Goal: Transaction & Acquisition: Purchase product/service

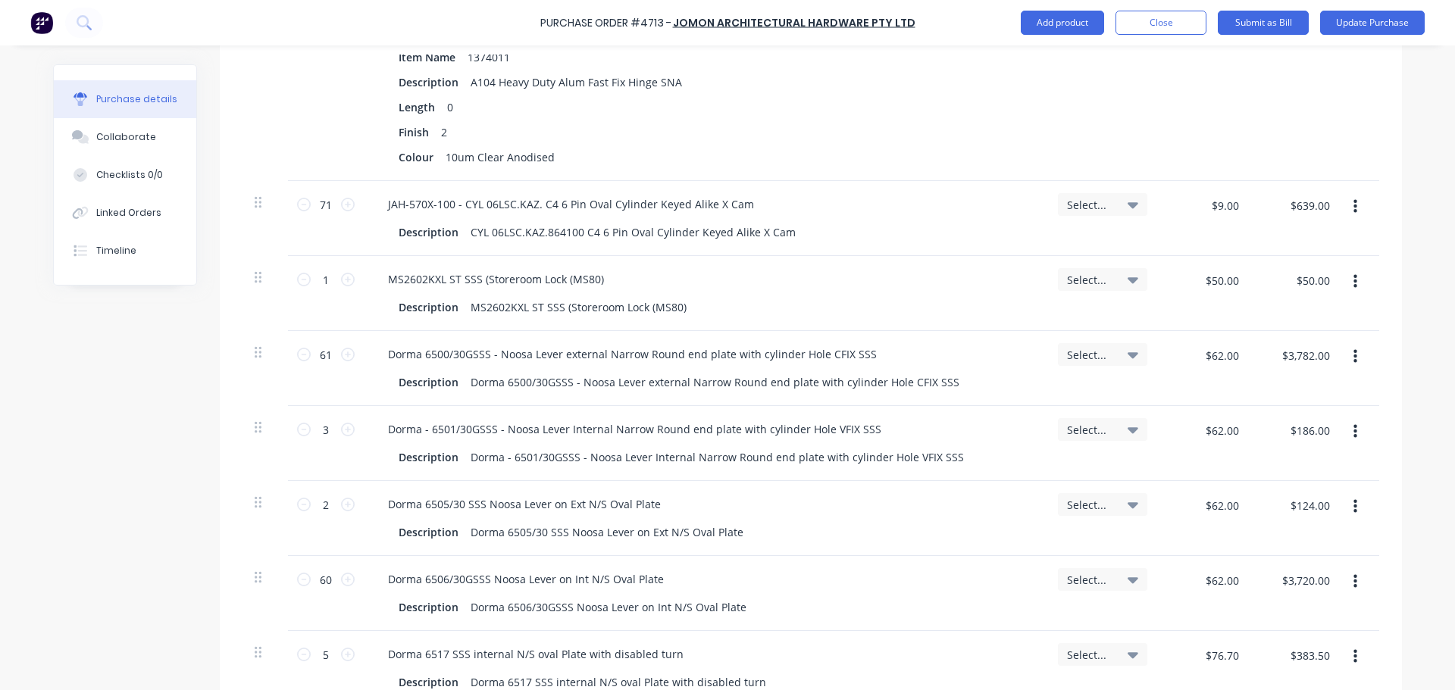
scroll to position [489, 0]
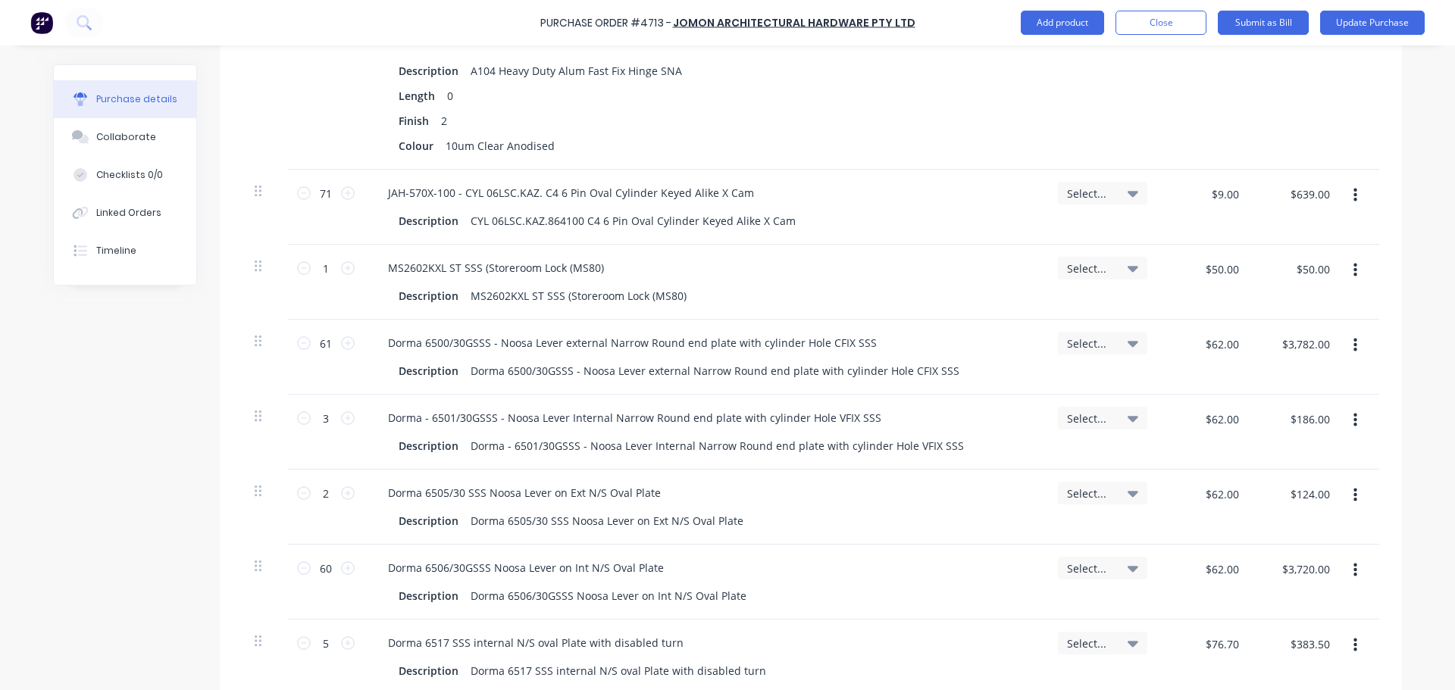
click at [1353, 270] on icon "button" at bounding box center [1355, 271] width 4 height 14
click at [1284, 400] on button "Delete" at bounding box center [1308, 401] width 129 height 30
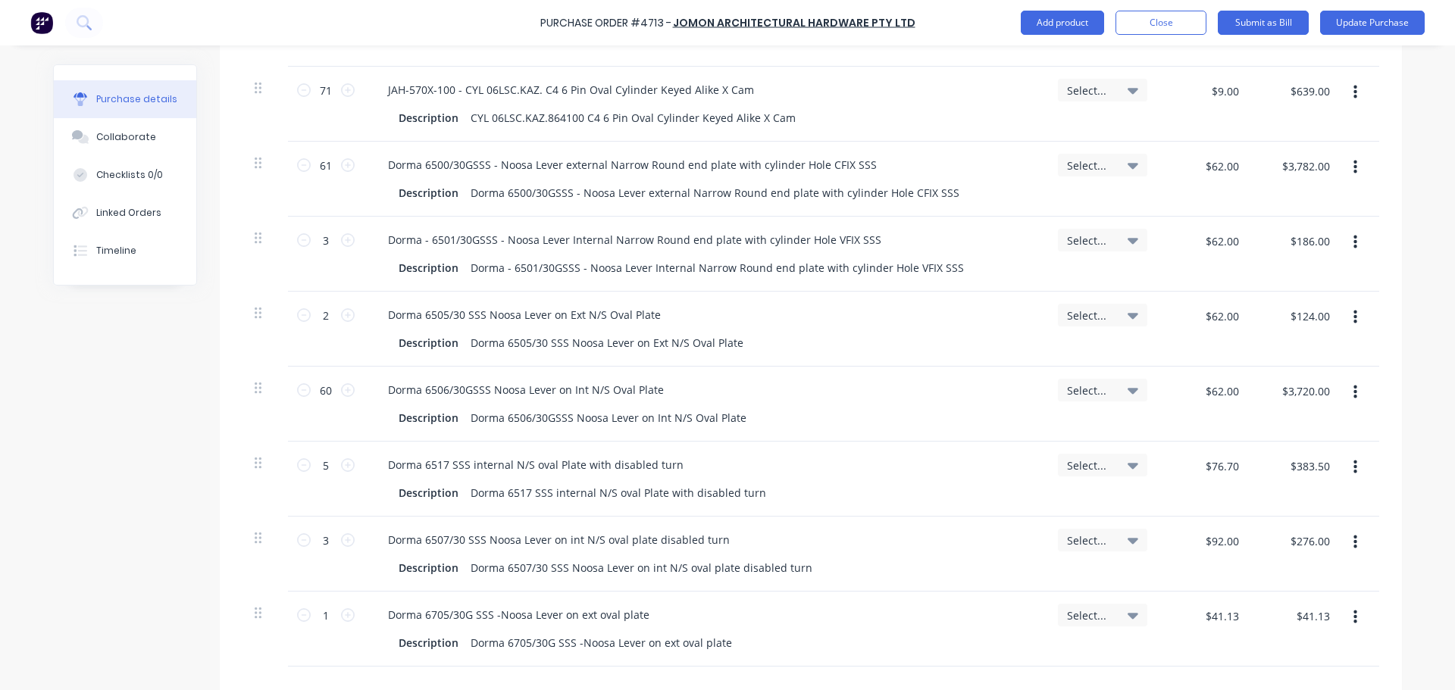
scroll to position [571, 0]
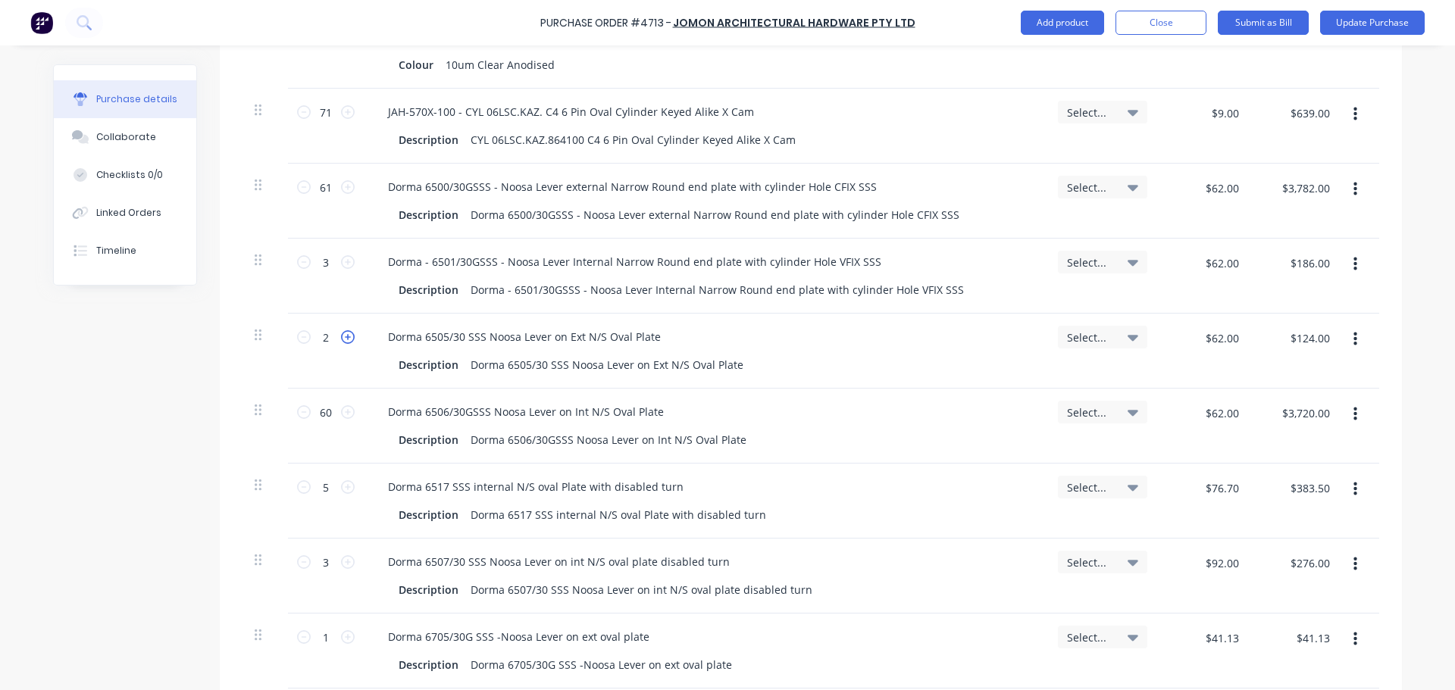
type textarea "x"
click at [346, 339] on icon at bounding box center [348, 337] width 14 height 14
type input "3"
type input "$186.00"
type textarea "x"
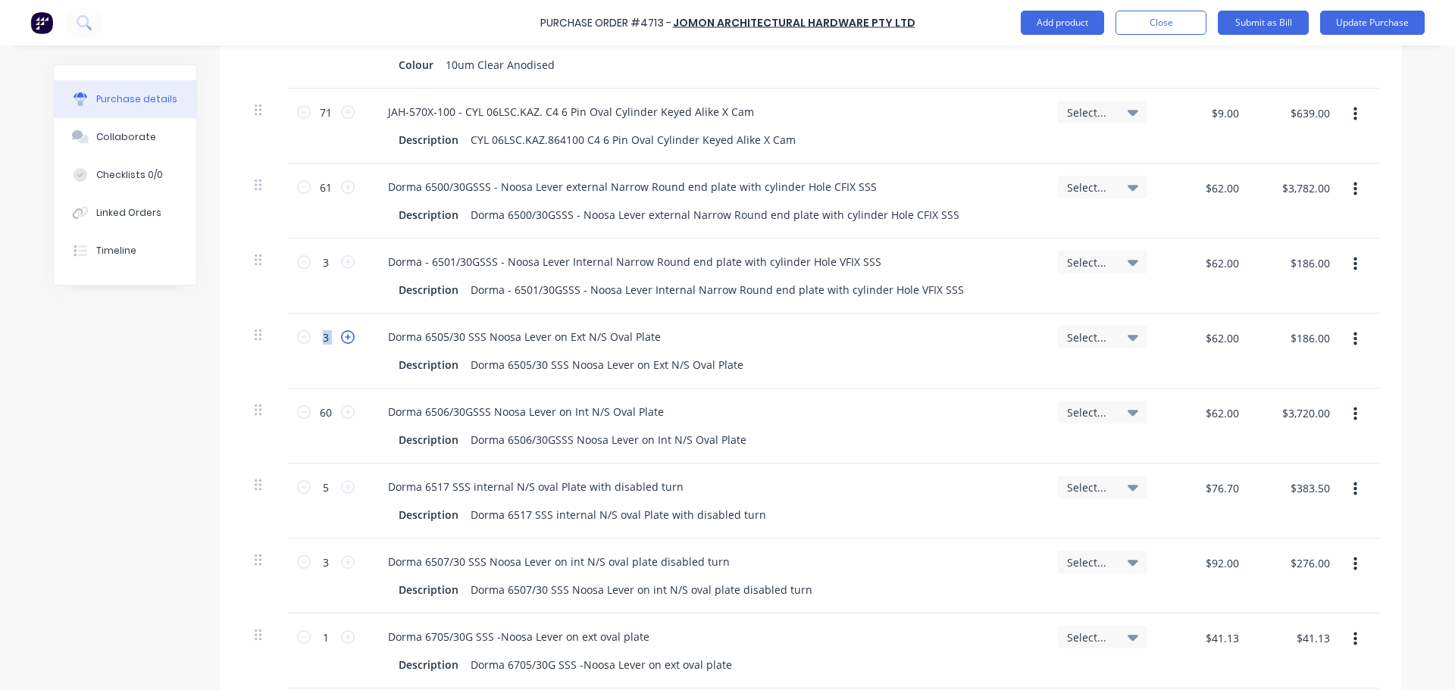
click at [346, 339] on icon at bounding box center [348, 337] width 14 height 14
type input "4"
type input "$248.00"
click at [269, 361] on div at bounding box center [264, 351] width 45 height 75
click at [1363, 19] on button "Update Purchase" at bounding box center [1372, 23] width 105 height 24
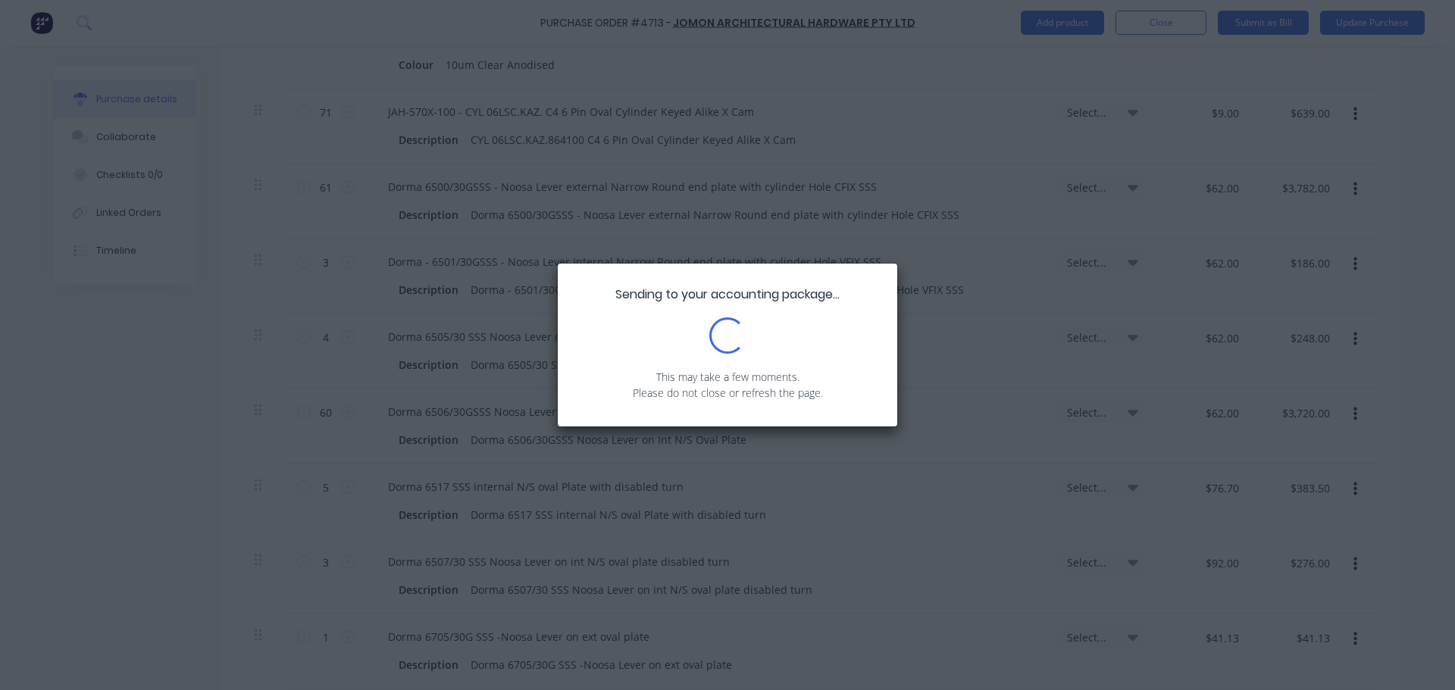
scroll to position [0, 0]
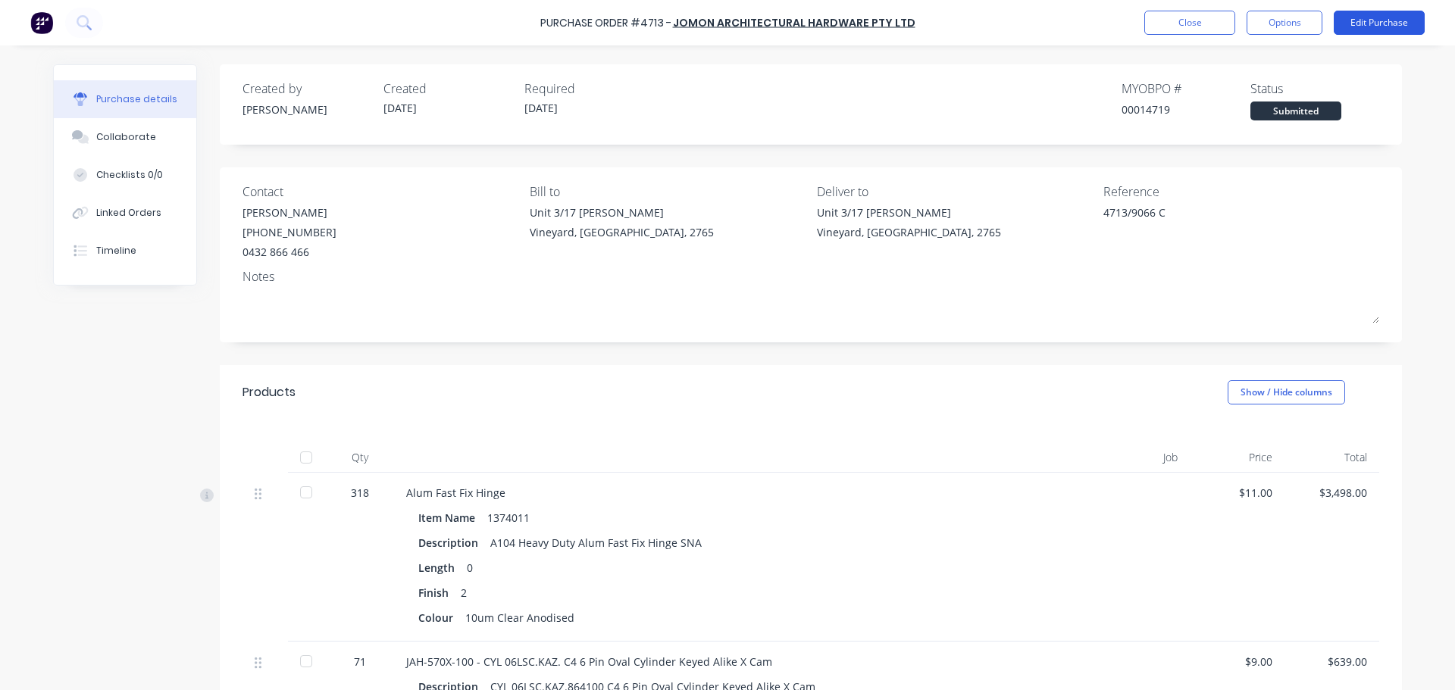
click at [1354, 23] on button "Edit Purchase" at bounding box center [1379, 23] width 91 height 24
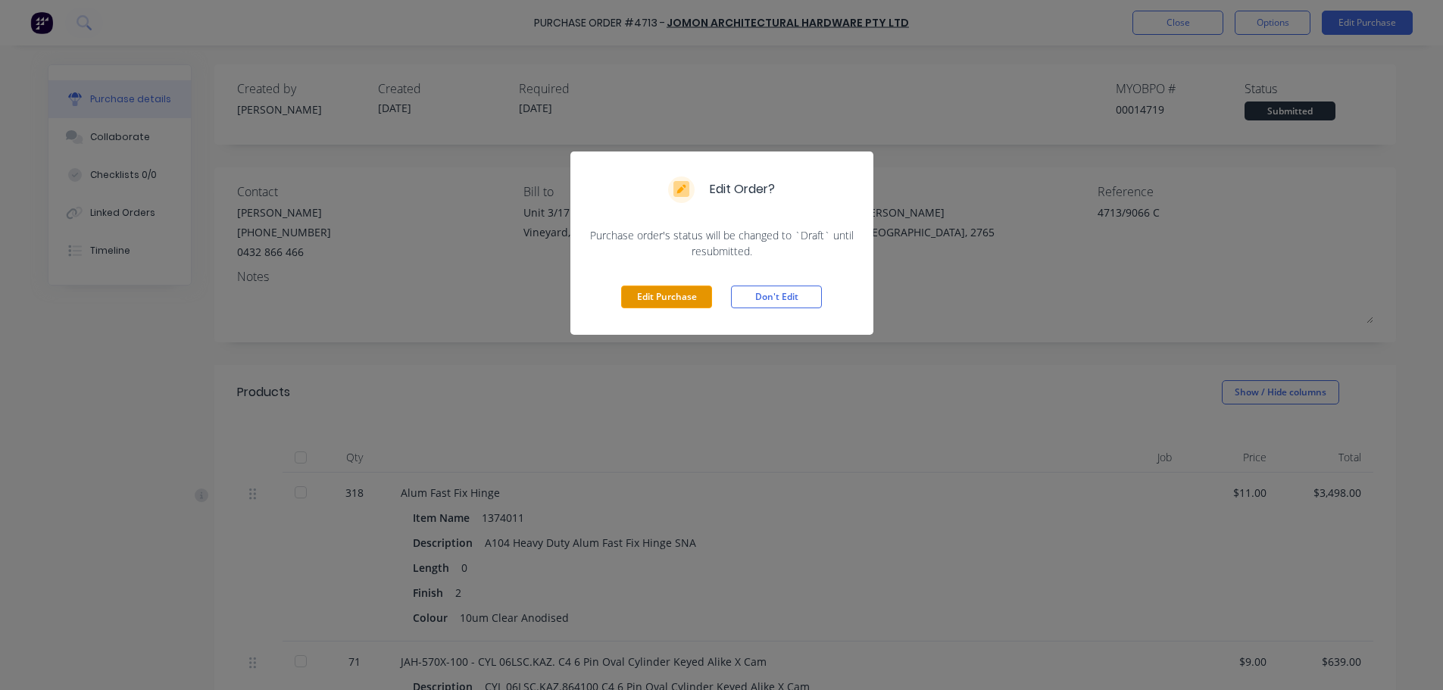
click at [696, 294] on button "Edit Purchase" at bounding box center [666, 297] width 91 height 23
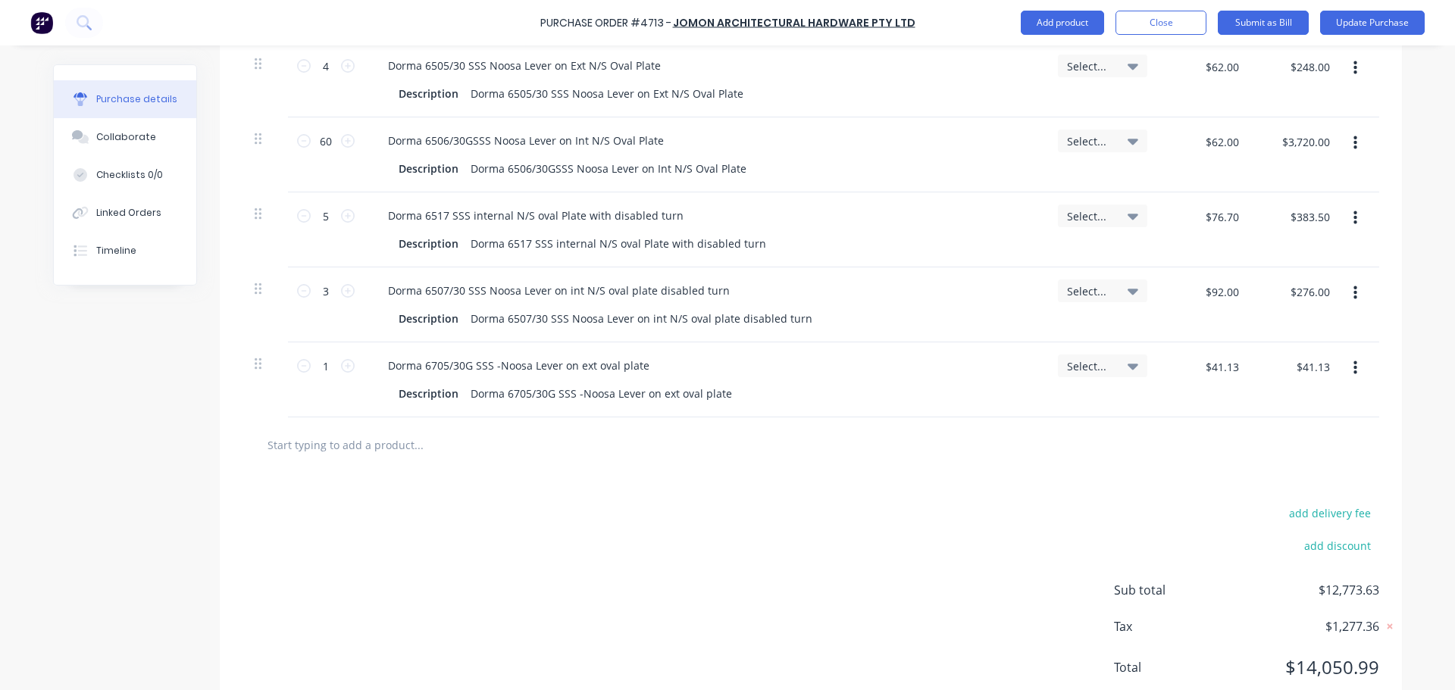
scroll to position [852, 0]
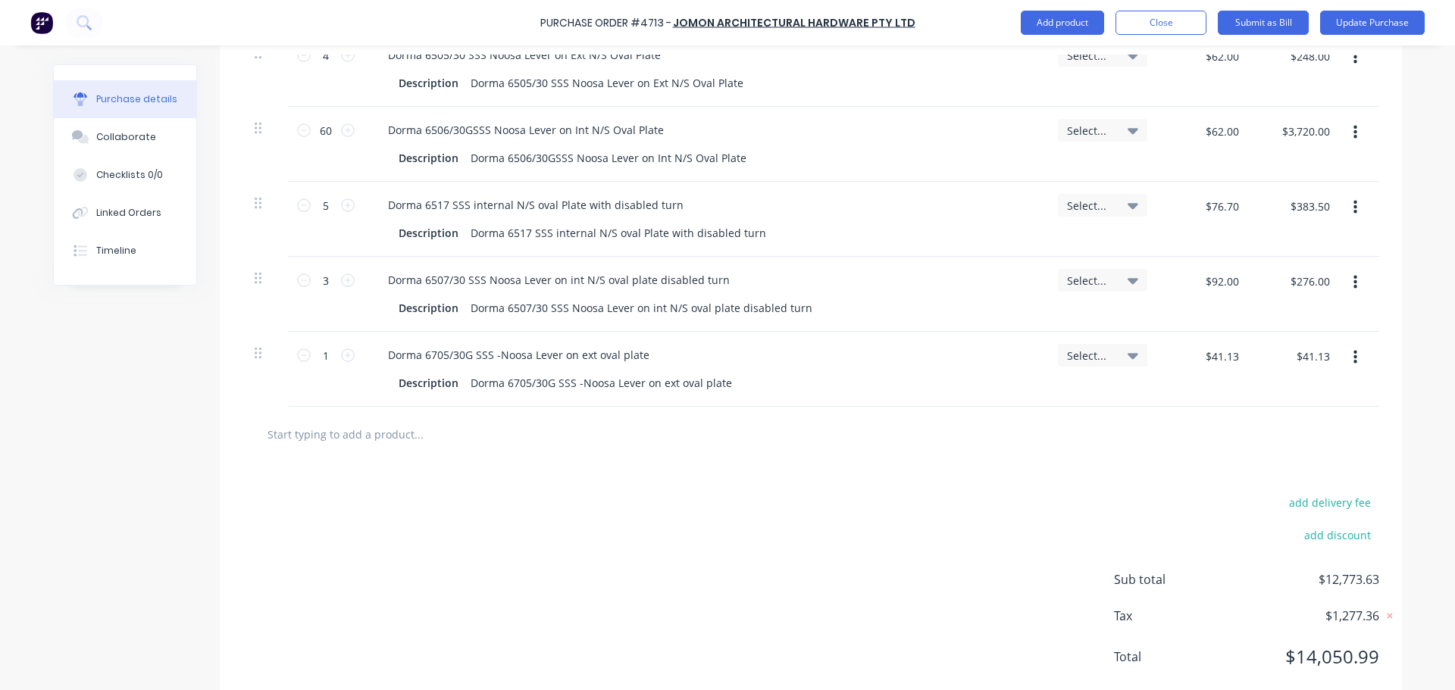
click at [300, 412] on div at bounding box center [810, 434] width 1137 height 55
click at [288, 429] on input "text" at bounding box center [418, 434] width 303 height 30
click at [342, 427] on input "text" at bounding box center [418, 434] width 303 height 30
type textarea "x"
type input "9"
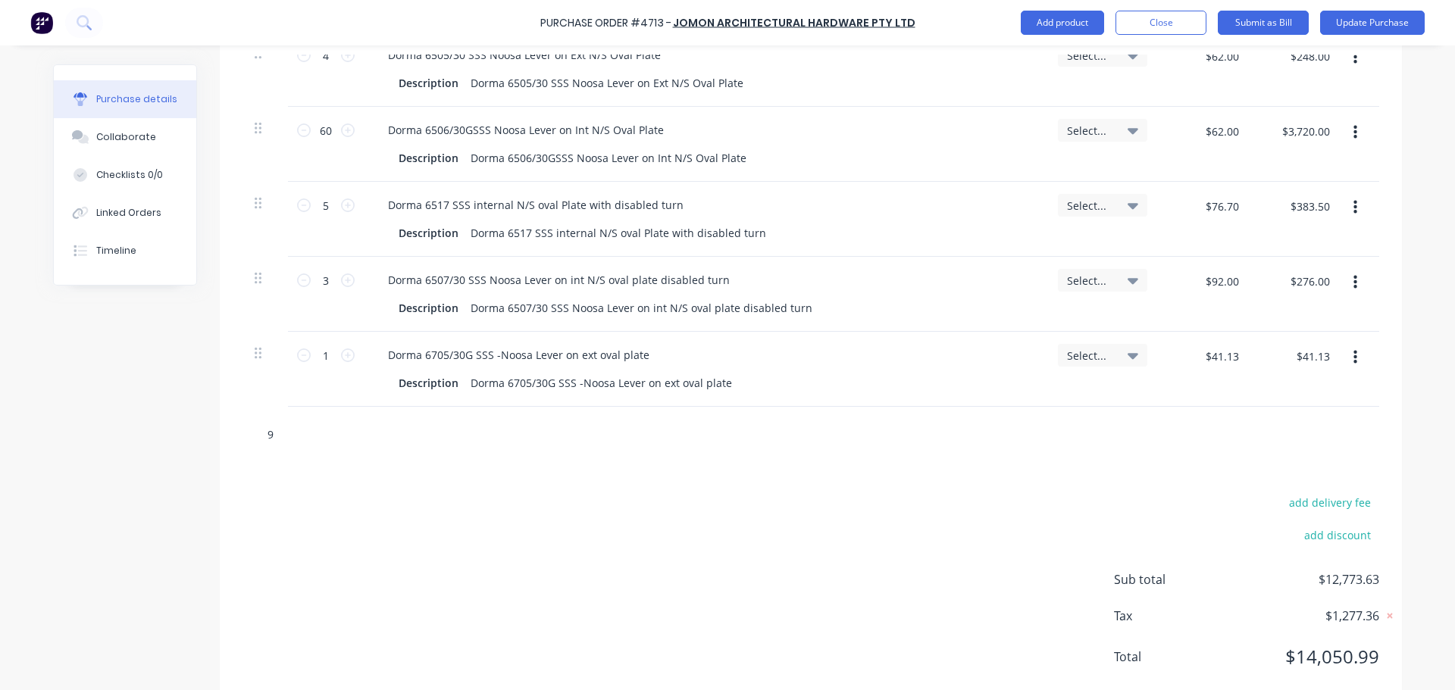
type textarea "x"
type input "95"
type textarea "x"
type input "951"
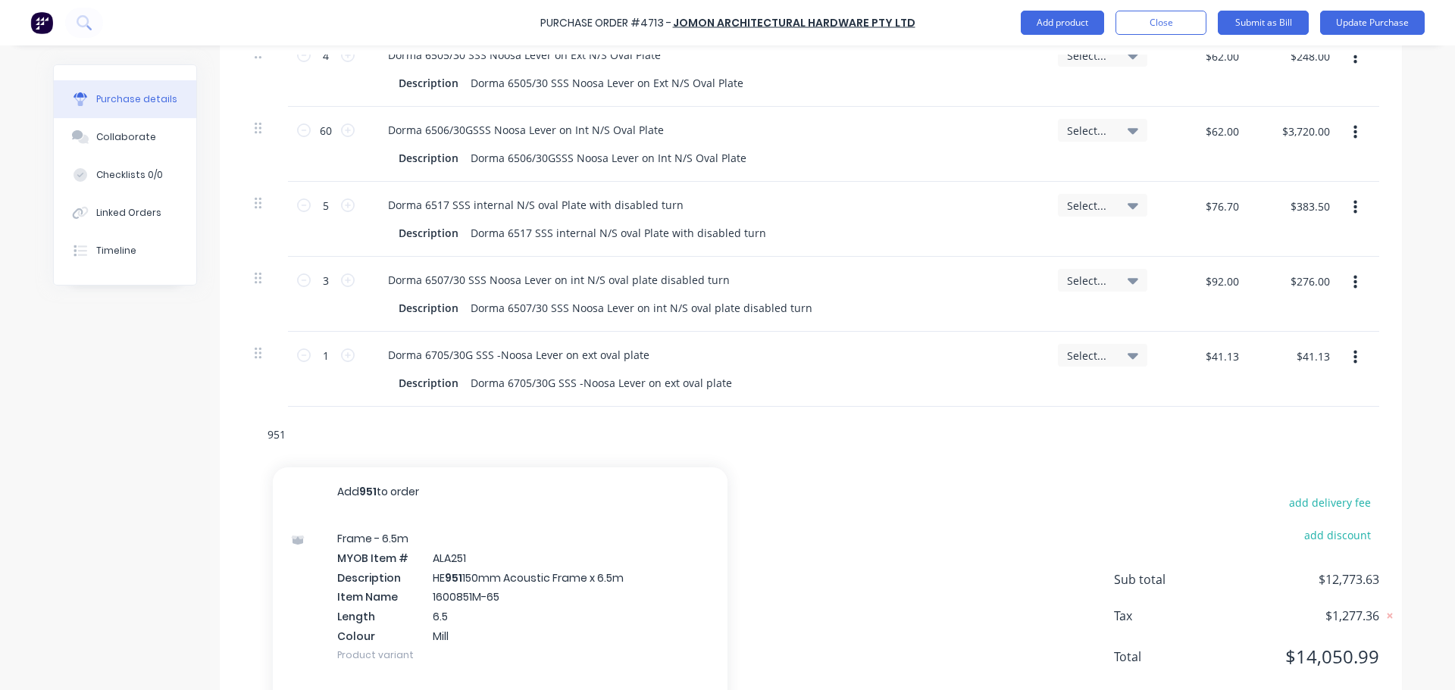
type textarea "x"
type input "951L"
type textarea "x"
type input "951LS"
type textarea "x"
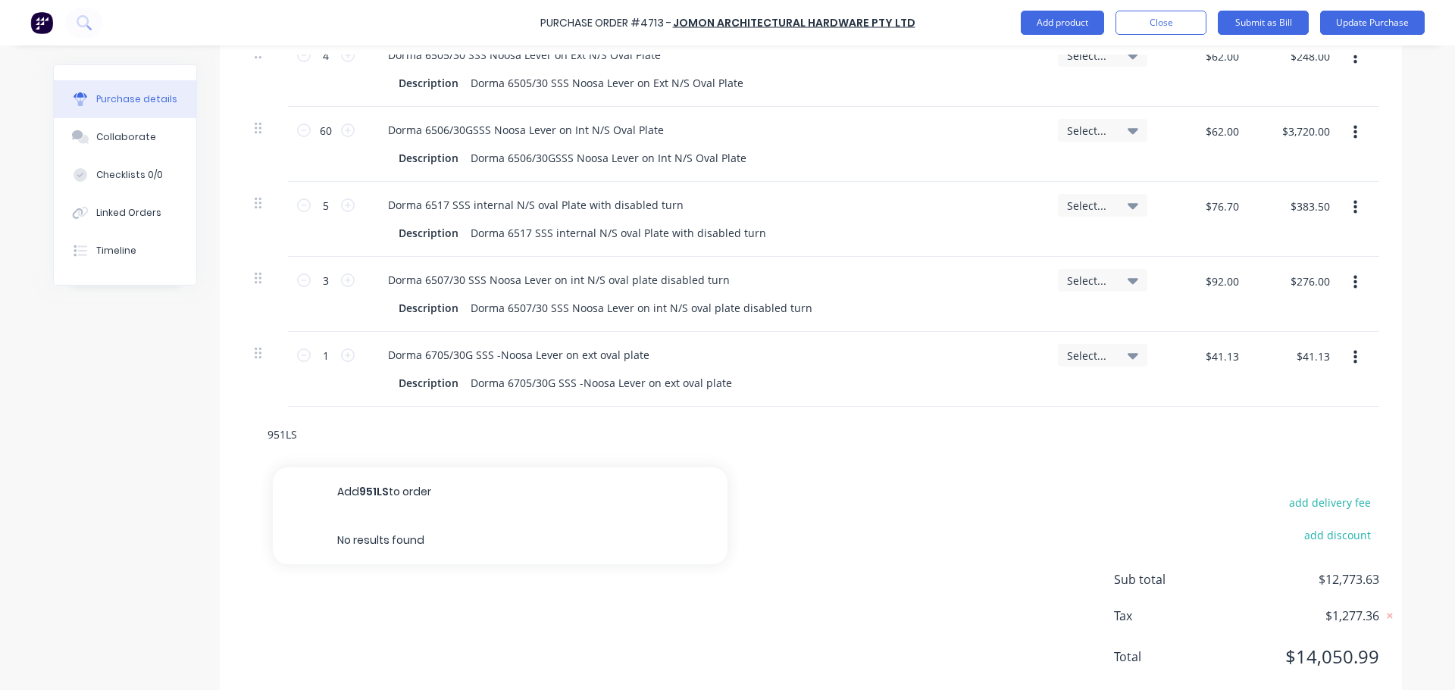
type input "951LSC"
type textarea "x"
type input "951LSCP"
type textarea "x"
type input "951LSC"
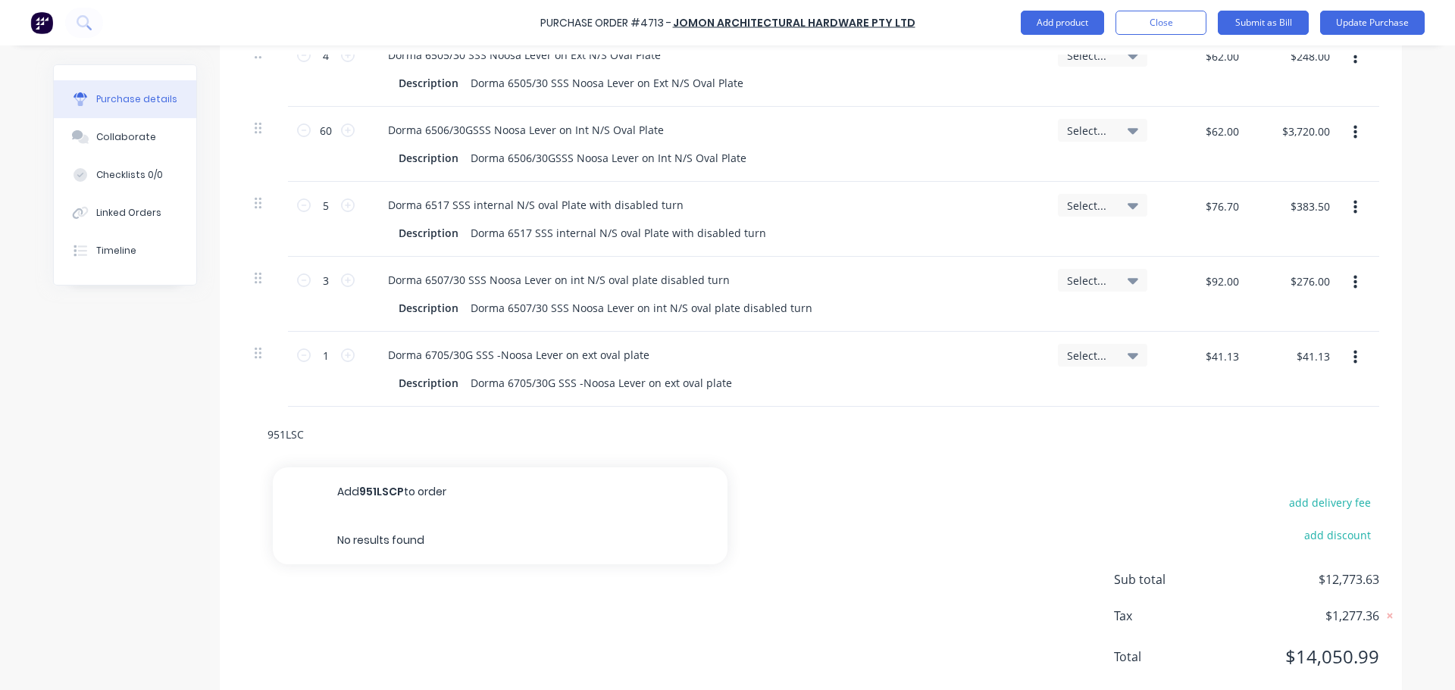
type textarea "x"
type input "951LS"
type textarea "x"
type input "951L"
type textarea "x"
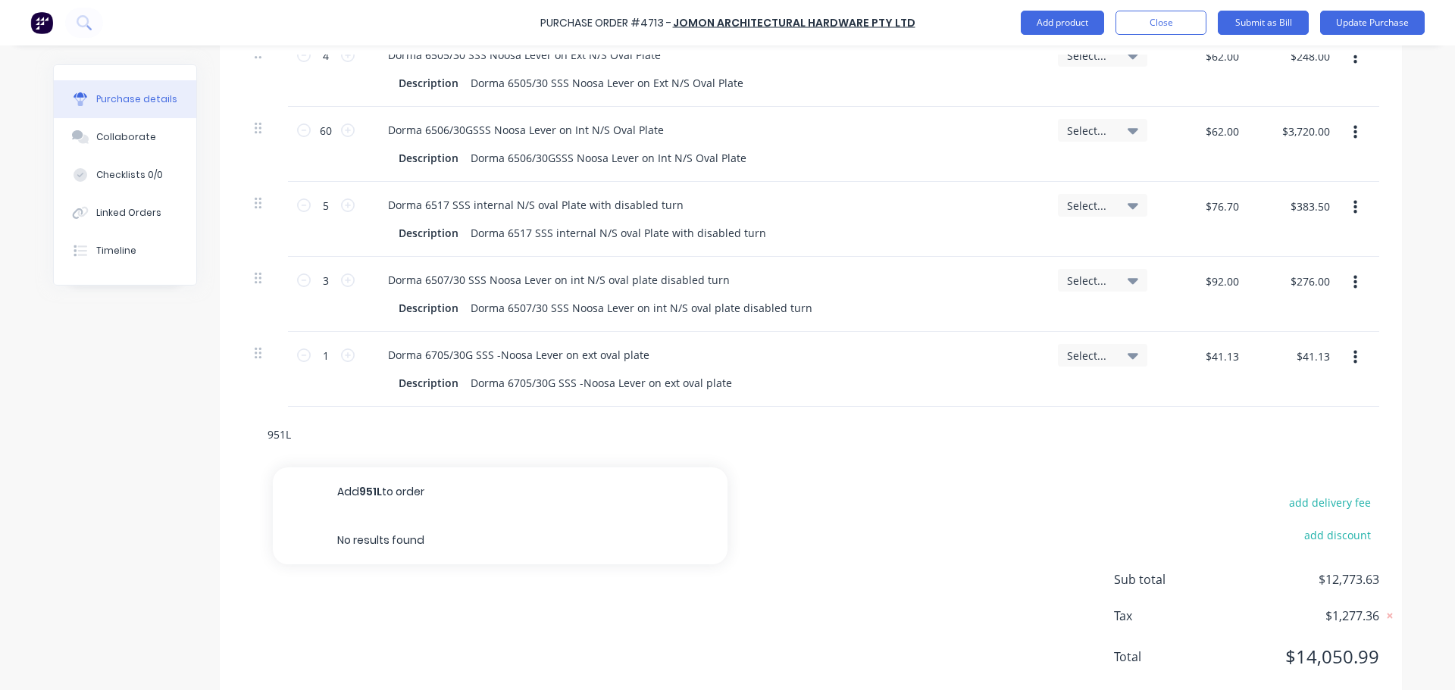
type input "951"
type textarea "x"
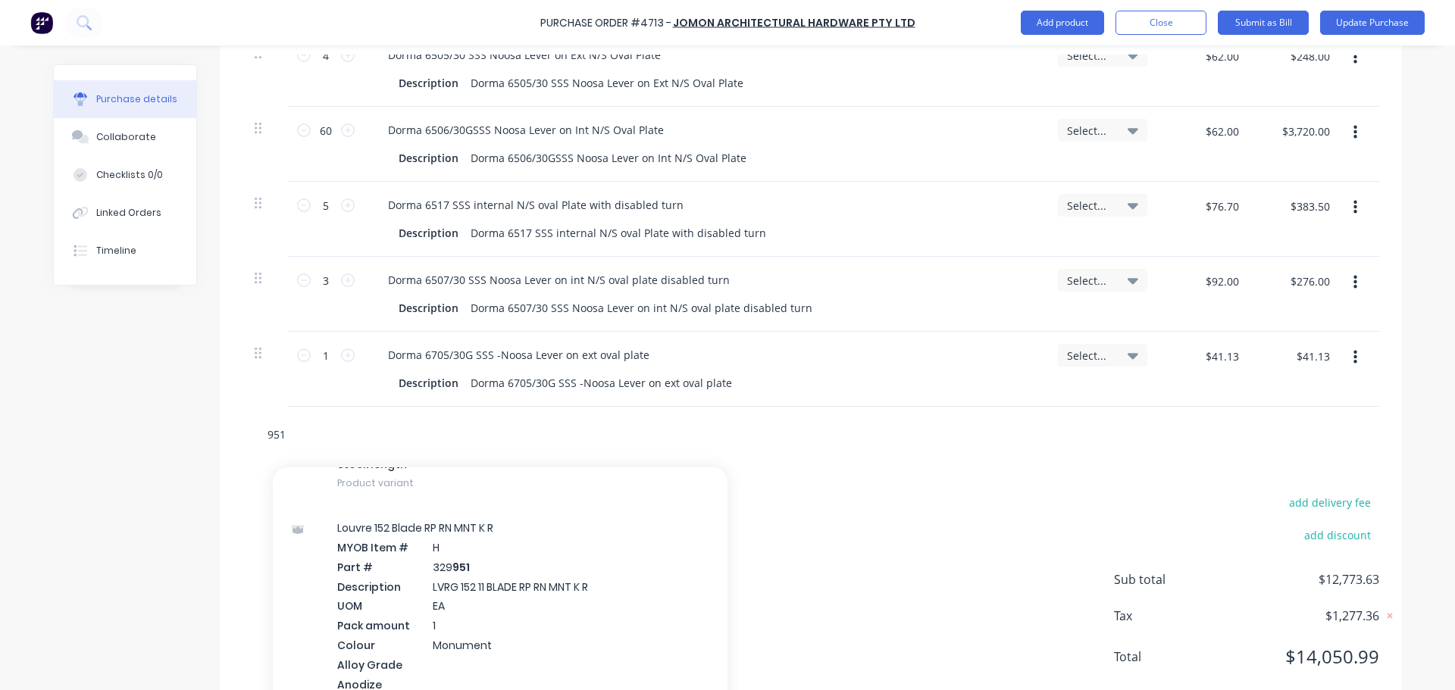
scroll to position [31797, 0]
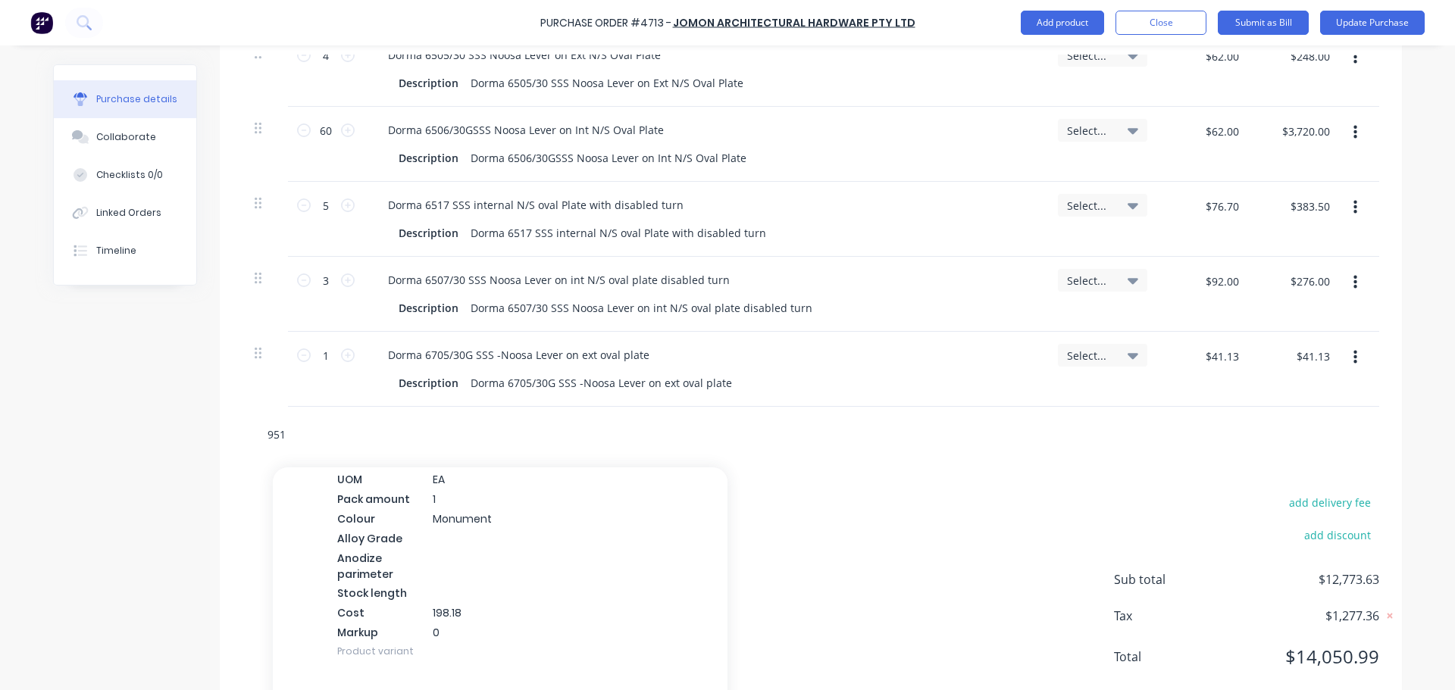
type input "951"
type textarea "x"
click at [291, 432] on input "951" at bounding box center [418, 434] width 303 height 30
type input "95"
type textarea "x"
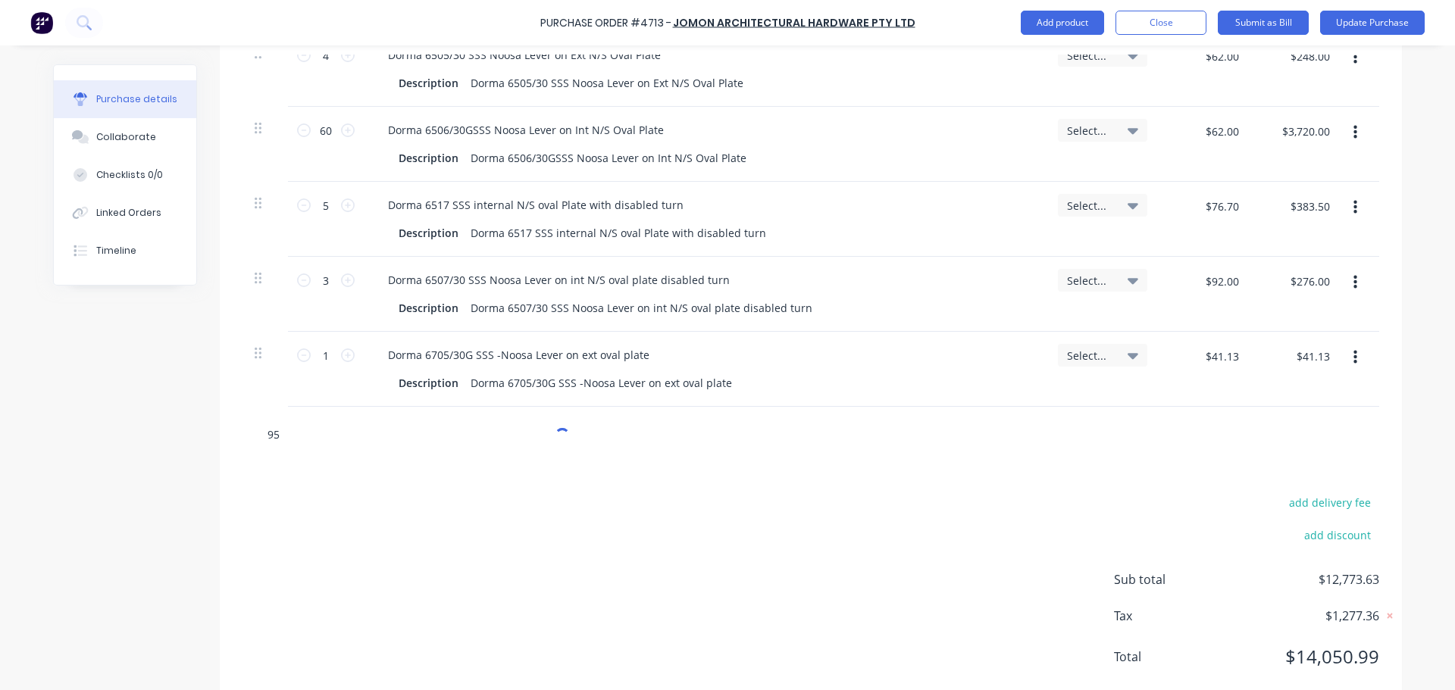
type input "951"
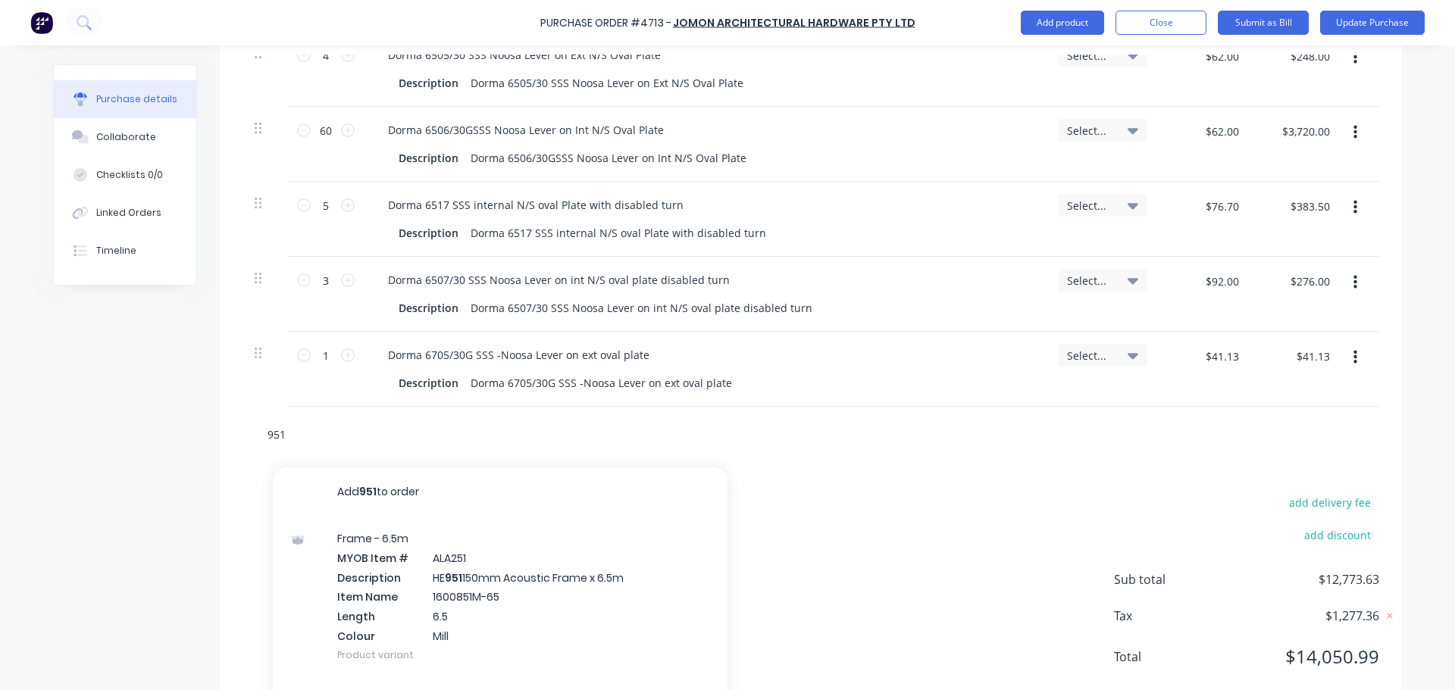
click at [267, 432] on input "951" at bounding box center [418, 434] width 303 height 30
type textarea "x"
type input "D951"
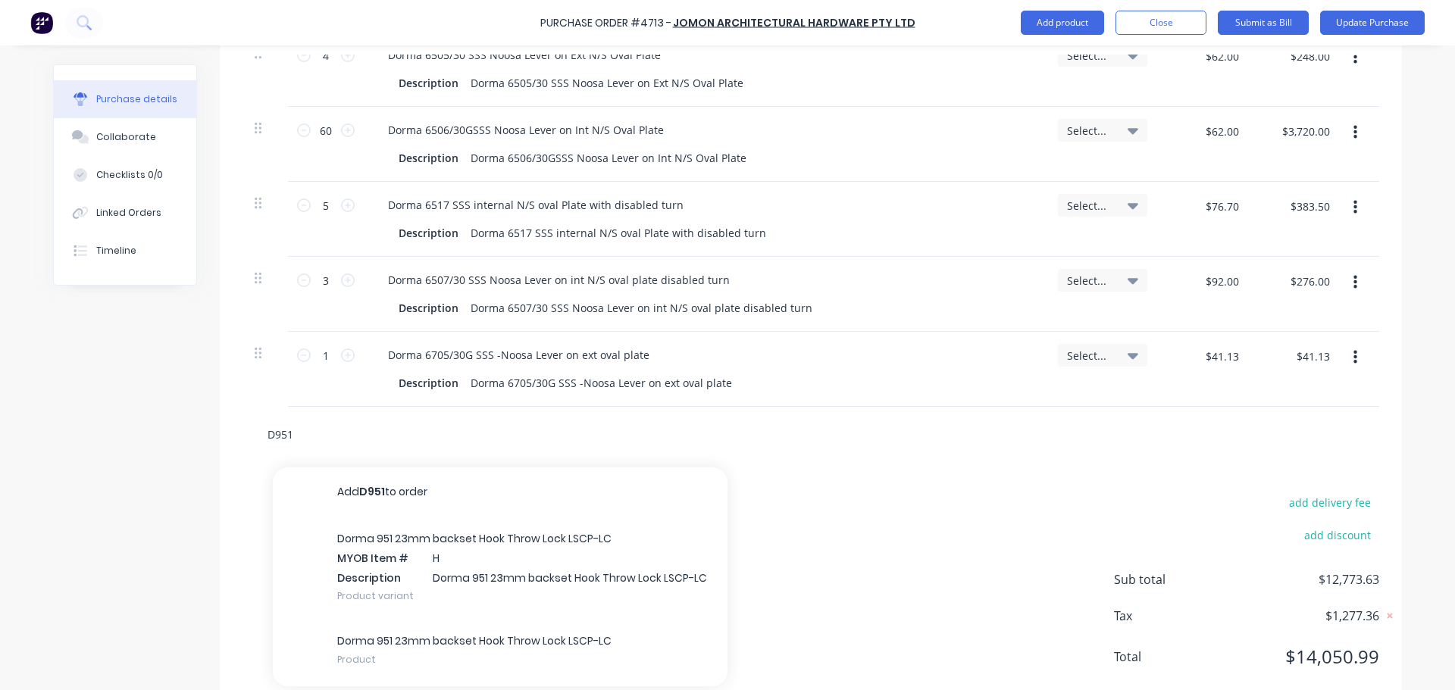
type textarea "x"
type input "Do951"
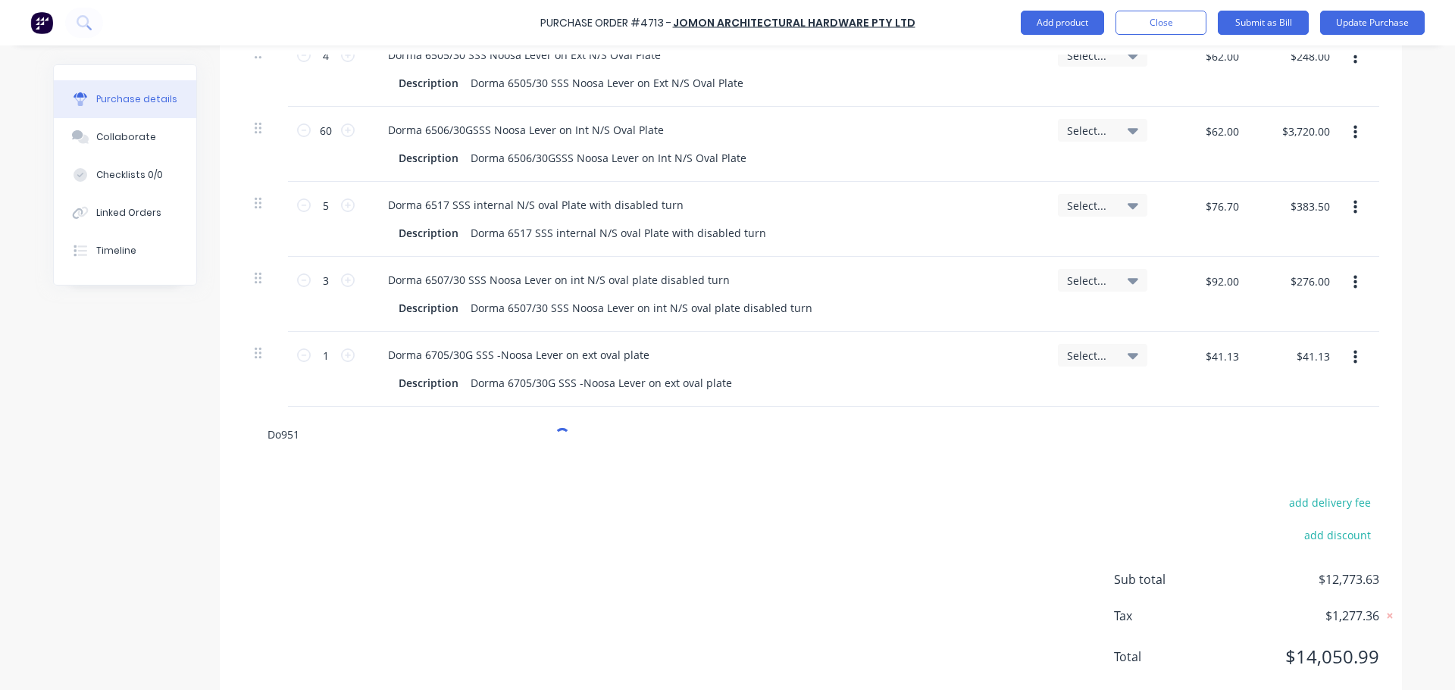
type textarea "x"
type input "Dor951"
type textarea "x"
type input "Dorm951"
type textarea "x"
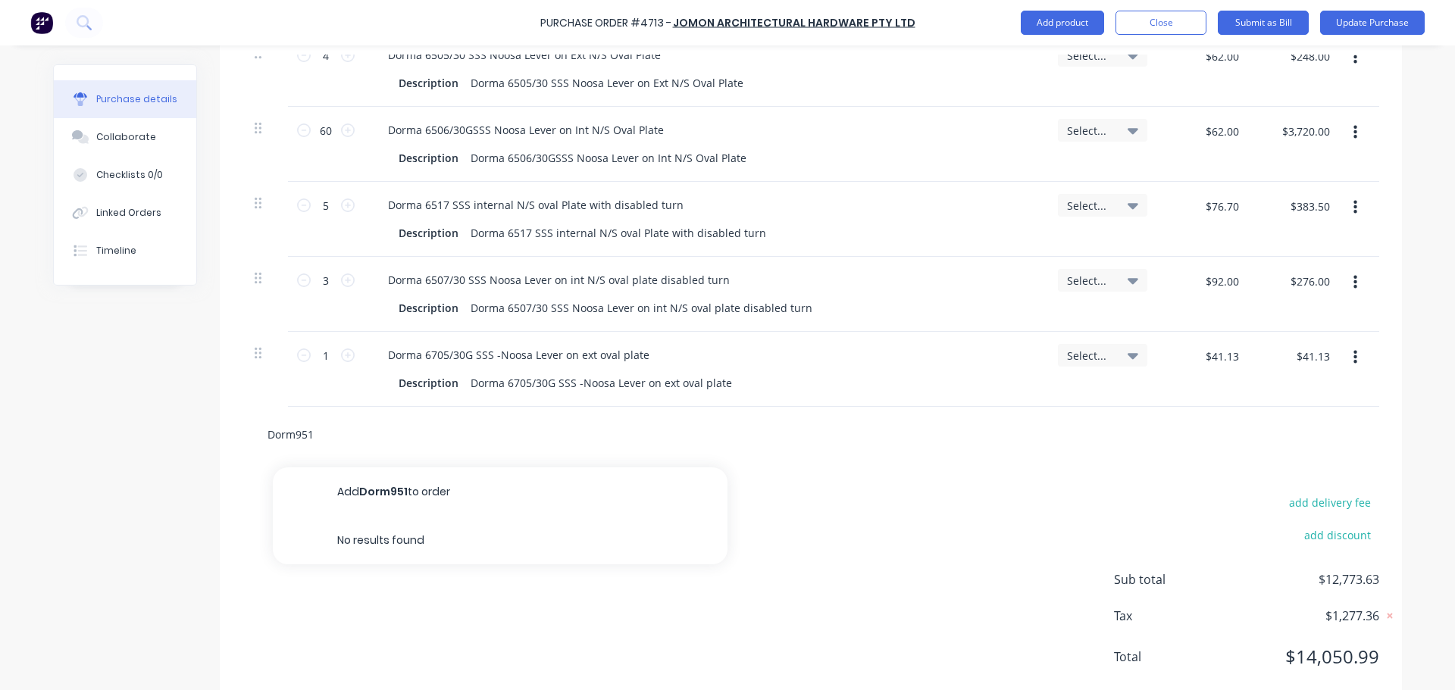
type input "Dorma951"
type textarea "x"
type input "Dorma 951"
type textarea "x"
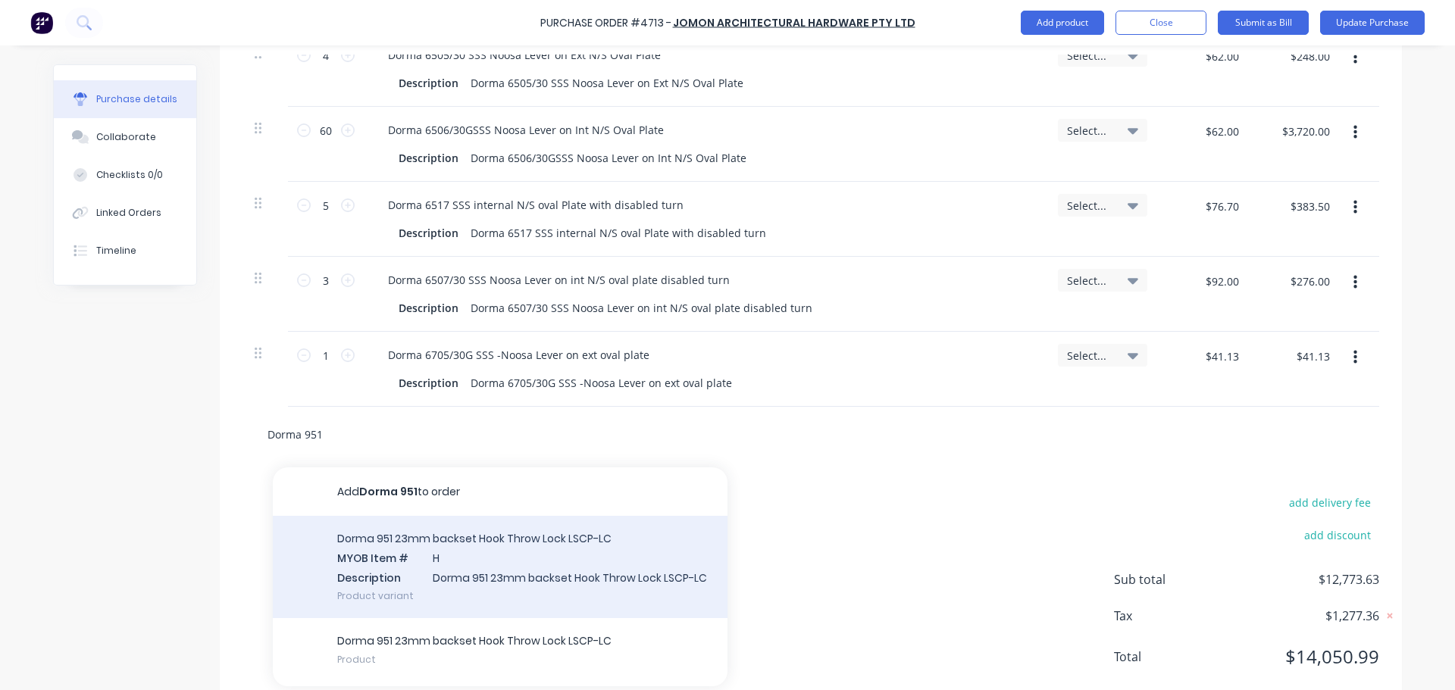
type input "Dorma 951"
click at [400, 539] on div "Dorma 951 23mm backset Hook Throw Lock LSCP-LC MYOB Item # H Description Dorma …" at bounding box center [500, 567] width 455 height 102
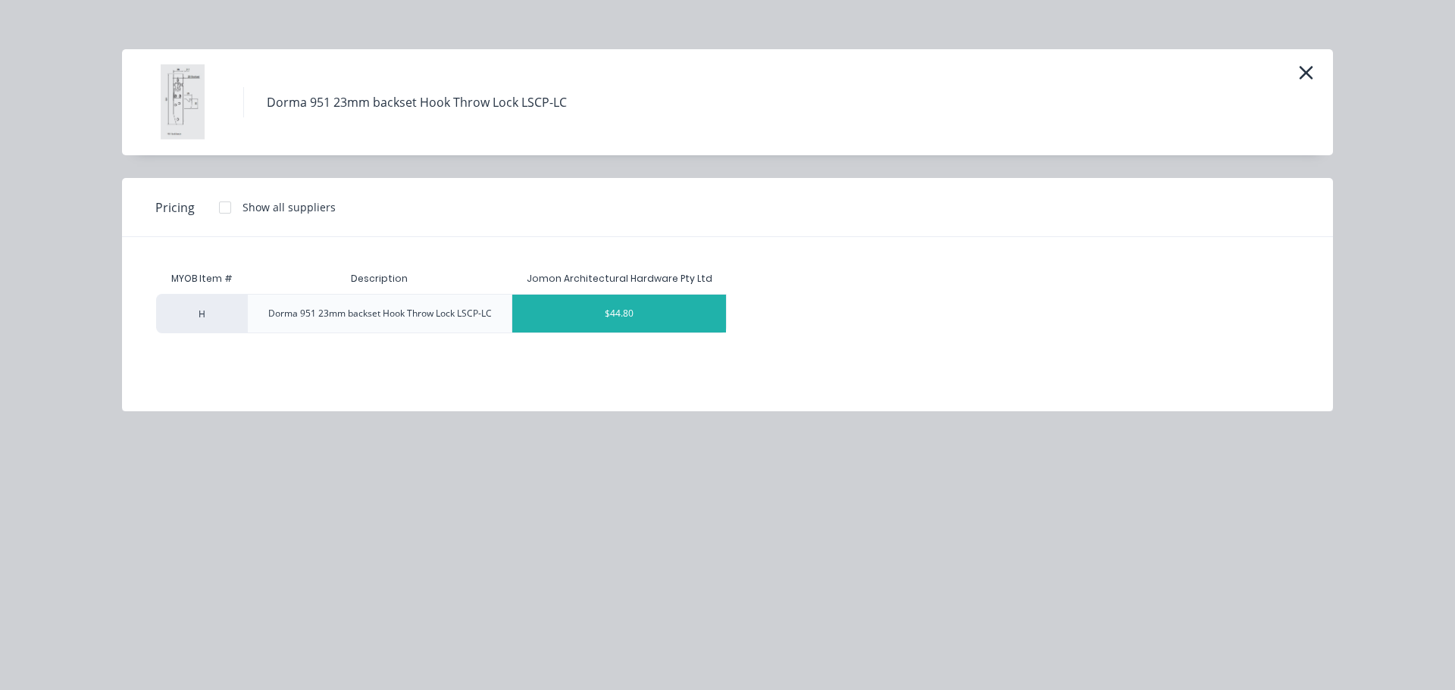
click at [586, 321] on div "$44.80" at bounding box center [619, 314] width 214 height 38
type textarea "x"
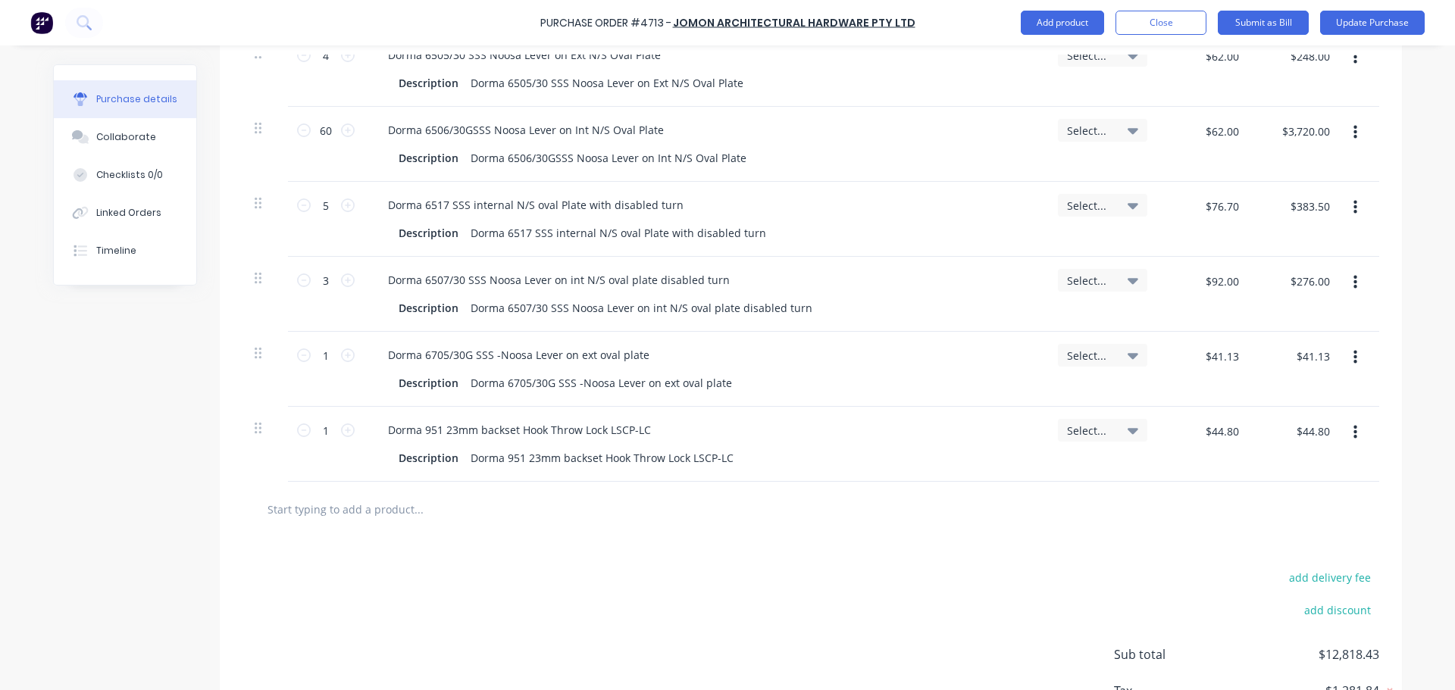
click at [1346, 356] on button "button" at bounding box center [1355, 357] width 36 height 27
click at [1268, 483] on button "Delete" at bounding box center [1308, 489] width 129 height 30
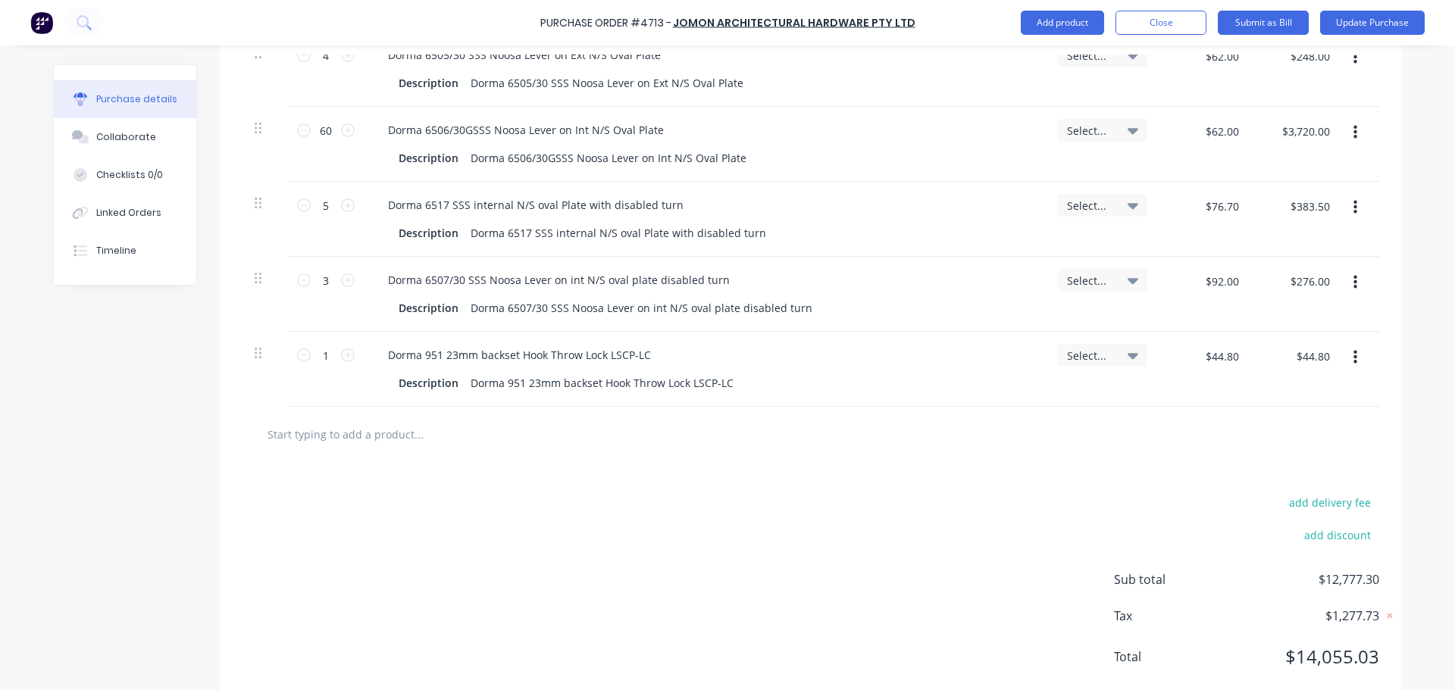
click at [858, 502] on div "add delivery fee add discount Sub total $12,777.30 Tax $1,277.73 Total $14,055.…" at bounding box center [811, 586] width 1182 height 249
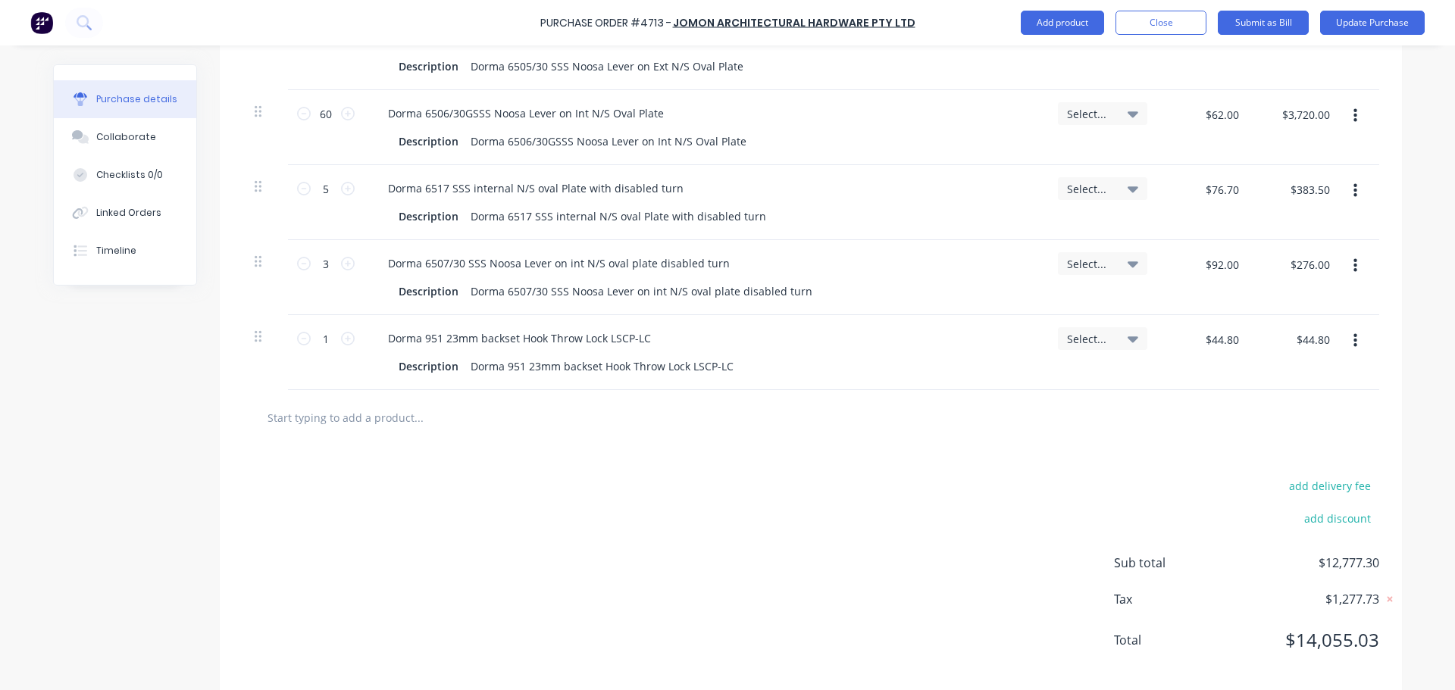
scroll to position [889, 0]
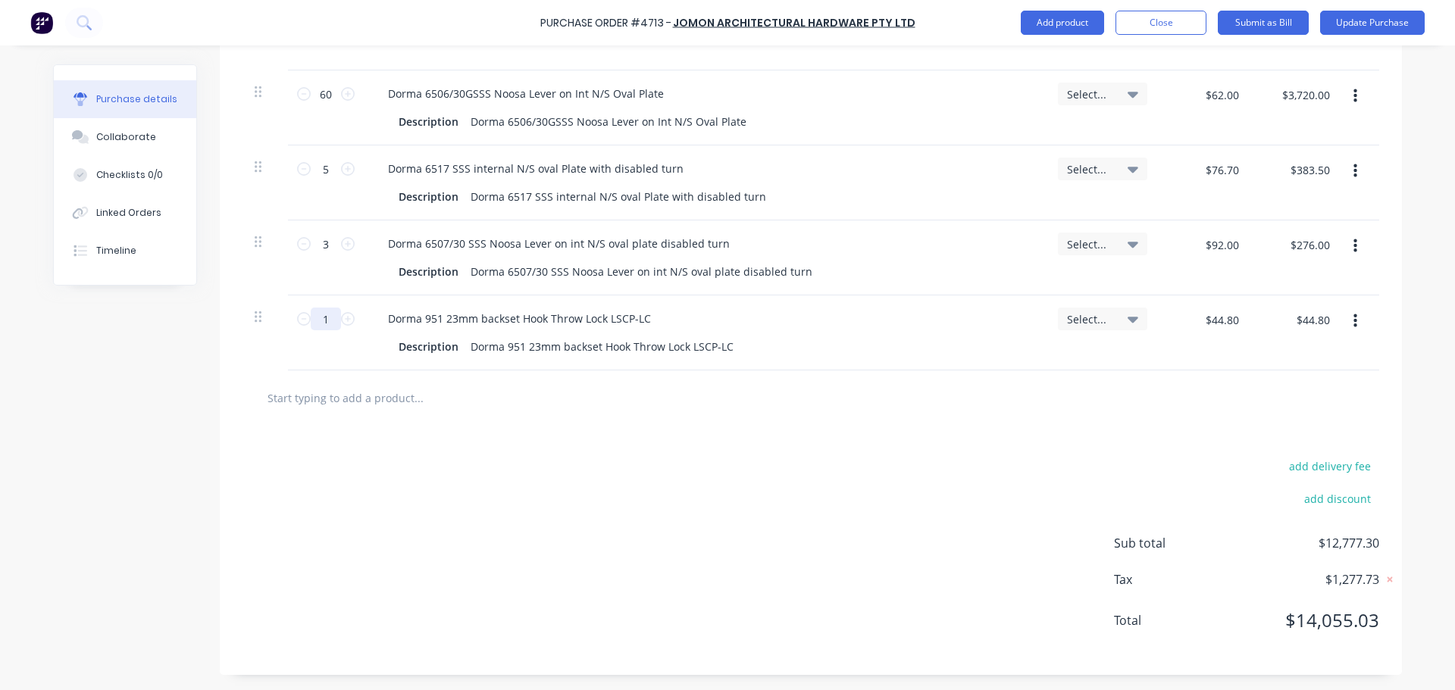
click at [327, 321] on input "1" at bounding box center [326, 319] width 30 height 23
type textarea "x"
type input "5"
type textarea "x"
type input "$224.00"
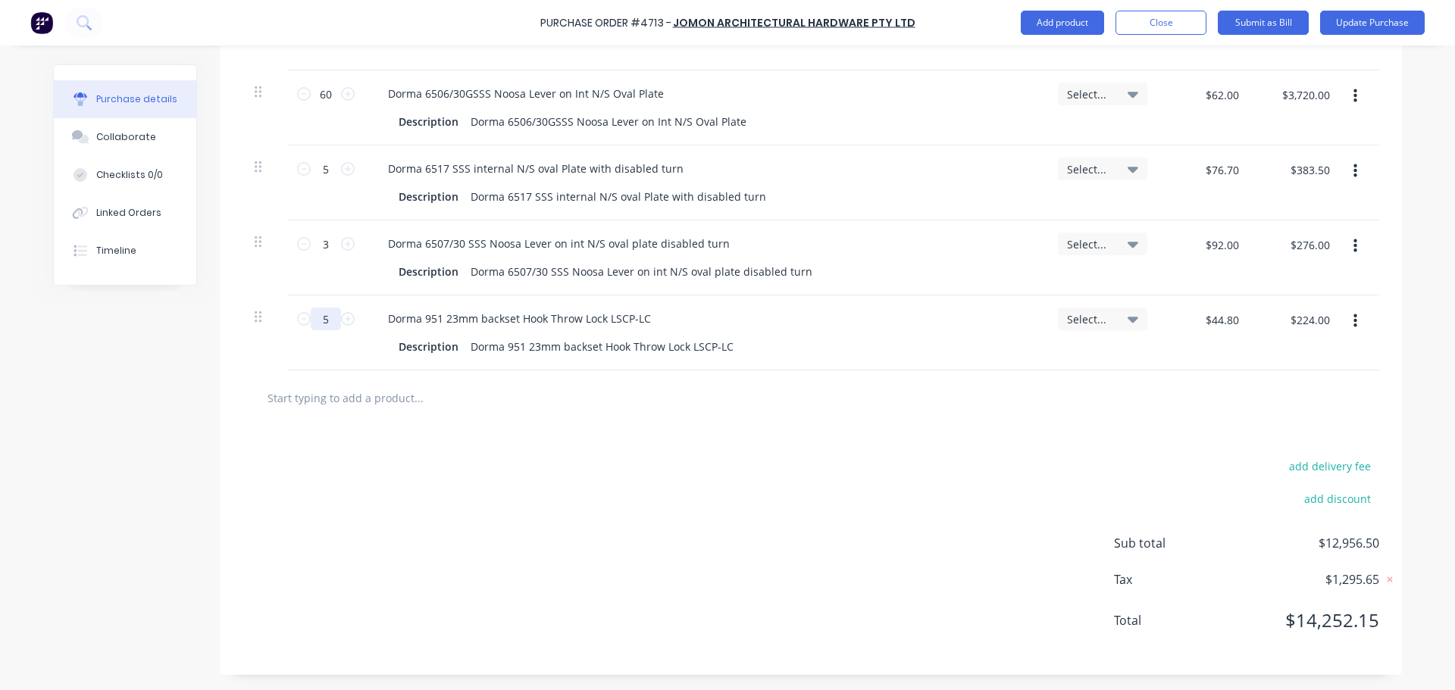
type input "5"
type textarea "x"
click at [653, 320] on div "Dorma 951 23mm backset Hook Throw Lock LSCP-LC" at bounding box center [519, 319] width 287 height 22
click at [655, 465] on div "add delivery fee add discount Sub total $12,956.50 Tax $1,295.65 Total $14,252.…" at bounding box center [811, 550] width 1182 height 249
click at [337, 392] on input "text" at bounding box center [418, 398] width 303 height 30
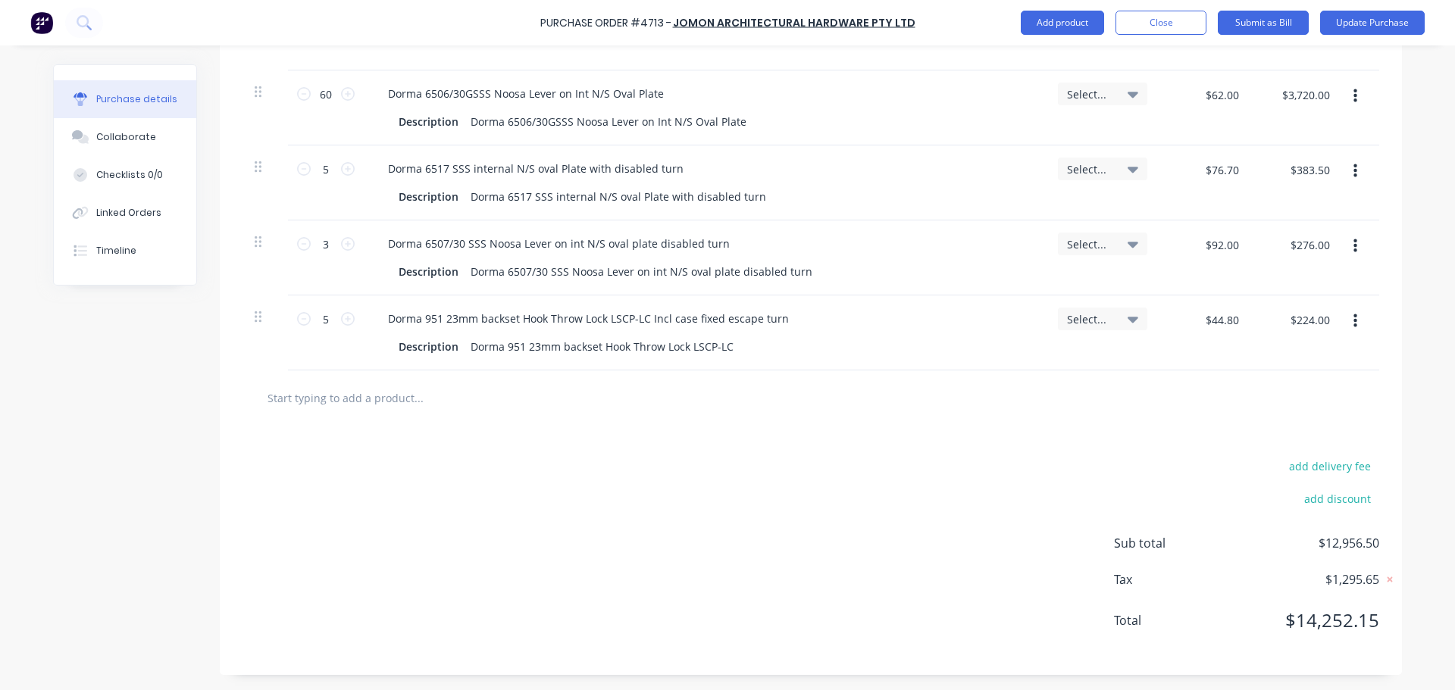
click at [302, 395] on input "text" at bounding box center [418, 398] width 303 height 30
type textarea "x"
type input "S"
type textarea "x"
type input "SB"
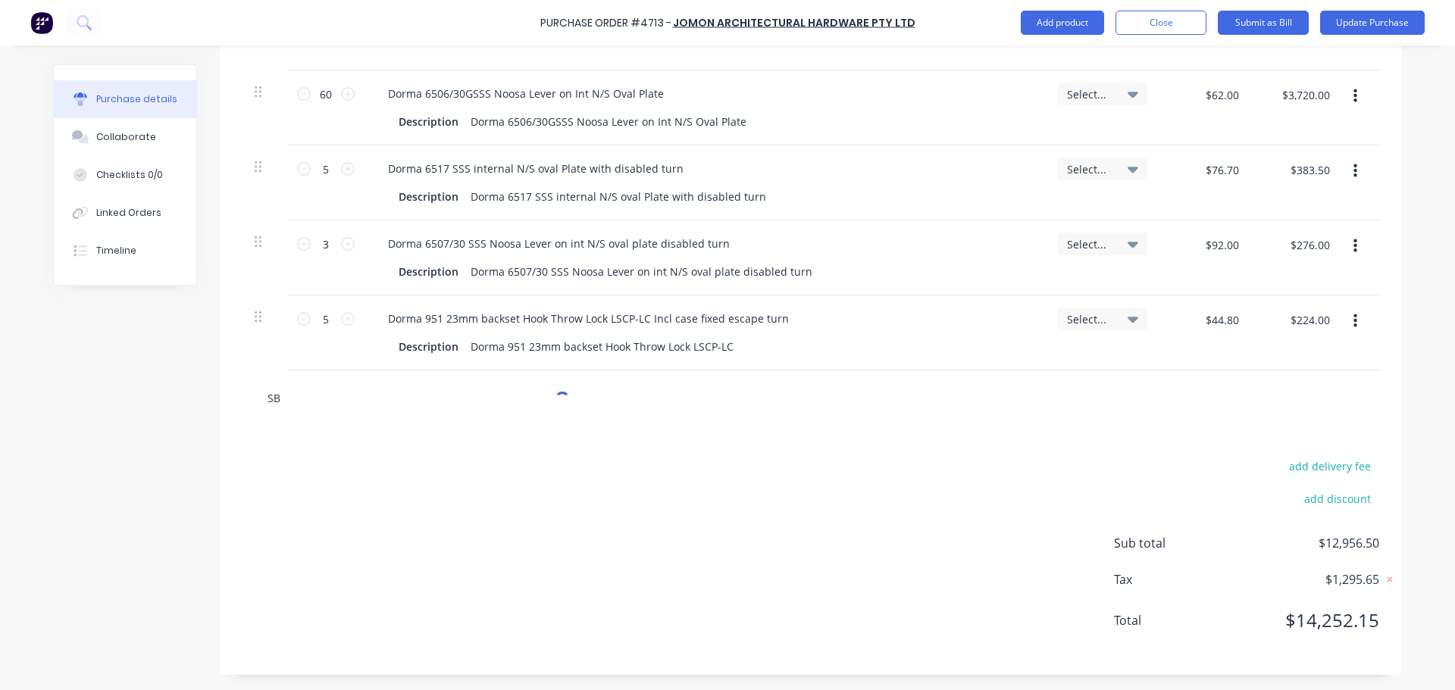
type textarea "x"
type input "SB2"
type textarea "x"
type input "SB23"
type textarea "x"
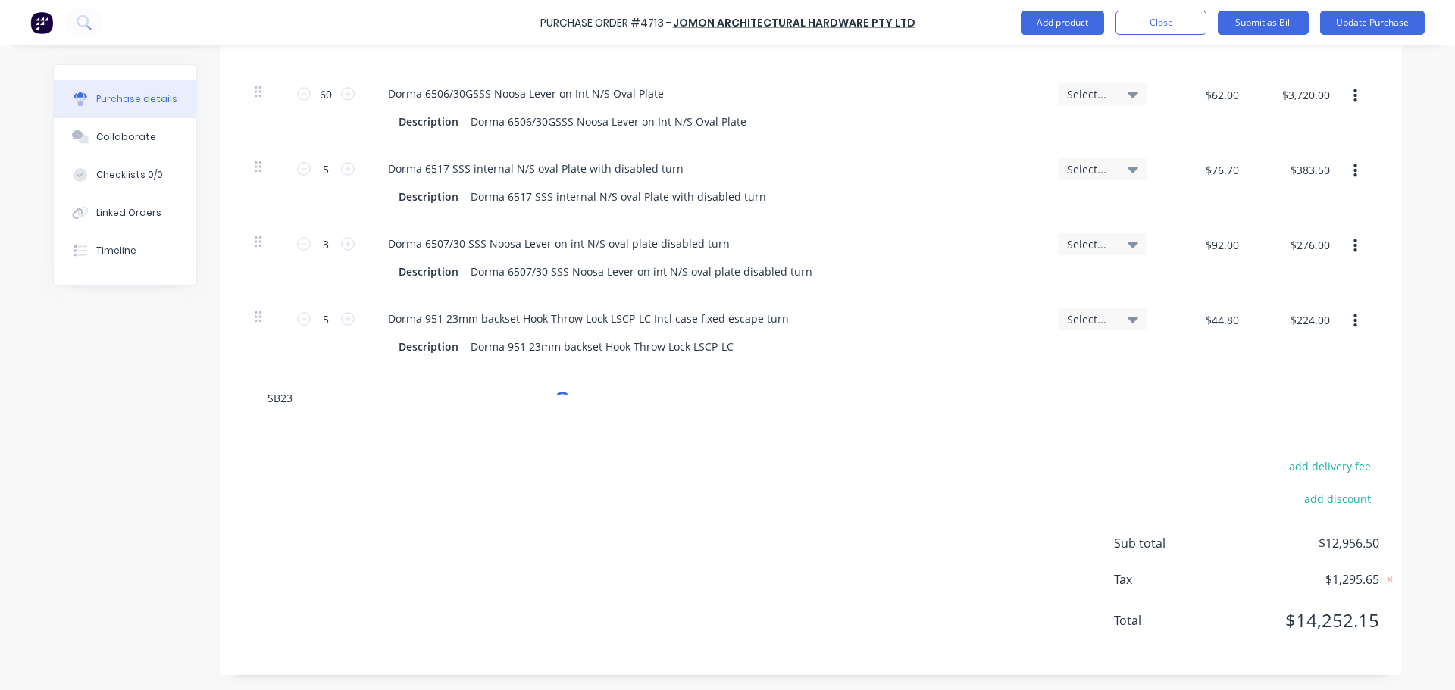
type input "SB231"
type textarea "x"
type input "SB2312"
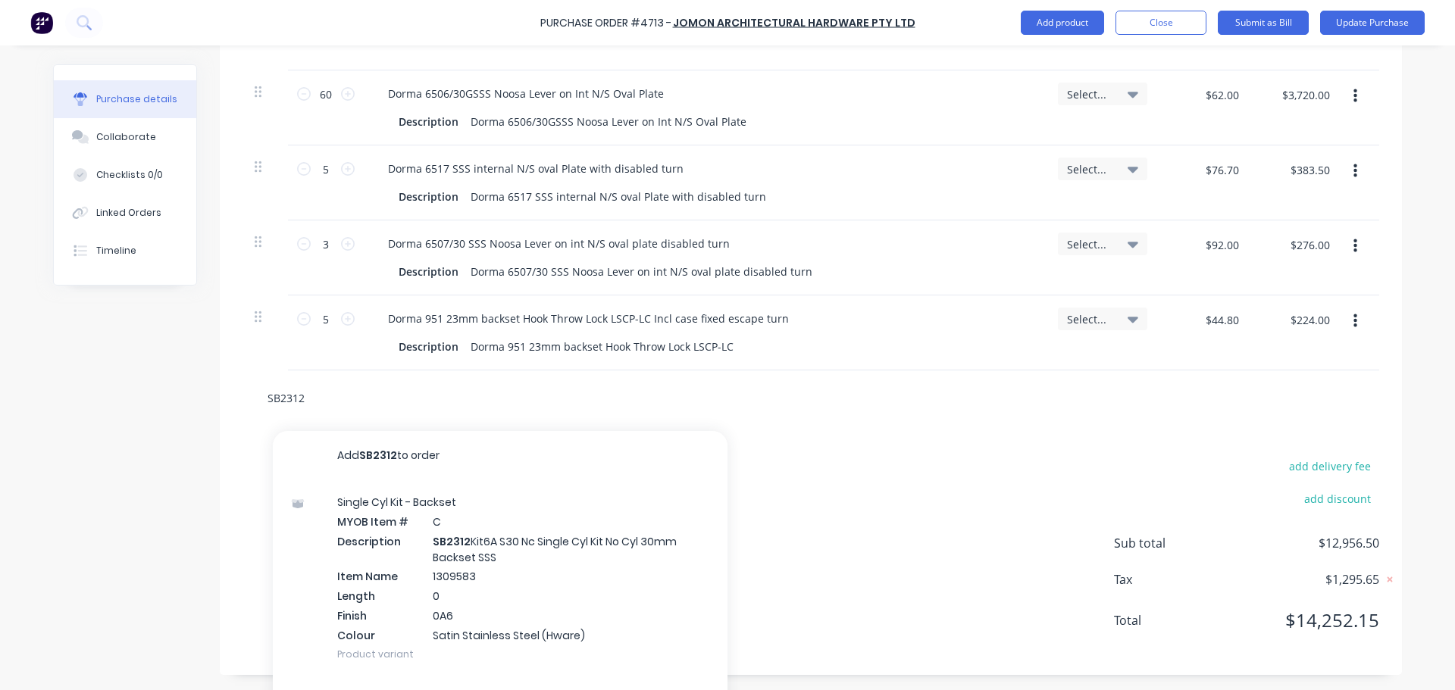
type textarea "x"
type input "SB2312K"
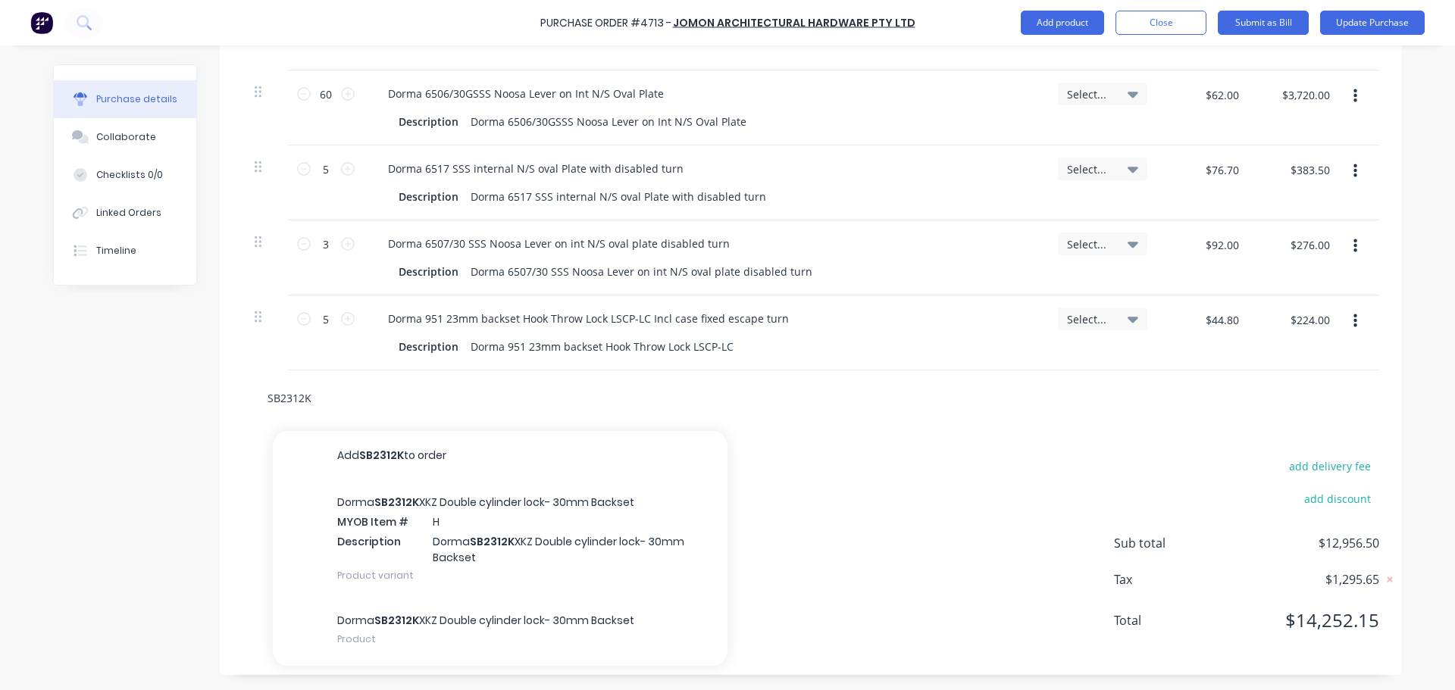
type textarea "x"
type input "SB2312Kx"
type textarea "x"
type input "SB2312Kxa"
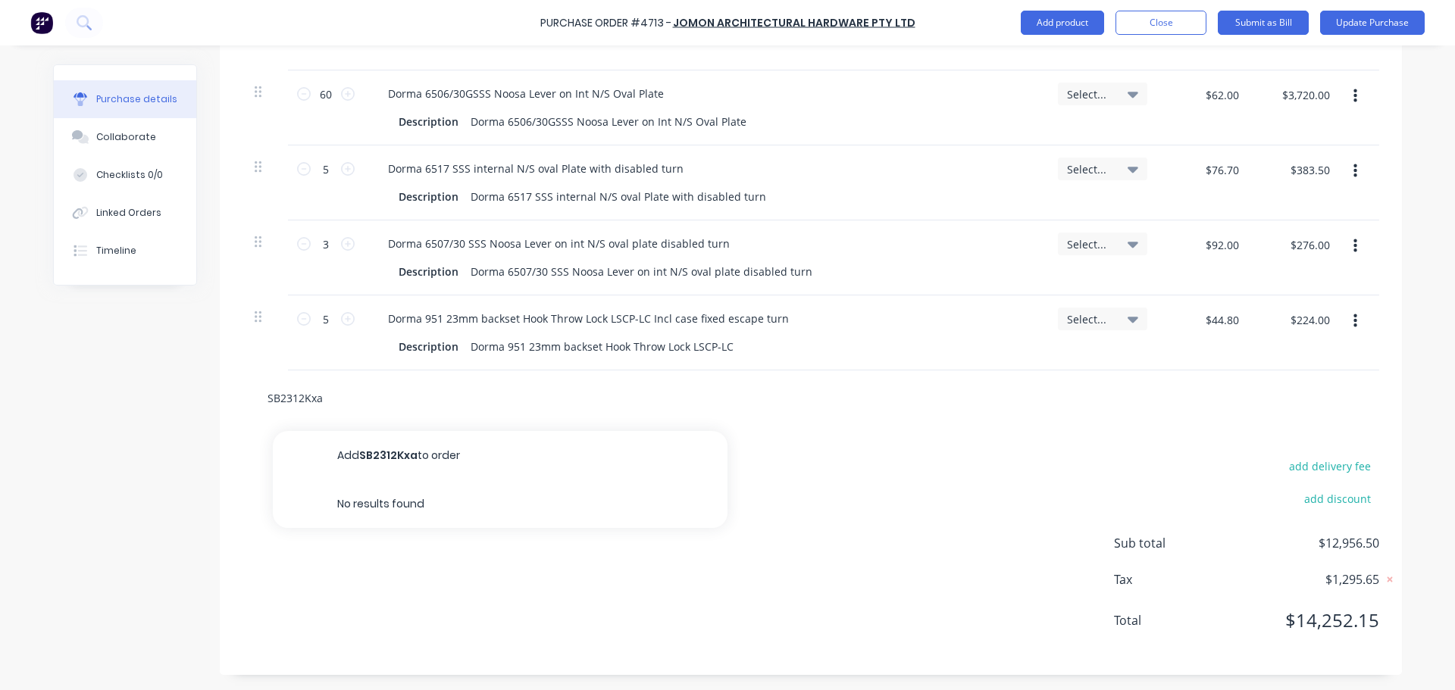
type textarea "x"
type input "SB2312KxaT"
type textarea "x"
type input "SB2312KxaTR"
type textarea "x"
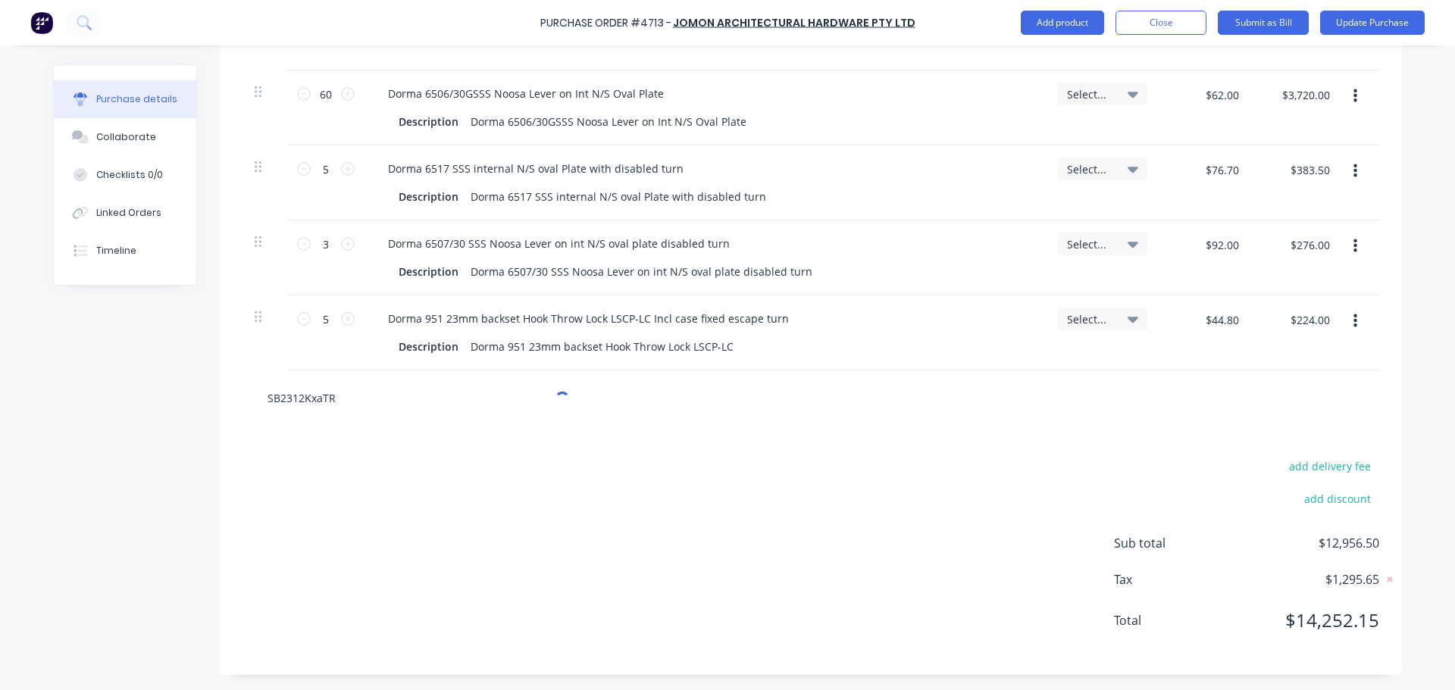
type input "SB2312KxaTRS"
type textarea "x"
type input "SB2312KxaTRSS"
type textarea "x"
type input "SB2312KxaTRSSS"
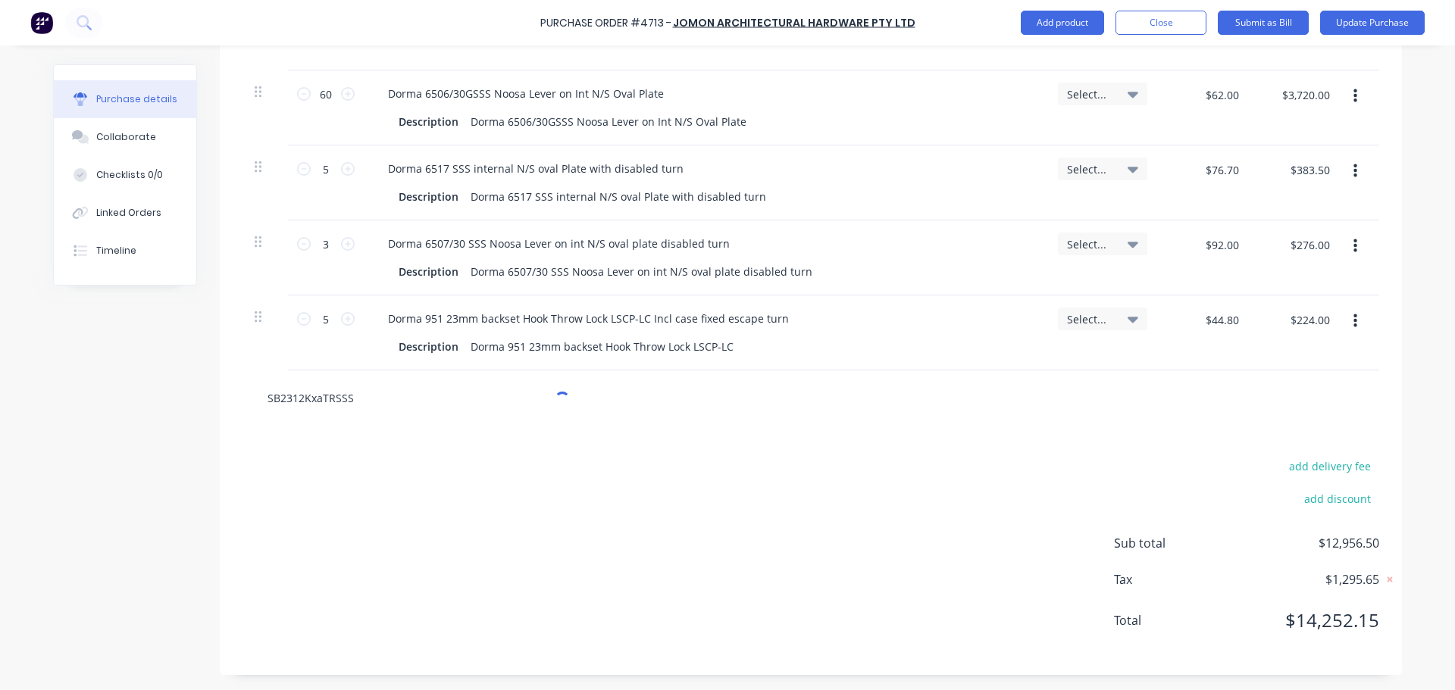
type textarea "x"
type input "SB2312KxaTRSSS"
type textarea "x"
type input "SB2312KxaTRSS"
type textarea "x"
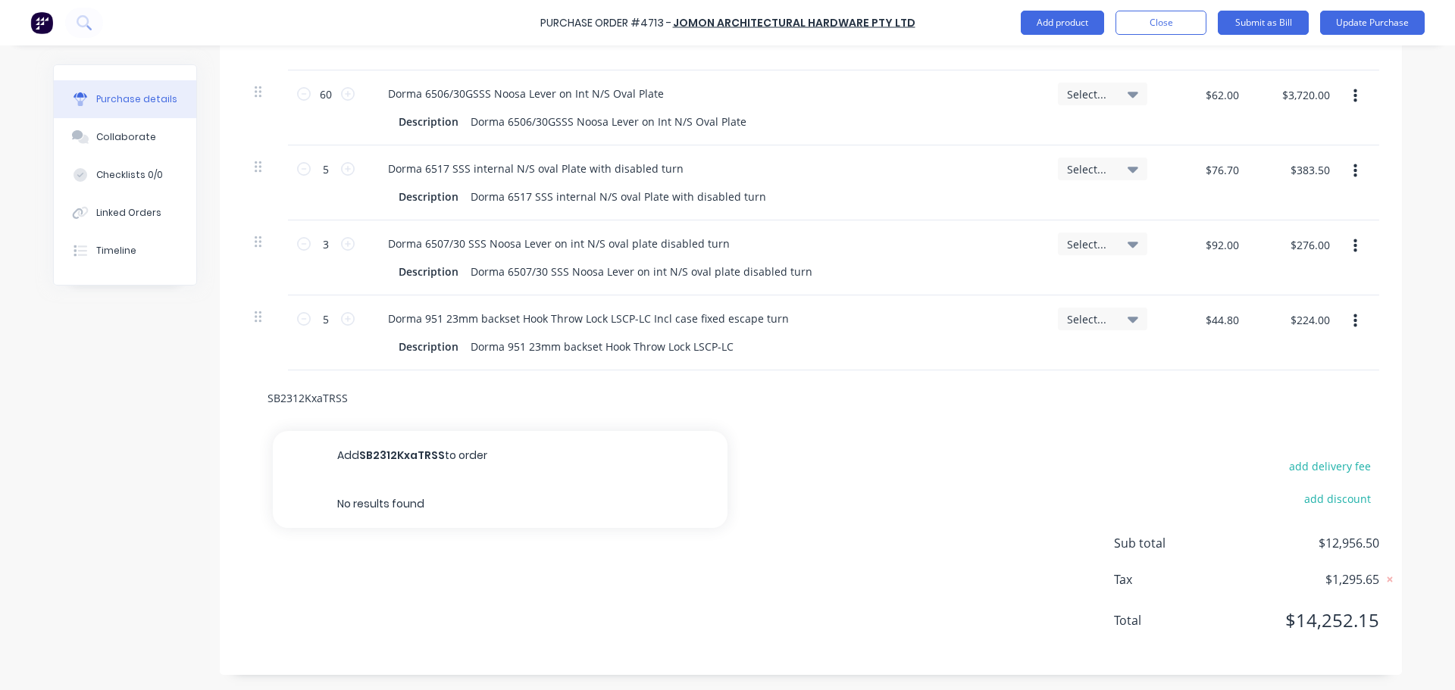
type input "SB2312KxaTRS"
type textarea "x"
type input "SB2312KxaTR"
type textarea "x"
type input "SB2312KxaT"
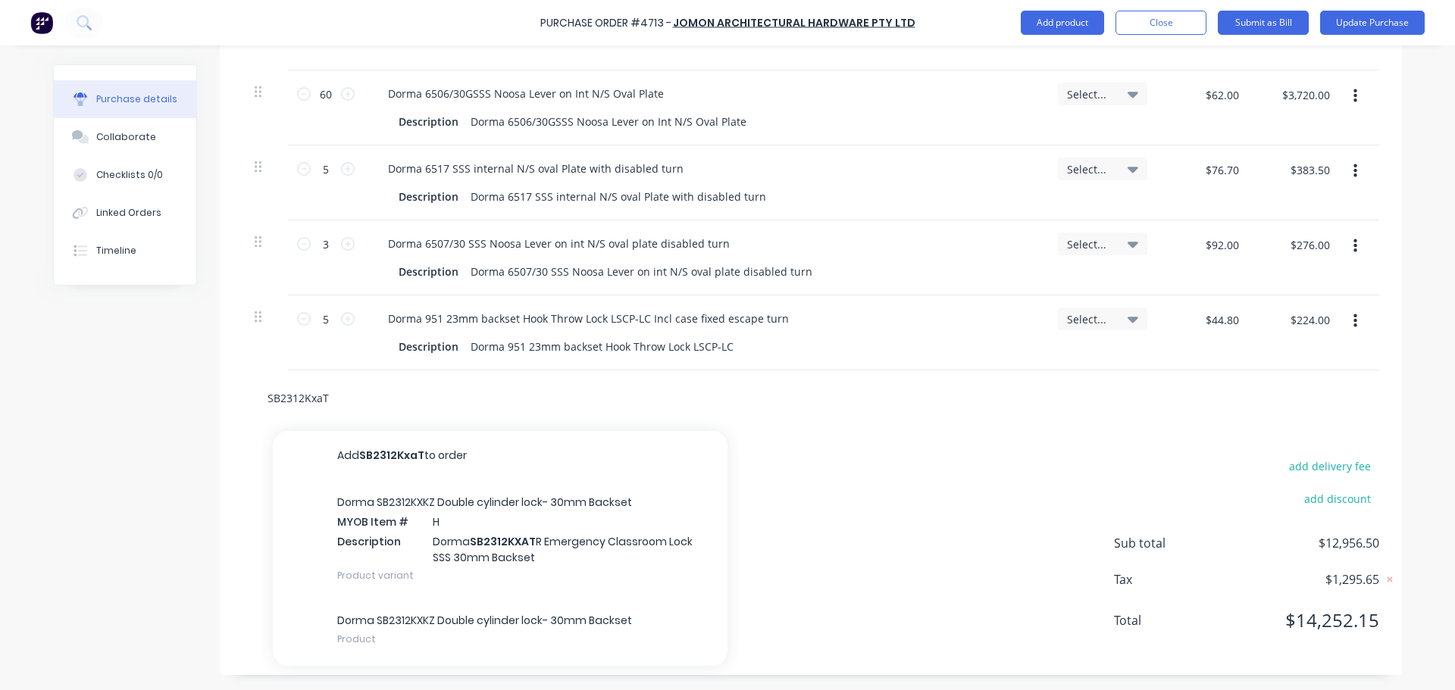
type textarea "x"
type input "SB2312KxaTR"
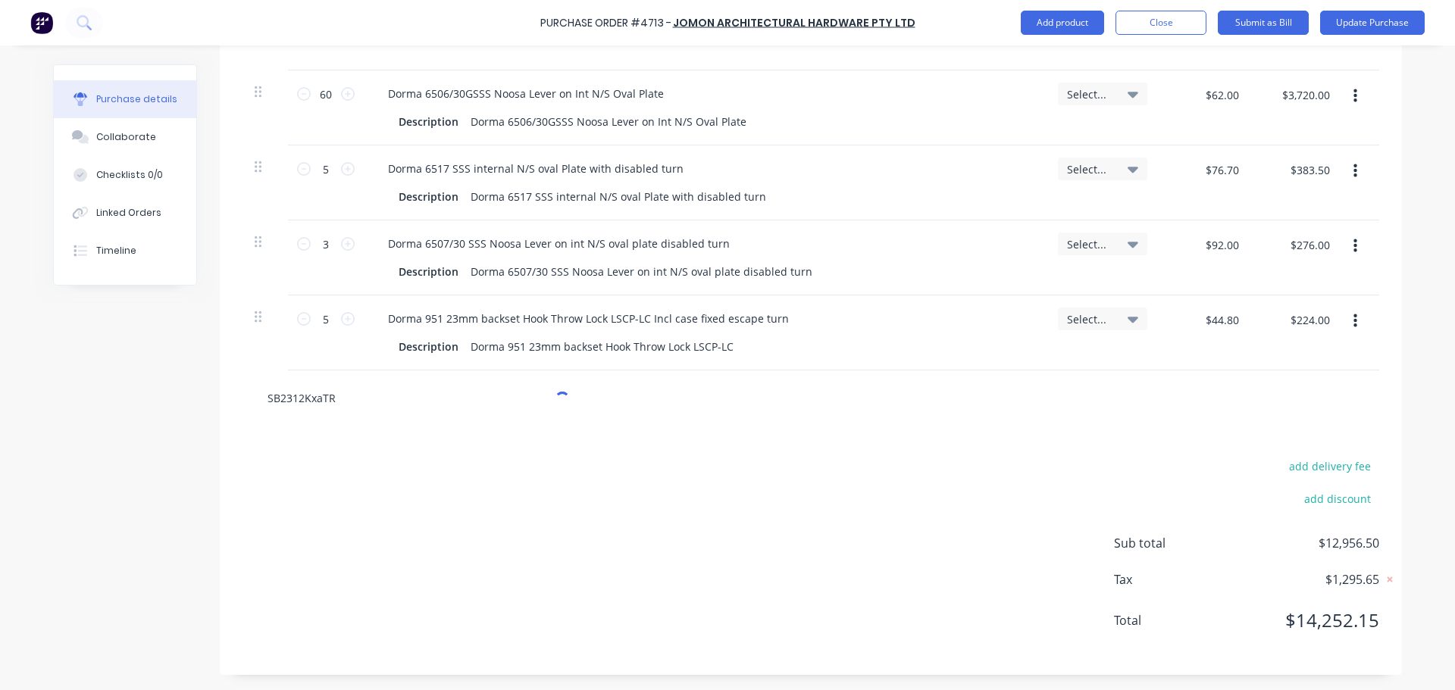
type textarea "x"
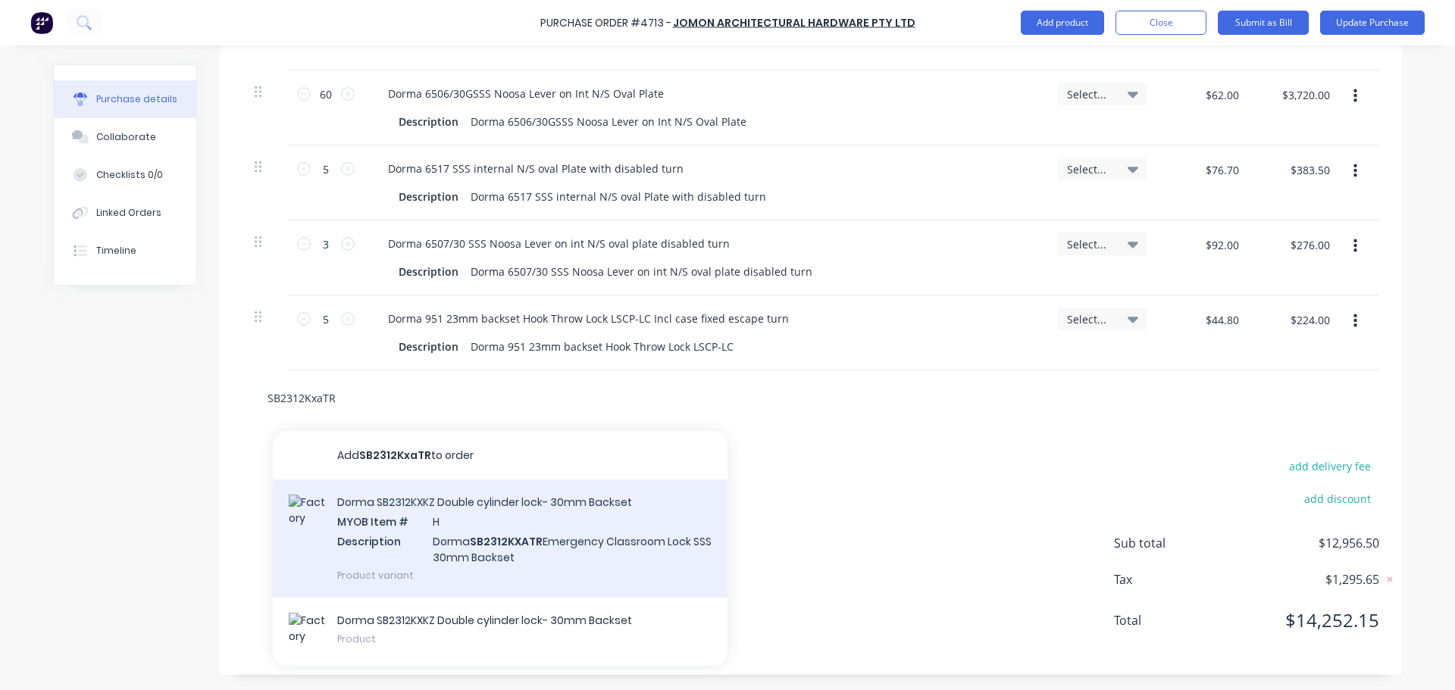
type input "SB2312KxaTR"
click at [489, 541] on div "Dorma SB2312KXKZ Double cylinder lock- 30mm Backset MYOB Item # H Description D…" at bounding box center [500, 539] width 455 height 118
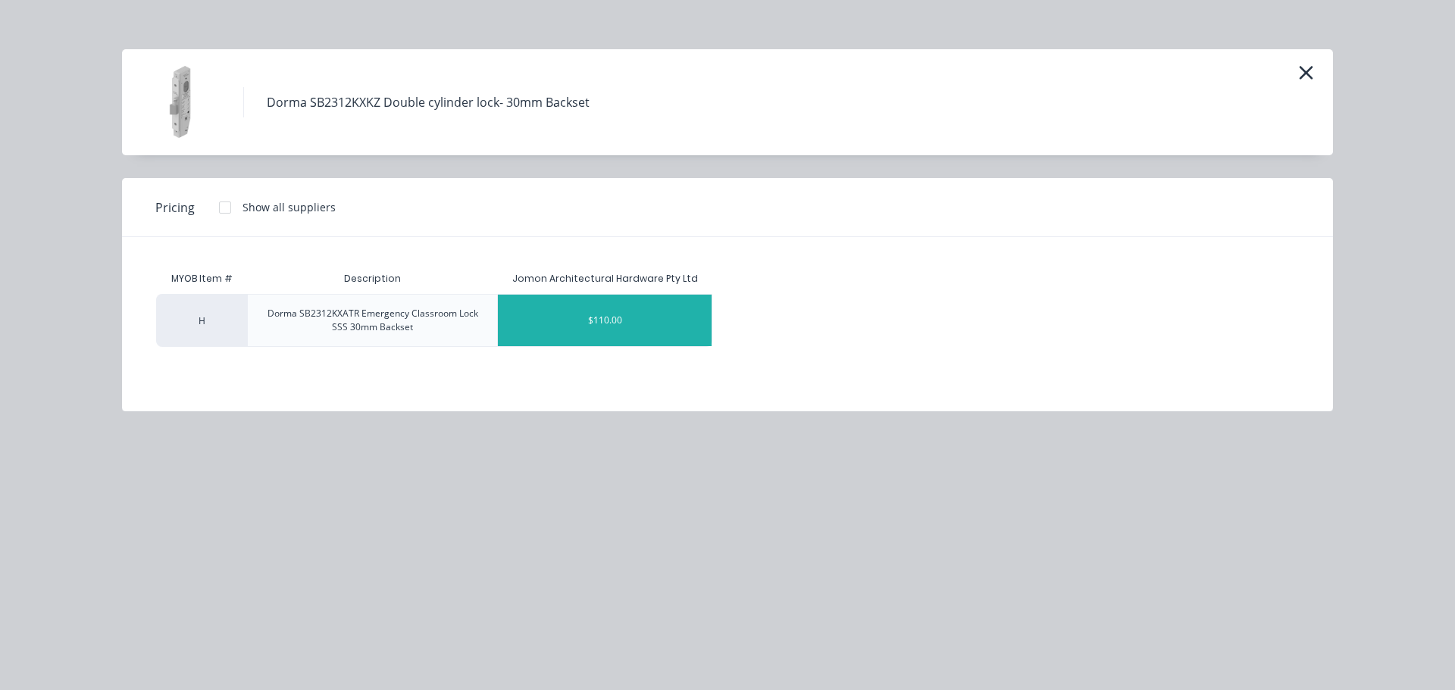
click at [598, 330] on div "$110.00" at bounding box center [605, 321] width 214 height 52
type textarea "x"
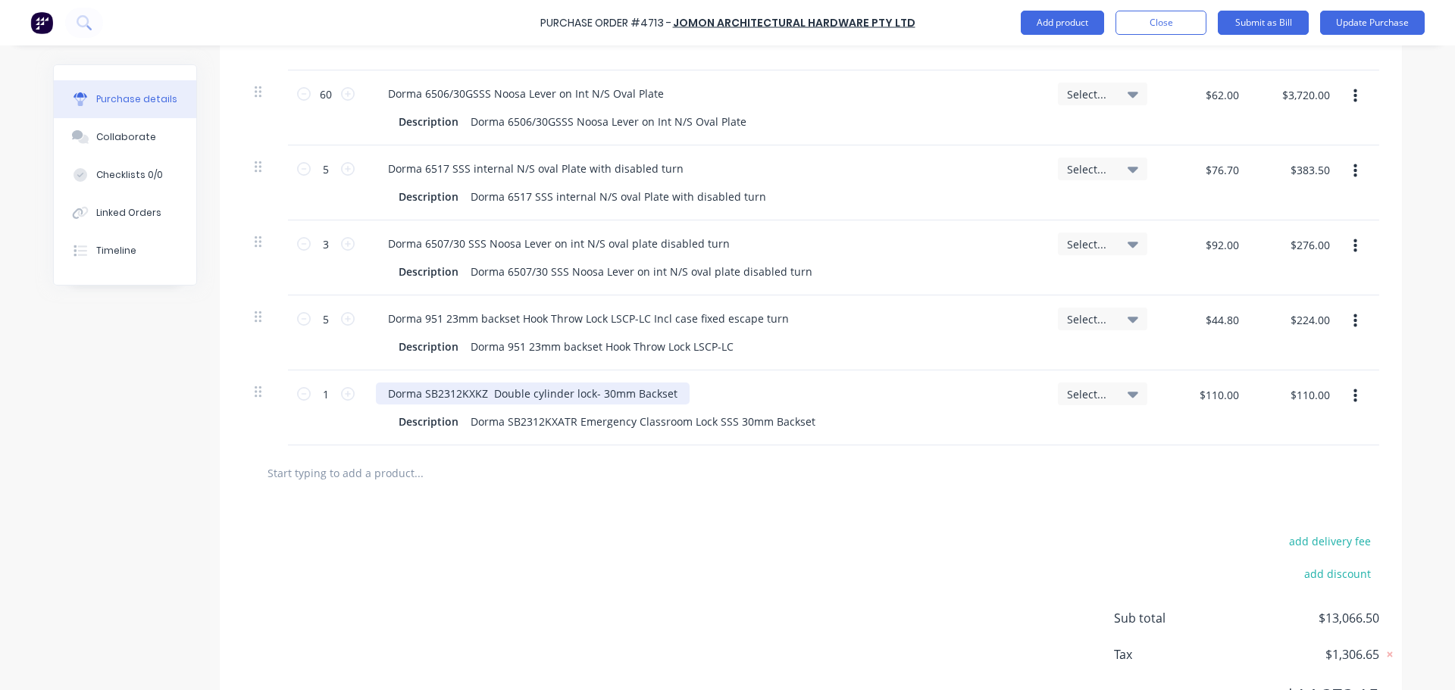
click at [486, 395] on div "Dorma SB2312KXKZ Double cylinder lock- 30mm Backset" at bounding box center [533, 394] width 314 height 22
type textarea "x"
click at [484, 394] on div "Dorma SB2312KXKZ Double cylinder lock- 30mm Backset" at bounding box center [533, 394] width 314 height 22
click at [634, 469] on div at bounding box center [482, 473] width 455 height 30
click at [382, 467] on input "text" at bounding box center [418, 473] width 303 height 30
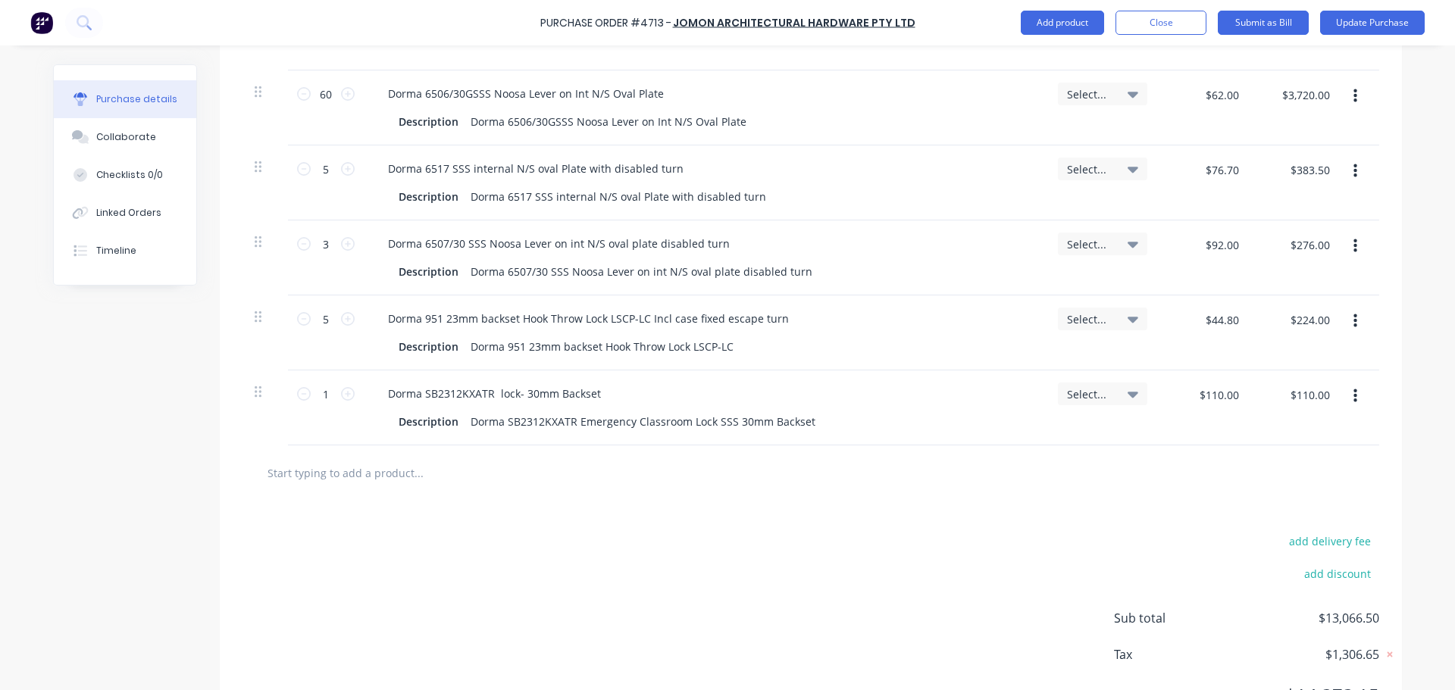
click at [343, 477] on input "text" at bounding box center [418, 473] width 303 height 30
type textarea "x"
type input "D"
type textarea "x"
type input "Do"
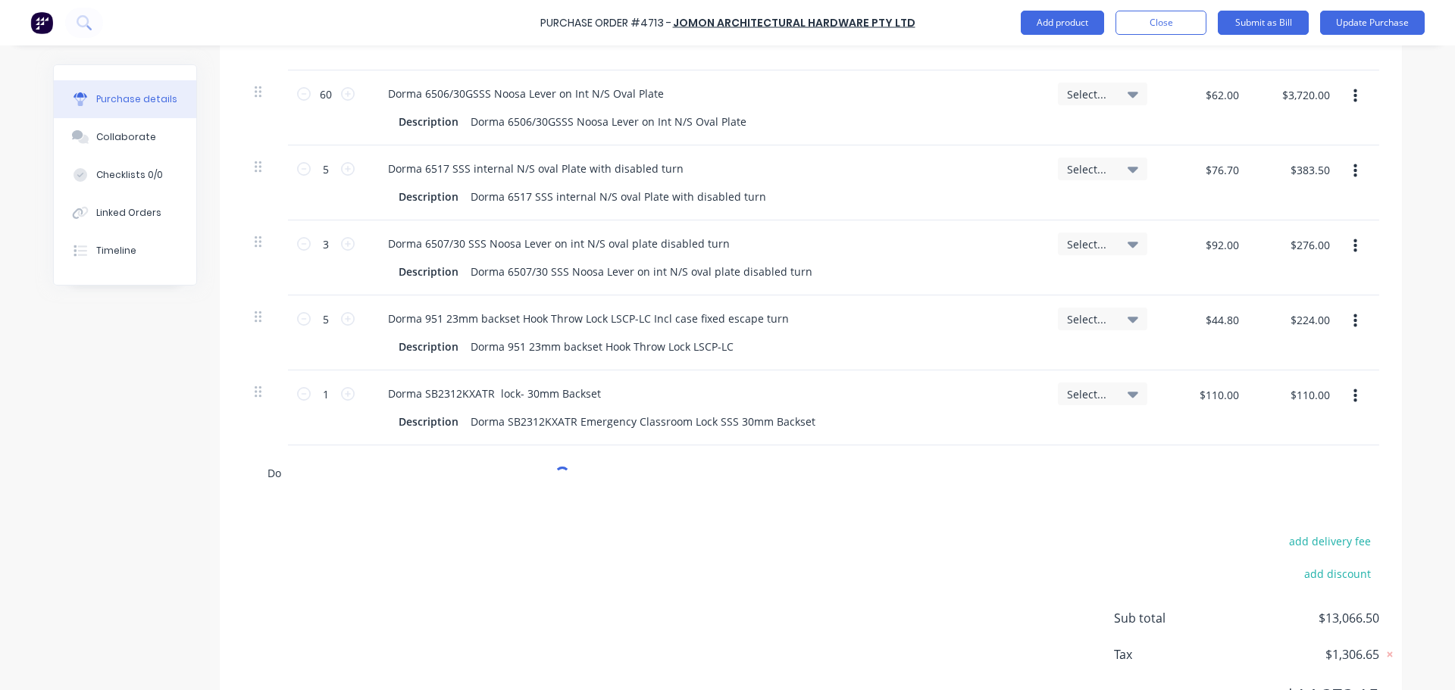
type textarea "x"
type input "Dor"
type textarea "x"
type input "Dorm"
type textarea "x"
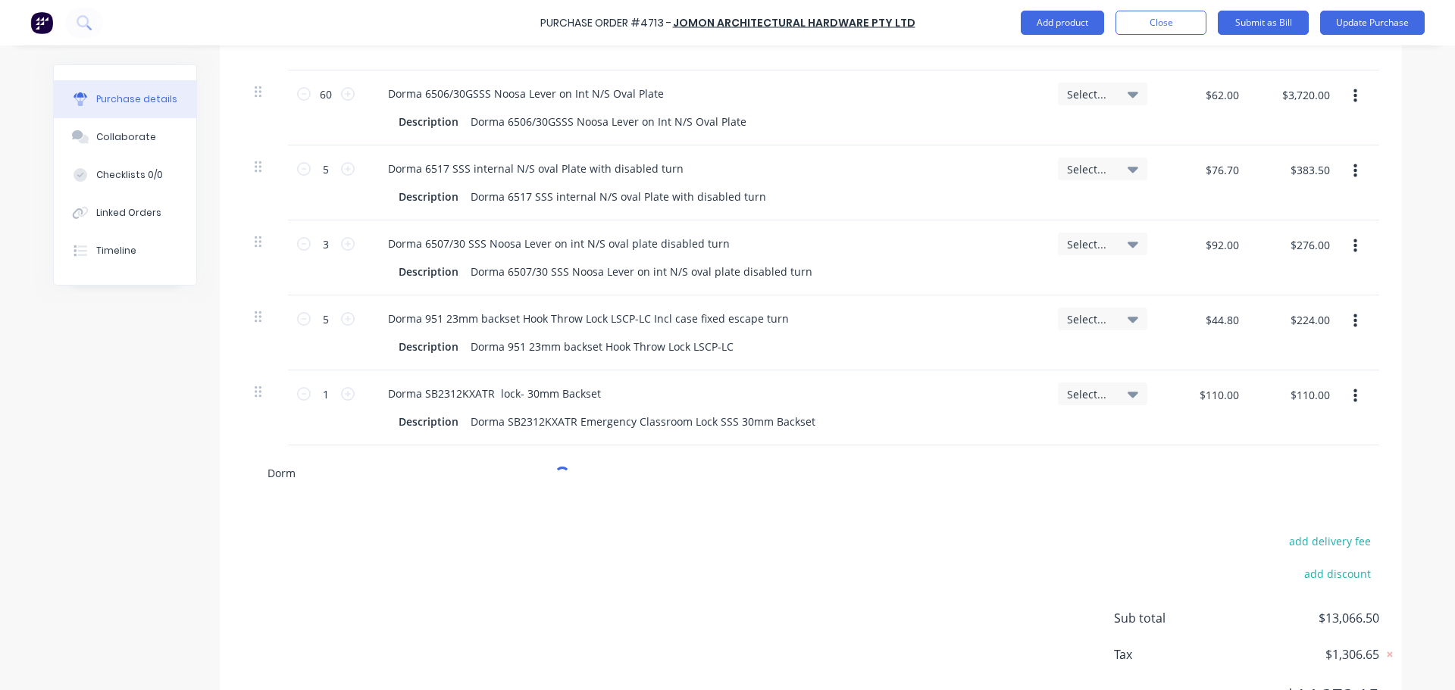
type input "Dorma"
type textarea "x"
type input "Dorma"
type textarea "x"
type input "Dorma S"
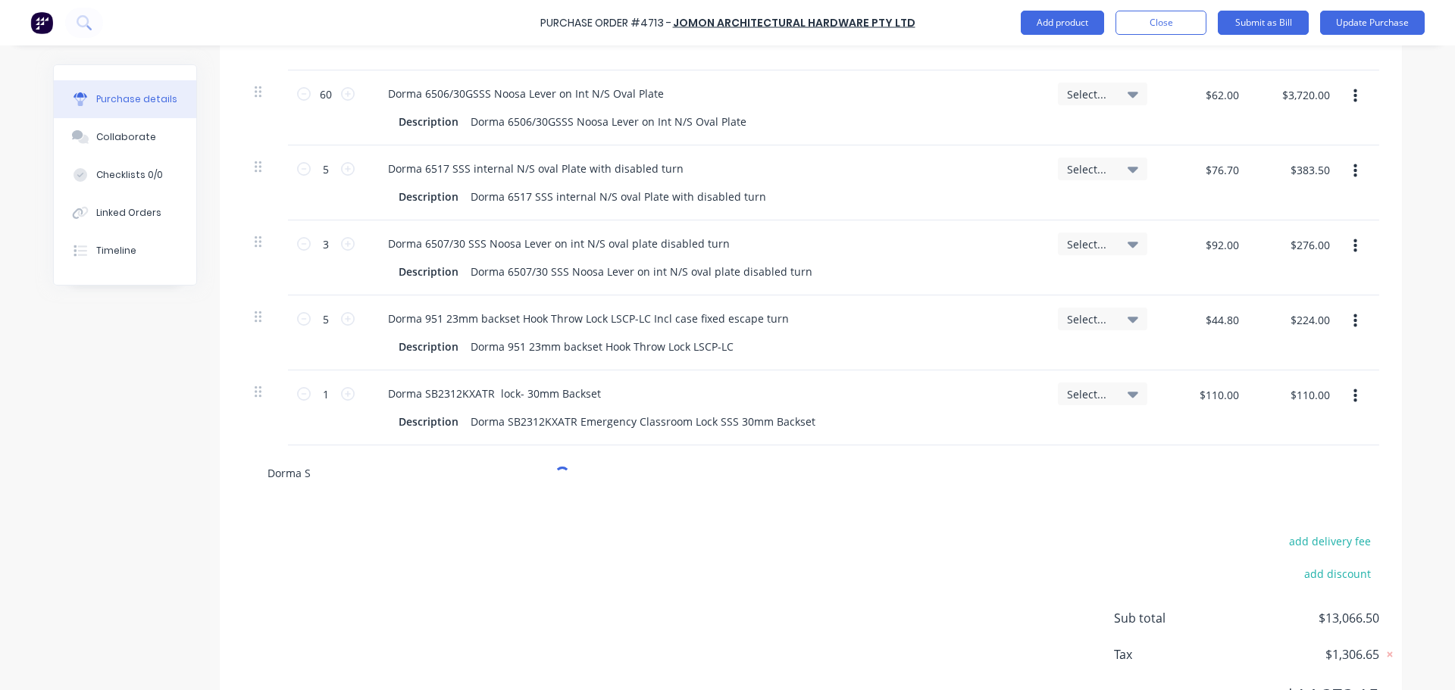
type textarea "x"
type input "Dorma SB"
type textarea "x"
type input "Dorma SB2"
type textarea "x"
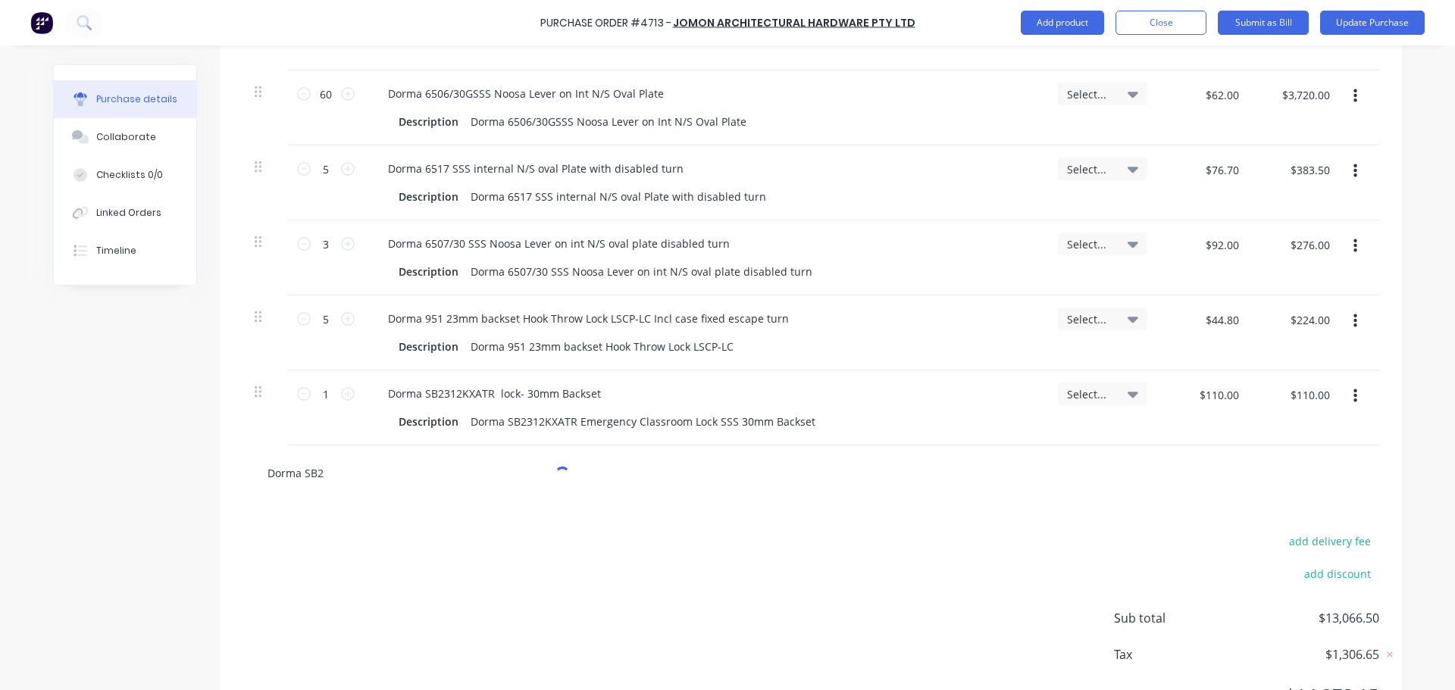
type input "Dorma SB23"
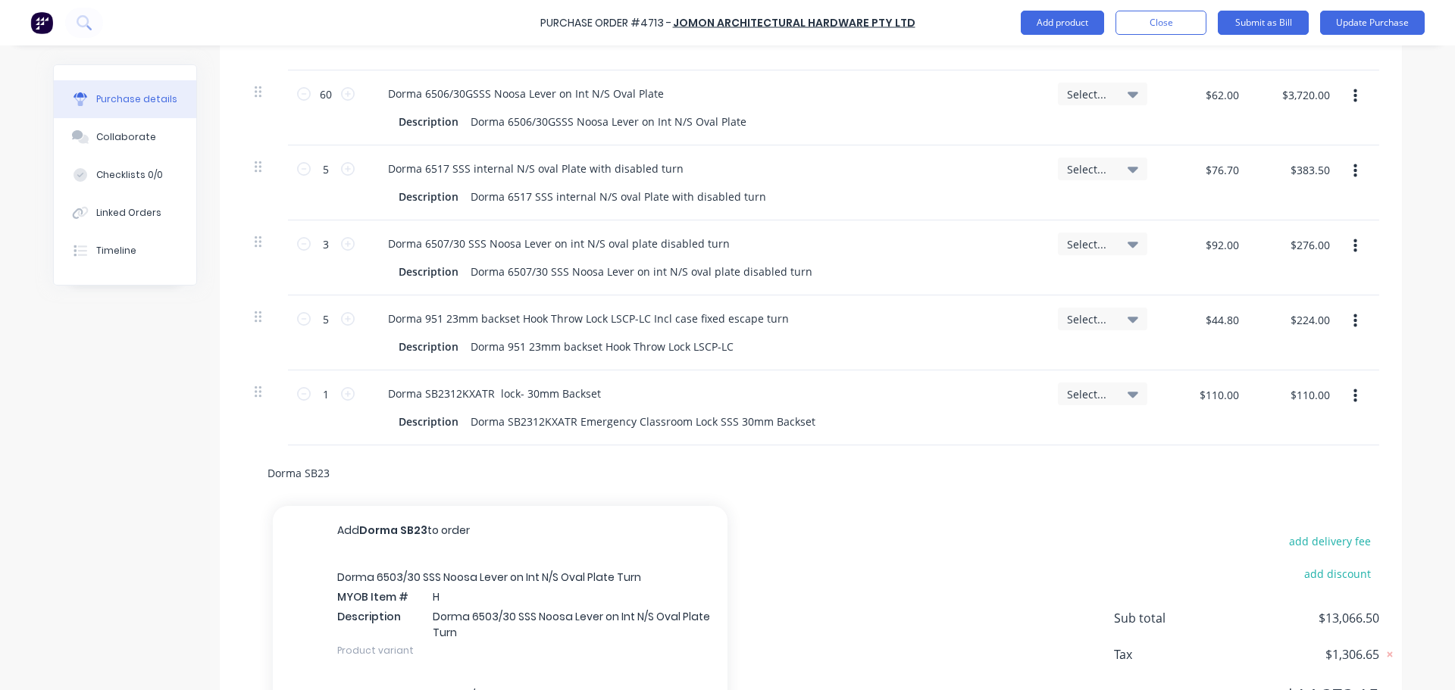
type textarea "x"
type input "Dorma SB231"
type textarea "x"
type input "Dorma SB2312"
type textarea "x"
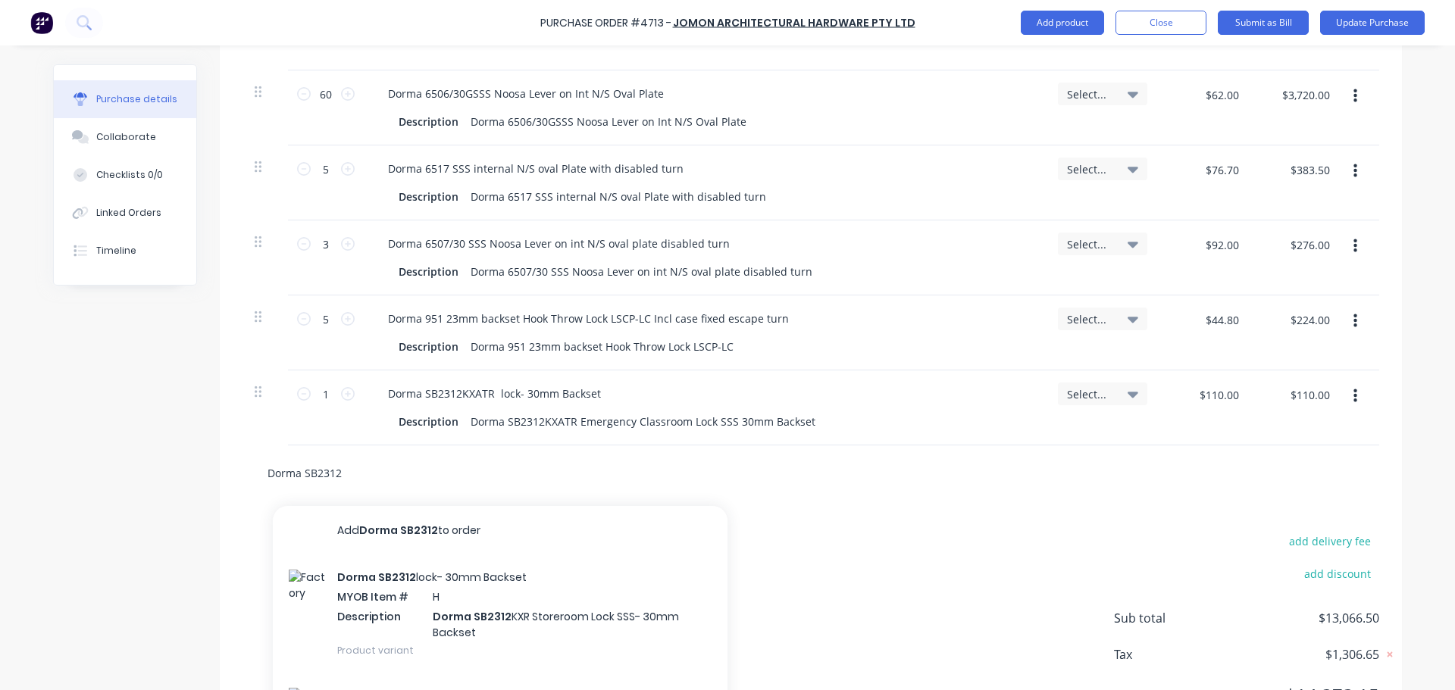
type input "Dorma SB2312"
type textarea "x"
type input "Dorma SB2312 K"
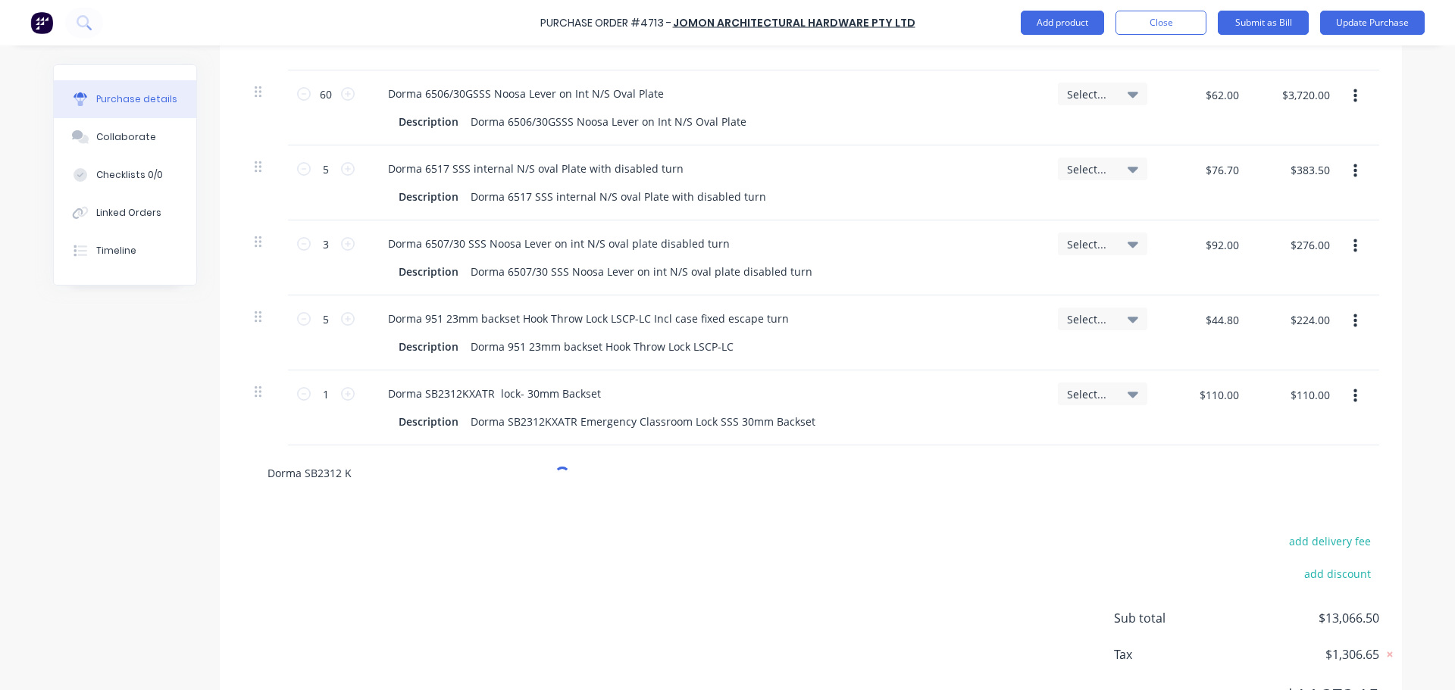
type textarea "x"
type input "Dorma SB2312 KX"
type textarea "x"
type input "Dorma SB2312 KXK"
type textarea "x"
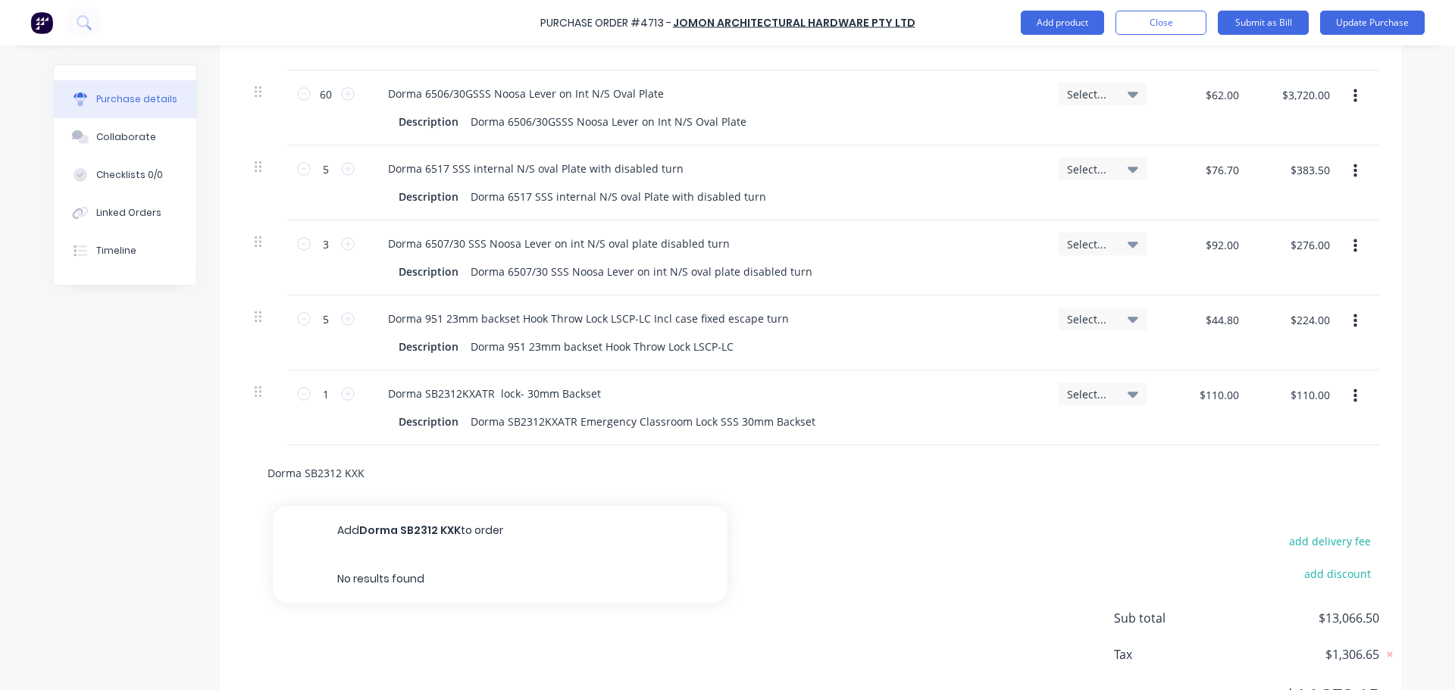
type input "Dorma SB2312 KXKZ"
type textarea "x"
type input "Dorma SB2312 KXKZL"
type textarea "x"
type input "Dorma SB2312 KXKZLR"
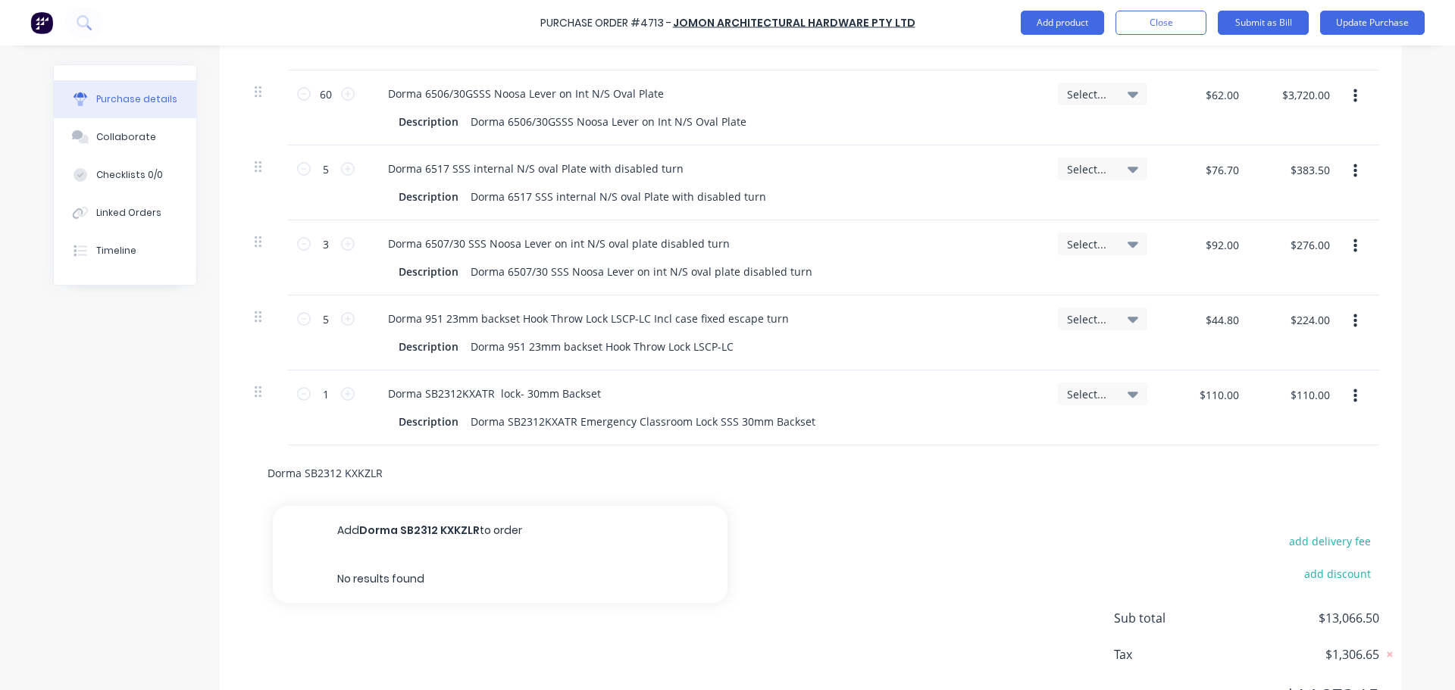
type textarea "x"
type input "Dorma SB2312 KXKZL"
type textarea "x"
type input "Dorma SB2312 KXKZ"
type textarea "x"
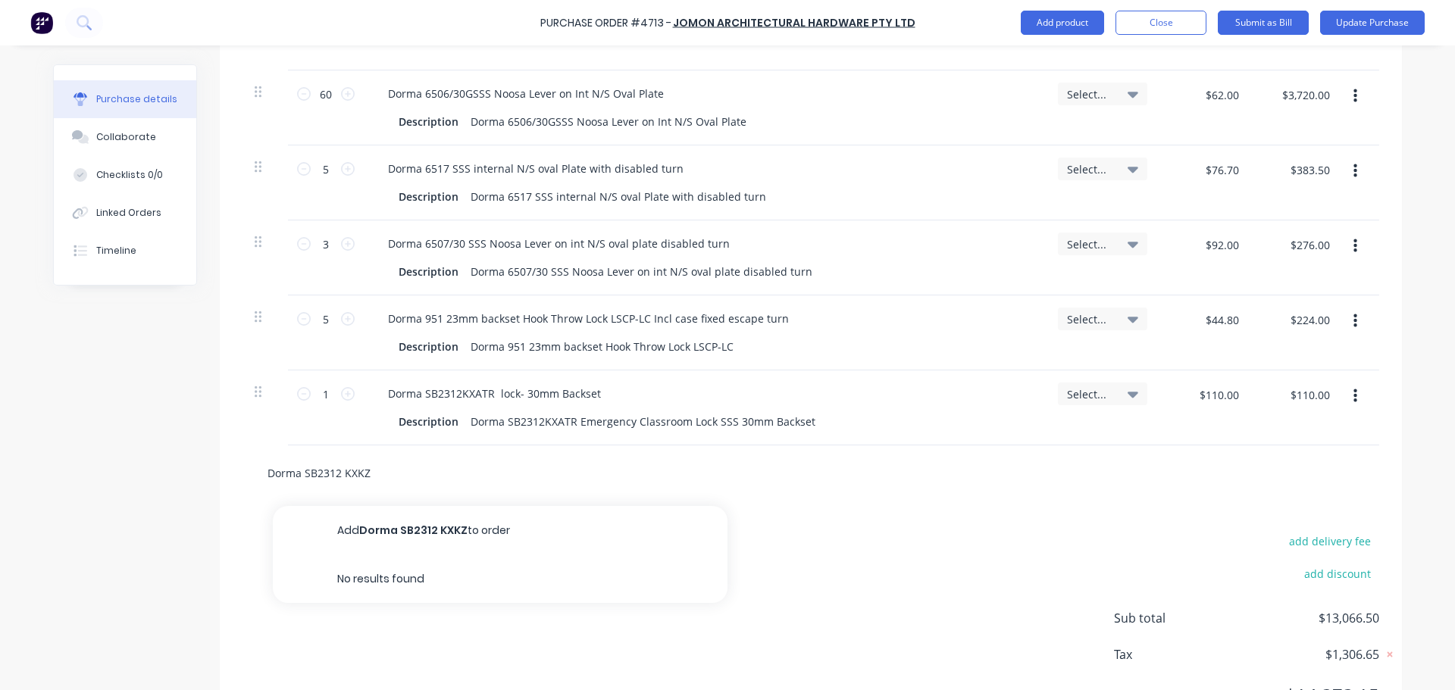
type input "Dorma SB2312 KXK"
type textarea "x"
type input "Dorma SB2312 KX"
type textarea "x"
type input "Dorma SB2312 K"
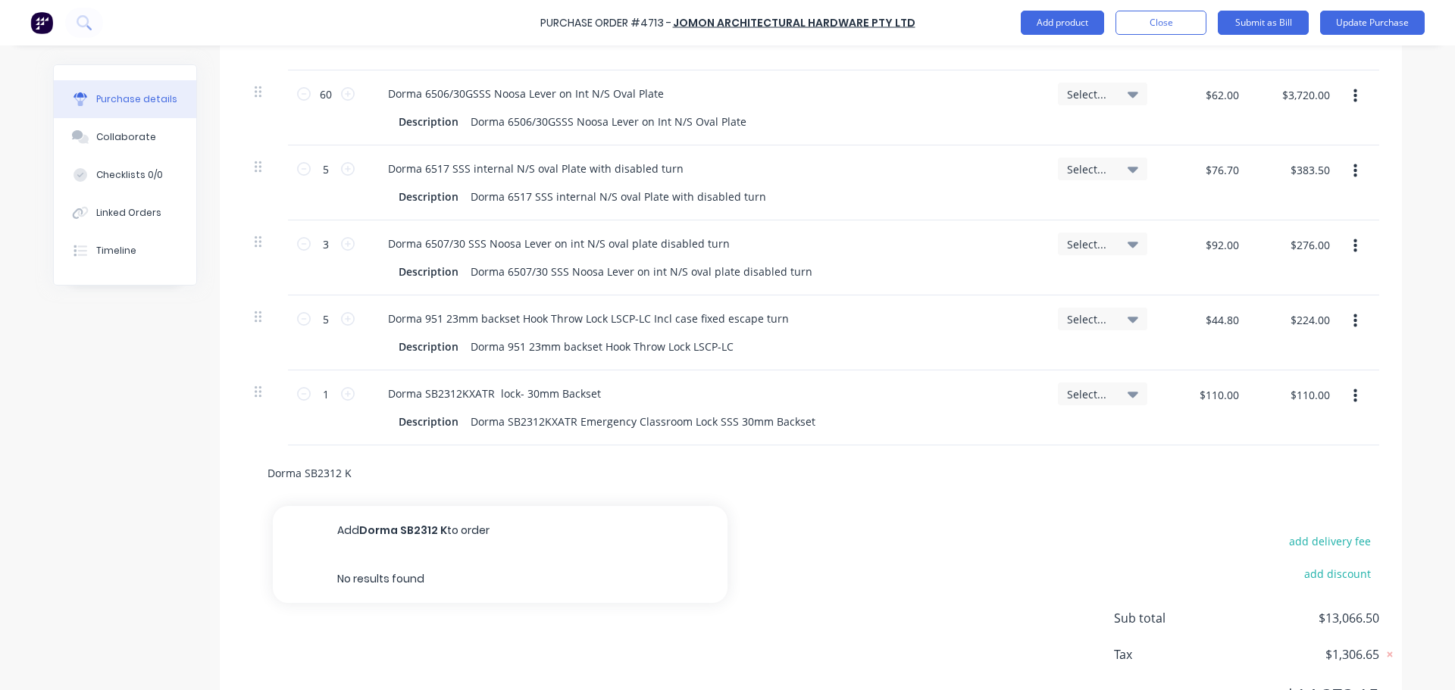
type textarea "x"
type input "Dorma SB2312"
type textarea "x"
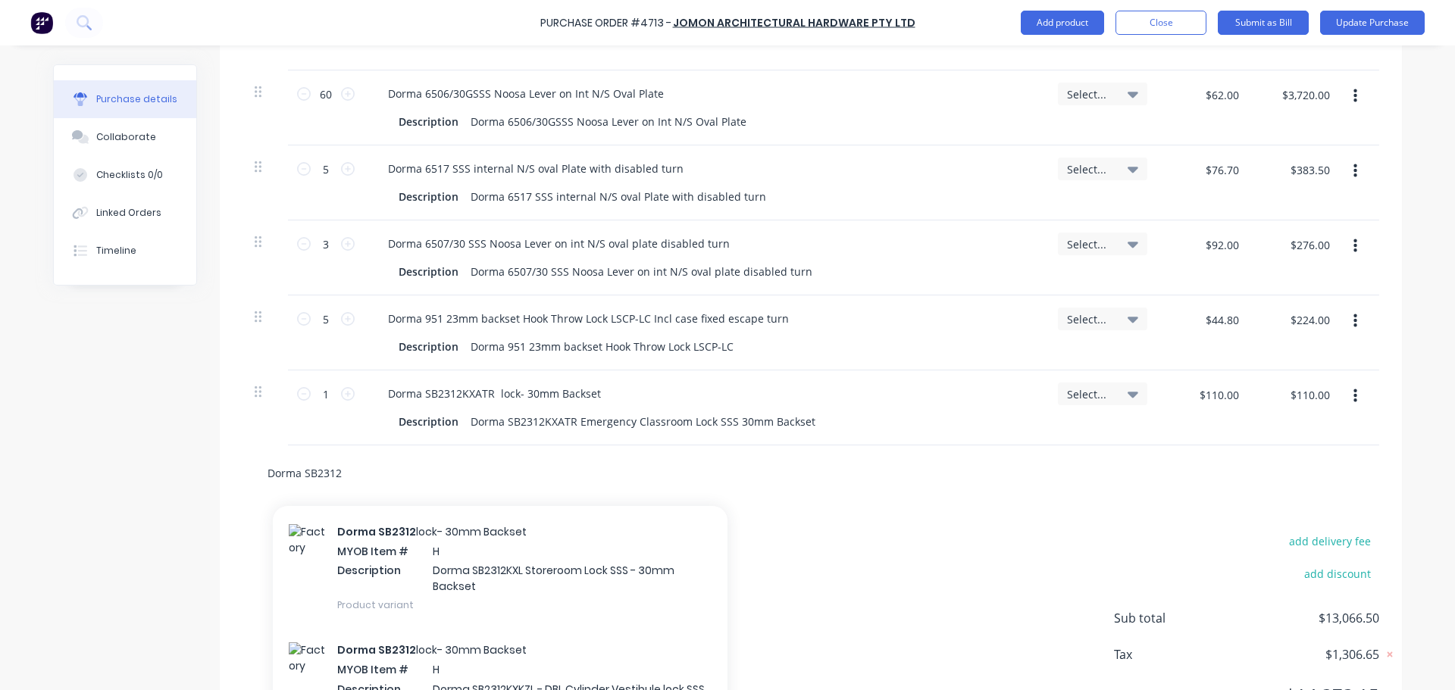
scroll to position [297, 0]
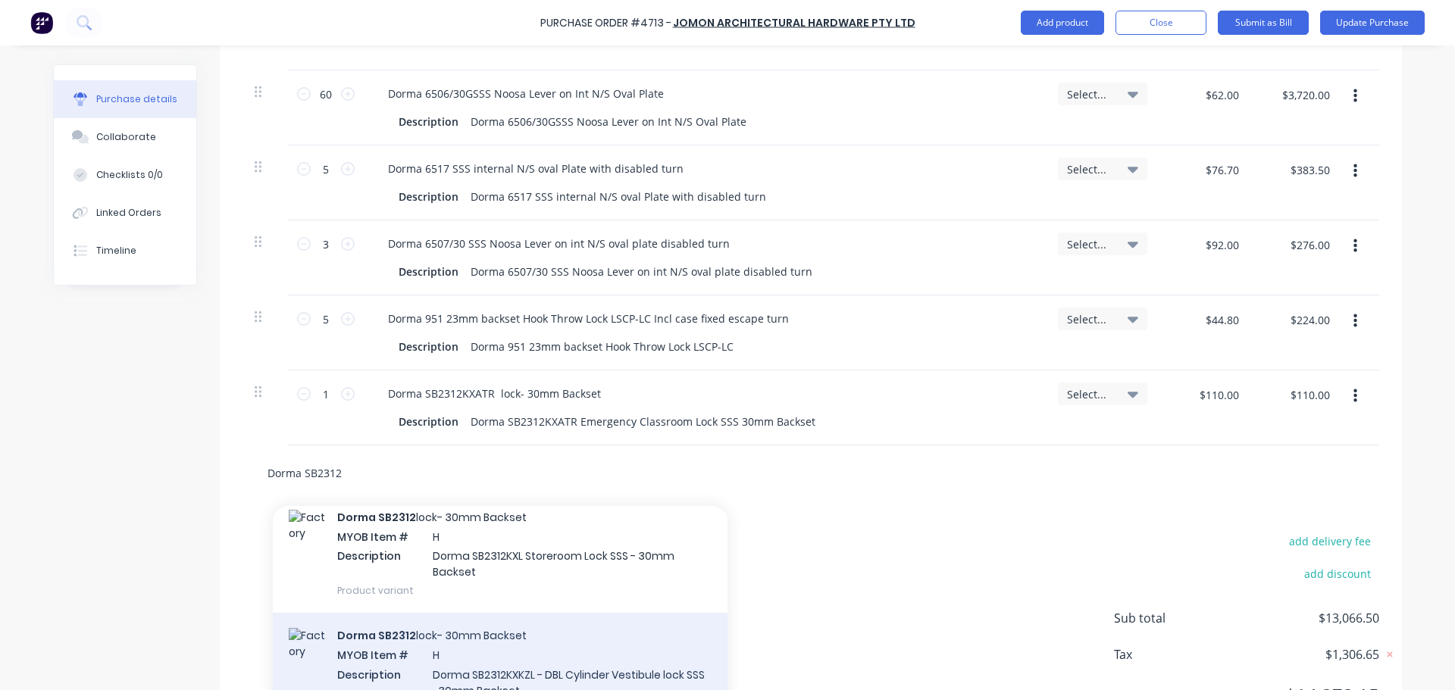
type input "Dorma SB2312"
click at [517, 677] on div "Dorma SB2312 lock- 30mm Backset MYOB Item # H Description Dorma SB2312KXKZL - D…" at bounding box center [500, 672] width 455 height 118
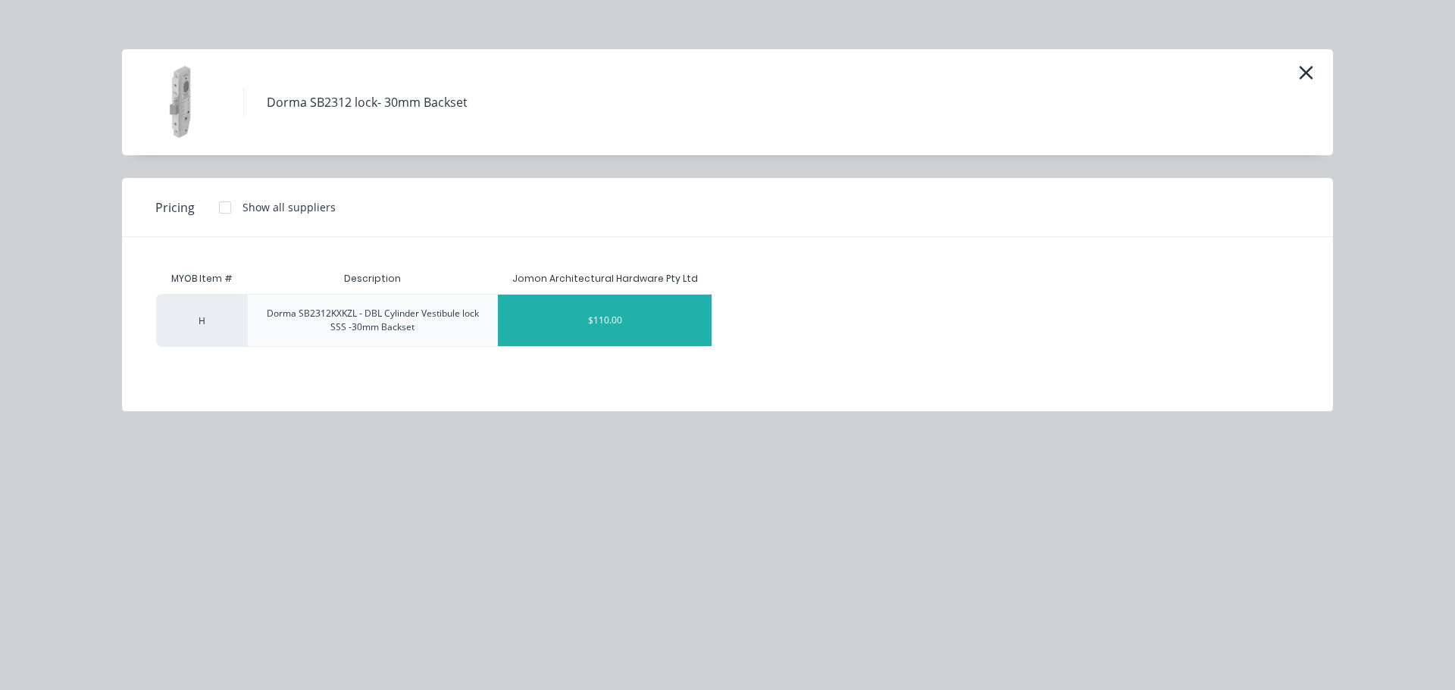
click at [584, 327] on div "$110.00" at bounding box center [605, 321] width 214 height 52
type textarea "x"
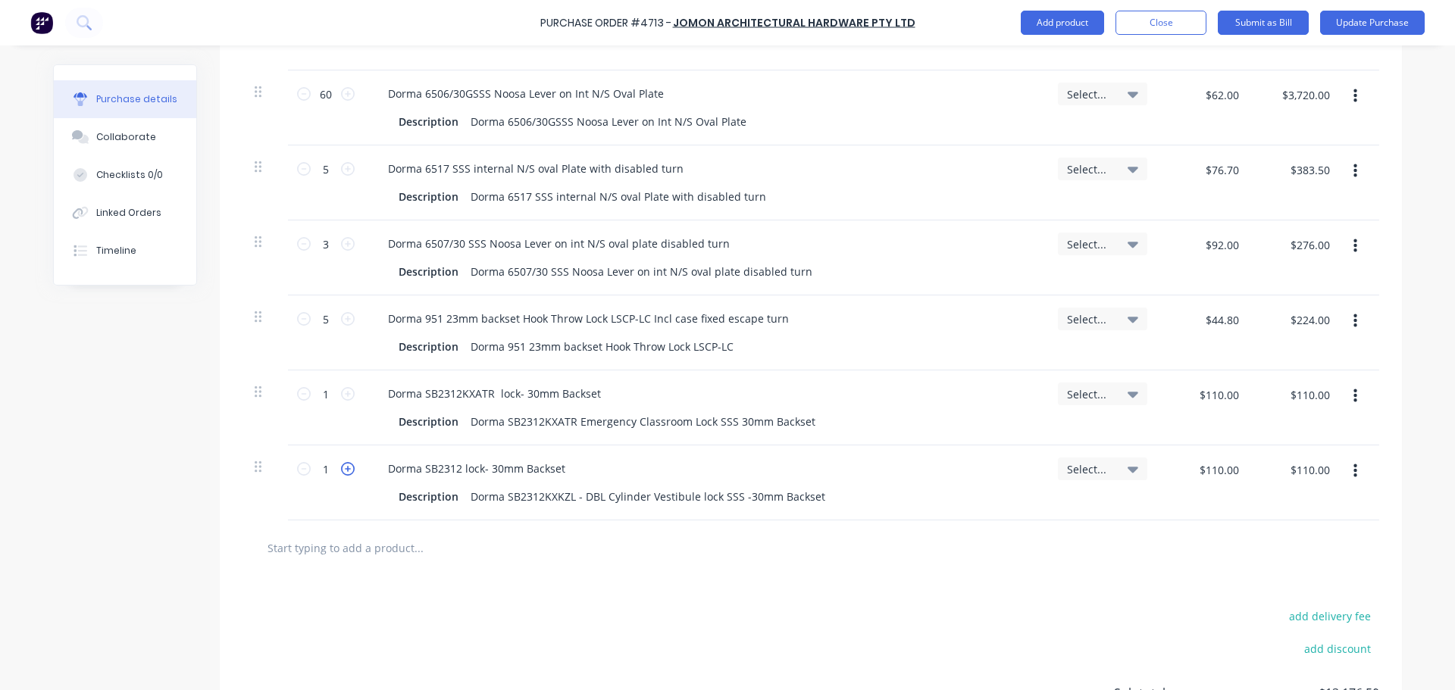
click at [344, 467] on icon at bounding box center [348, 469] width 14 height 14
type textarea "x"
type input "2"
type input "$220.00"
click at [344, 467] on icon at bounding box center [348, 469] width 14 height 14
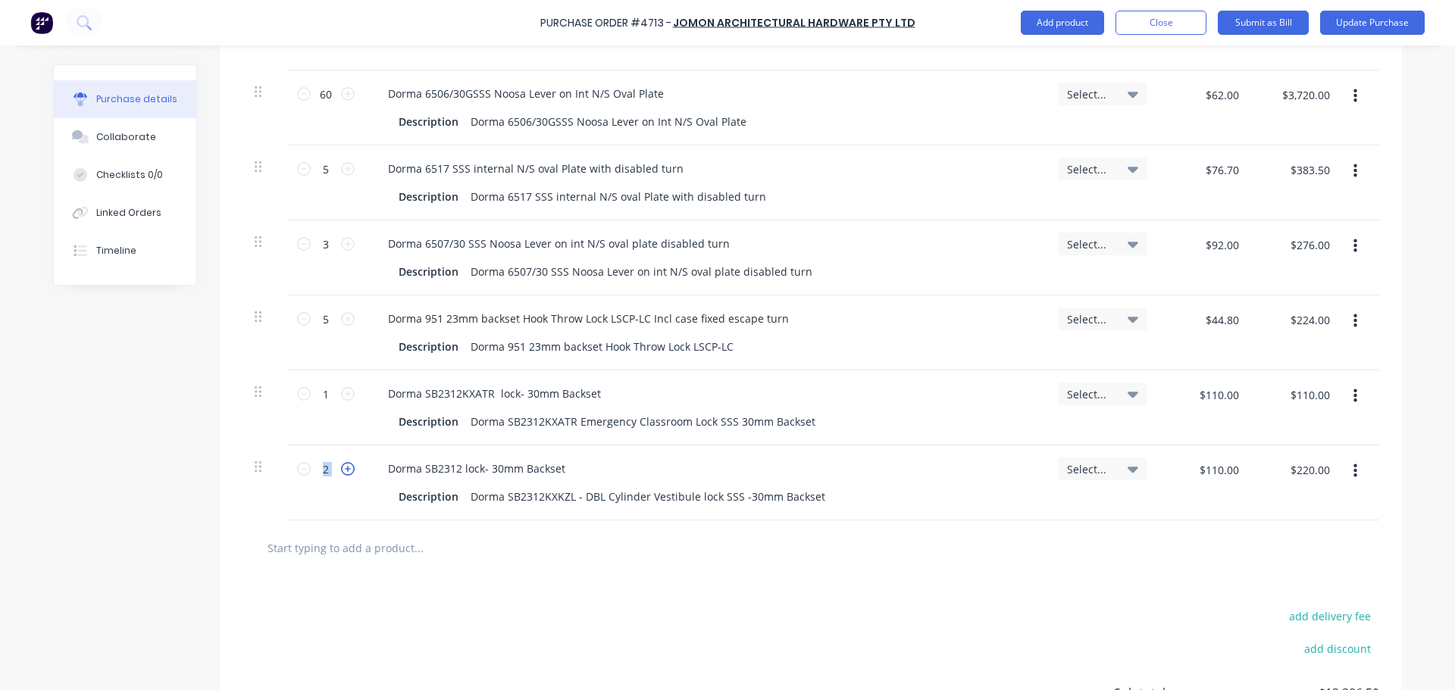
type textarea "x"
type input "3"
type input "$330.00"
click at [742, 574] on div at bounding box center [810, 548] width 1137 height 55
click at [372, 547] on input "text" at bounding box center [418, 548] width 303 height 30
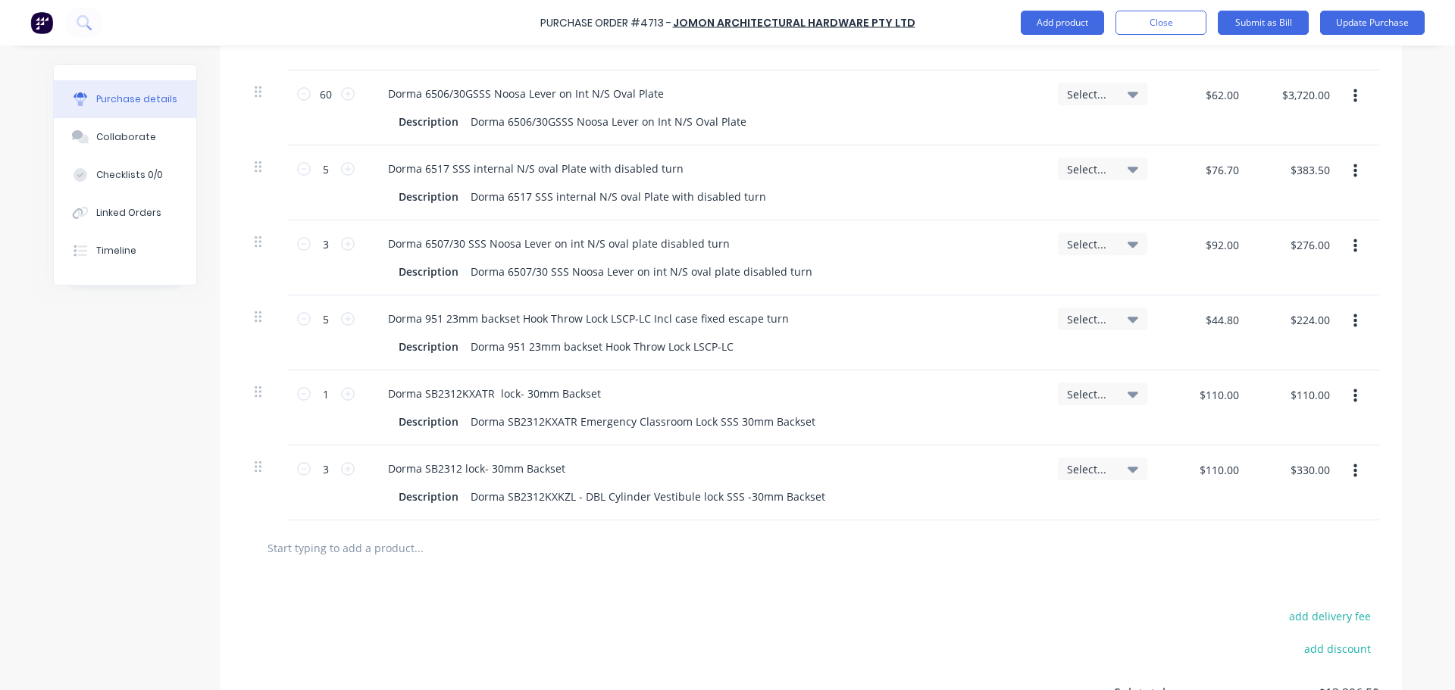
type textarea "x"
type input "D"
type textarea "x"
type input "Do"
type textarea "x"
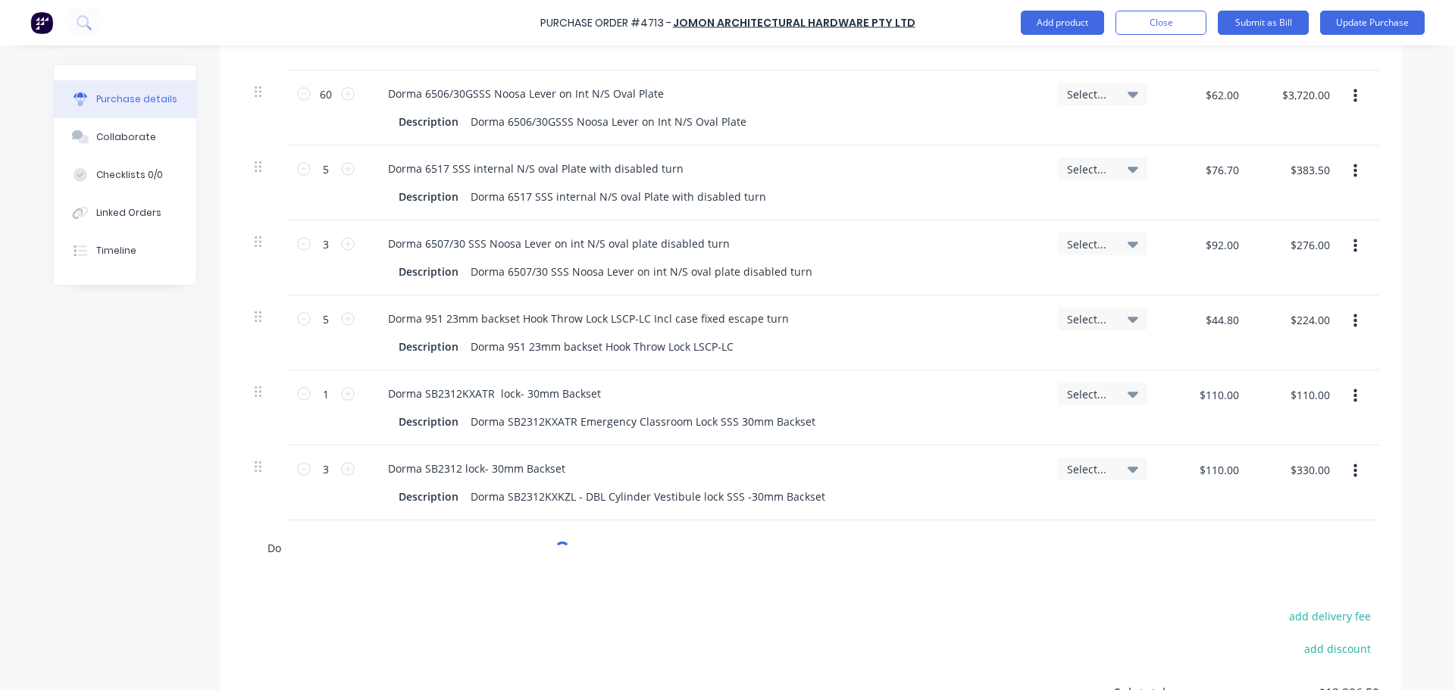
type input "Dor"
type textarea "x"
type input "Dorm"
type textarea "x"
type input "Dorma"
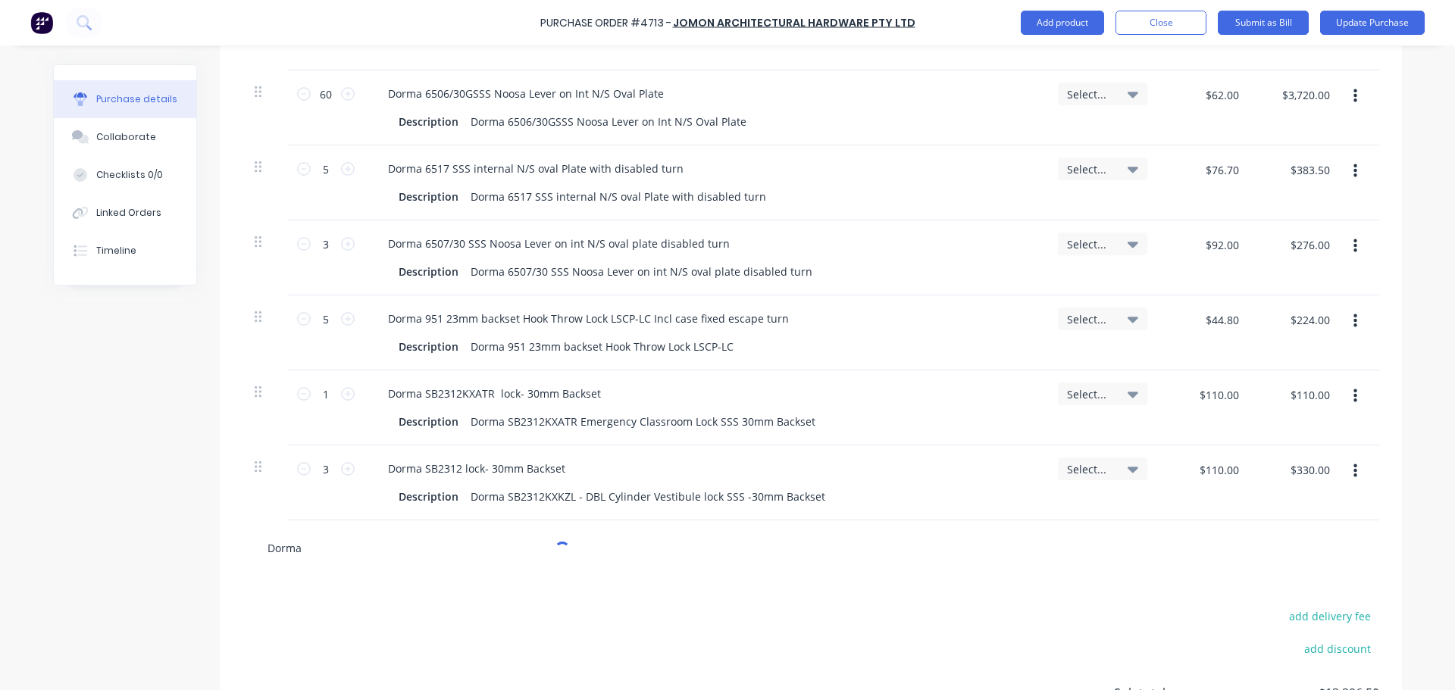
type textarea "x"
type input "Dorma"
type textarea "x"
type input "Dorma S"
type textarea "x"
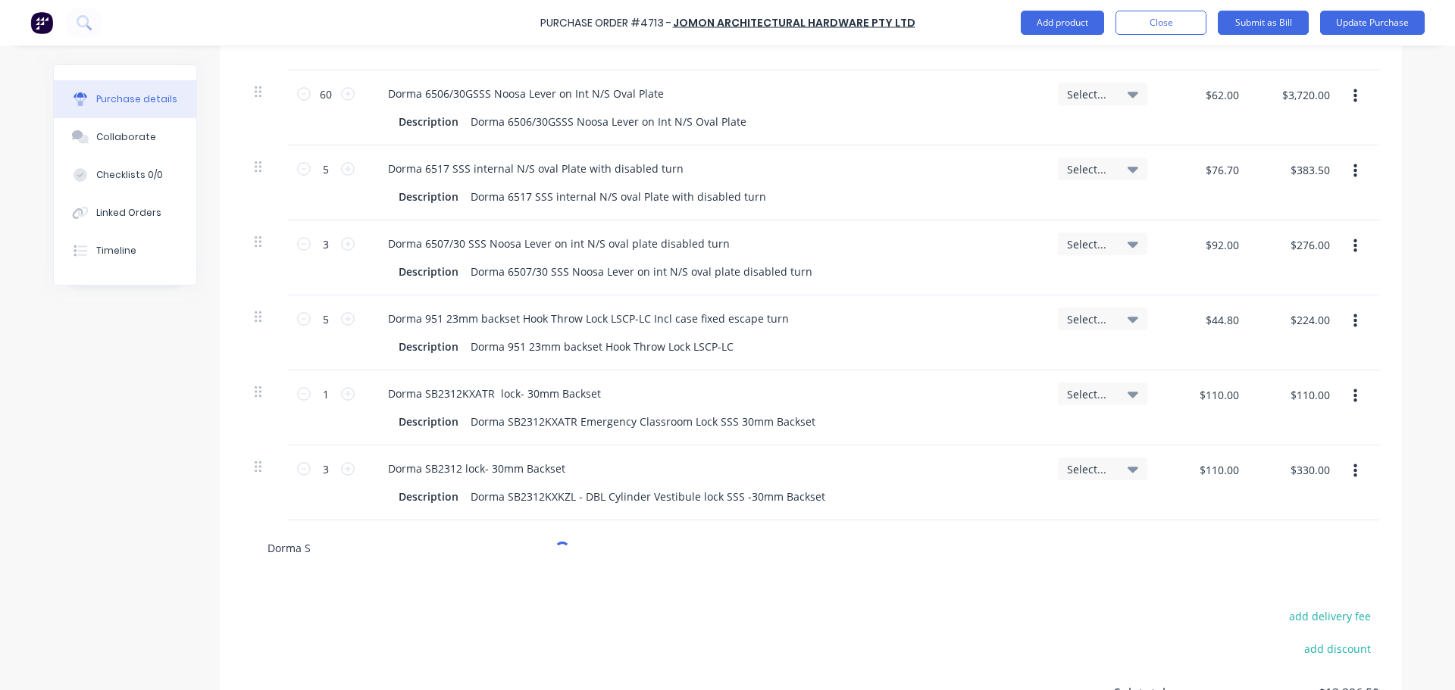
type input "Dorma SB"
type textarea "x"
type input "Dorma SB2"
type textarea "x"
type input "Dorma SB23"
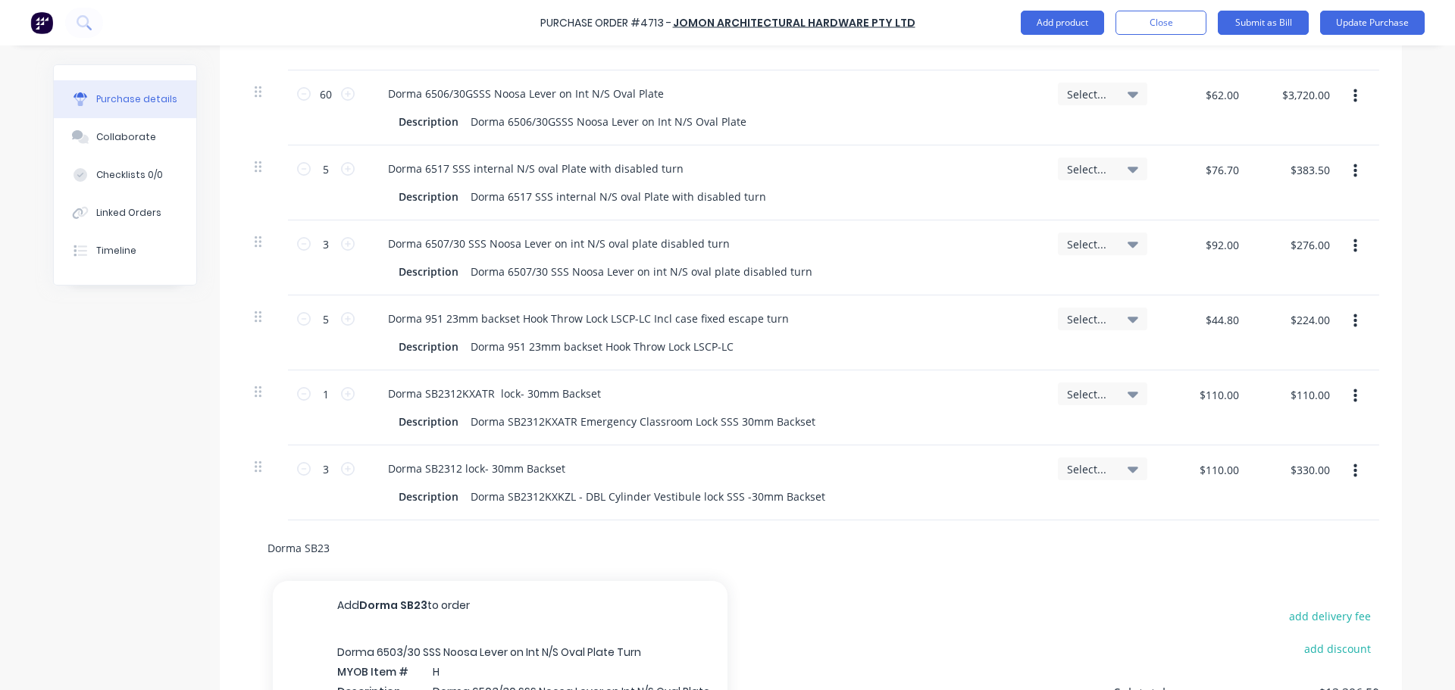
type textarea "x"
type input "Dorma SB231"
type textarea "x"
type input "Dorma SB2312"
type textarea "x"
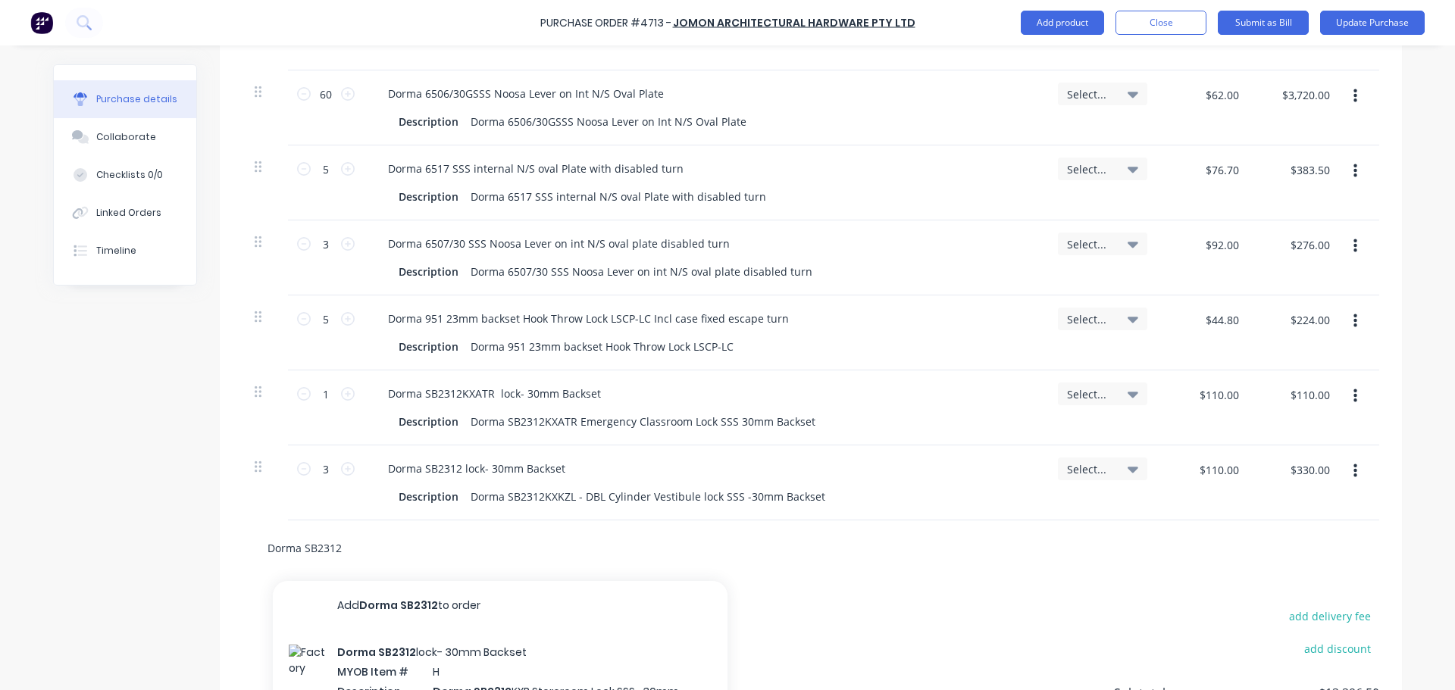
type input "Dorma SB2312"
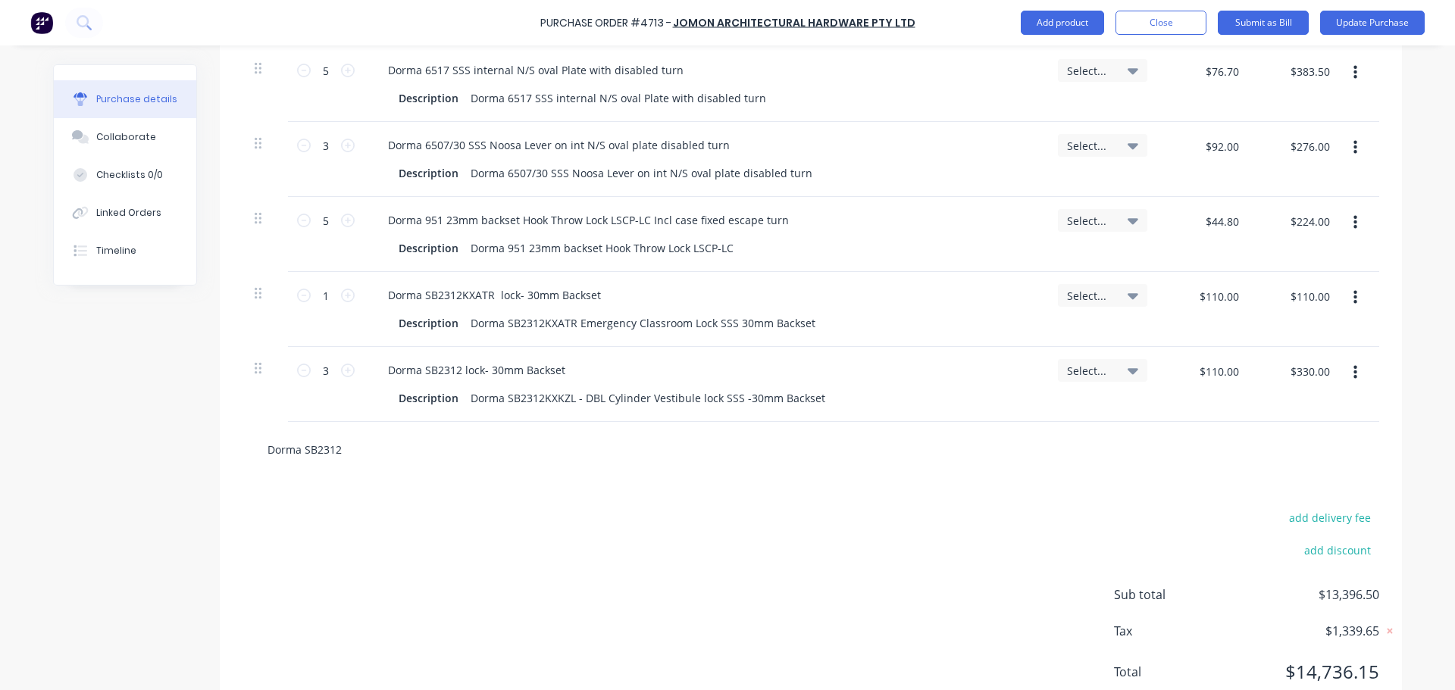
scroll to position [1039, 0]
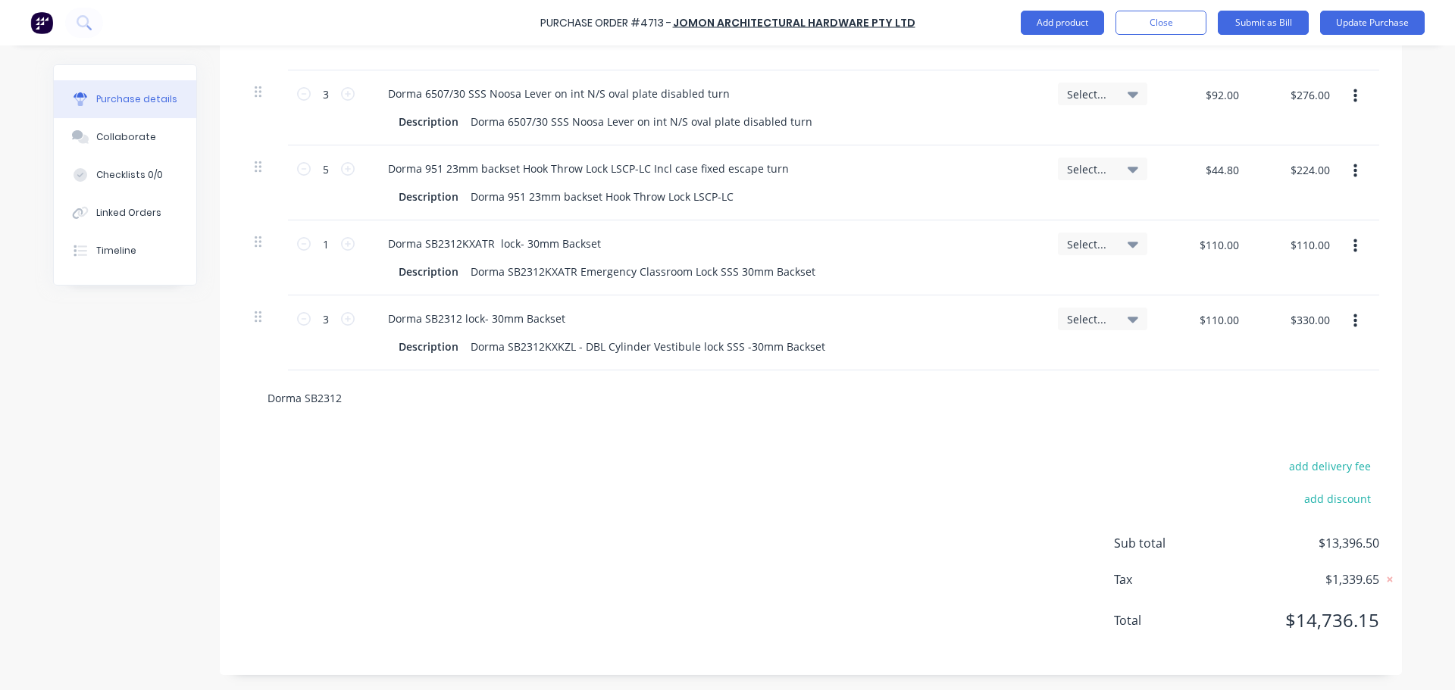
type textarea "x"
type input "Dorma SB2312"
type textarea "x"
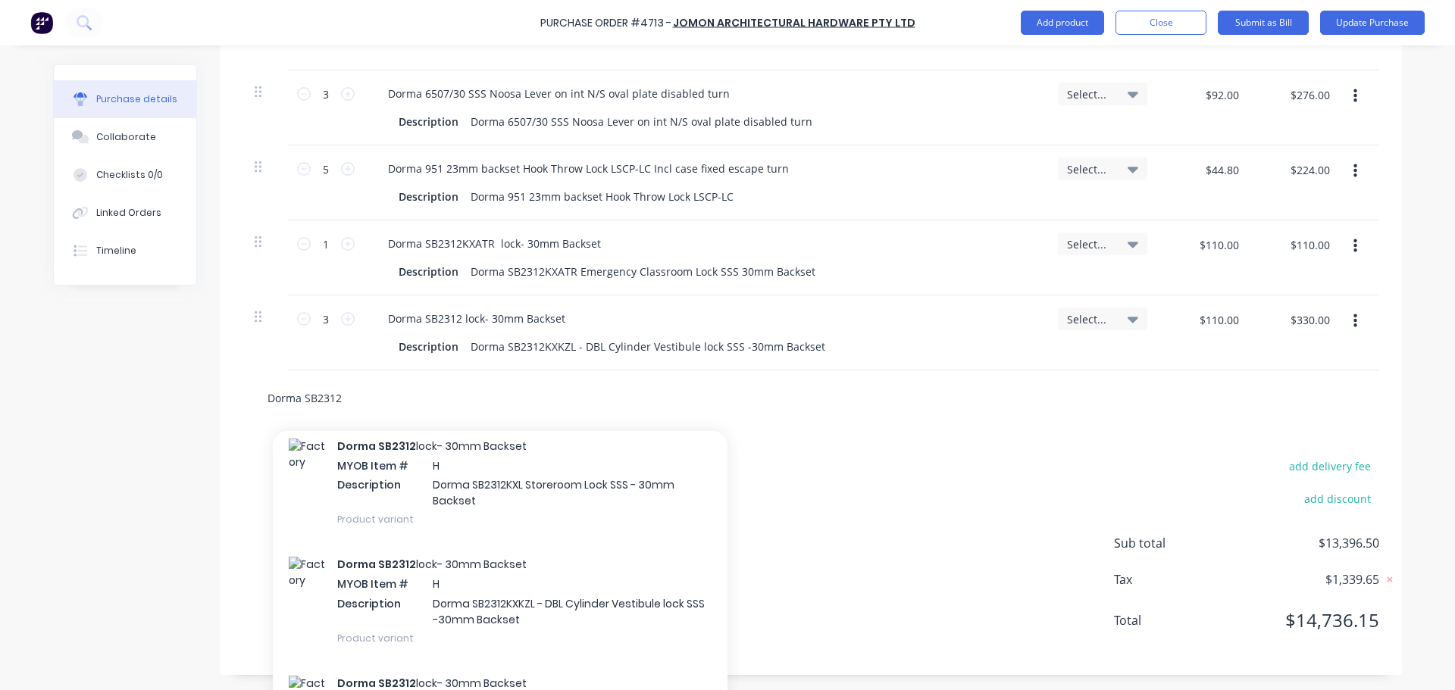
scroll to position [302, 0]
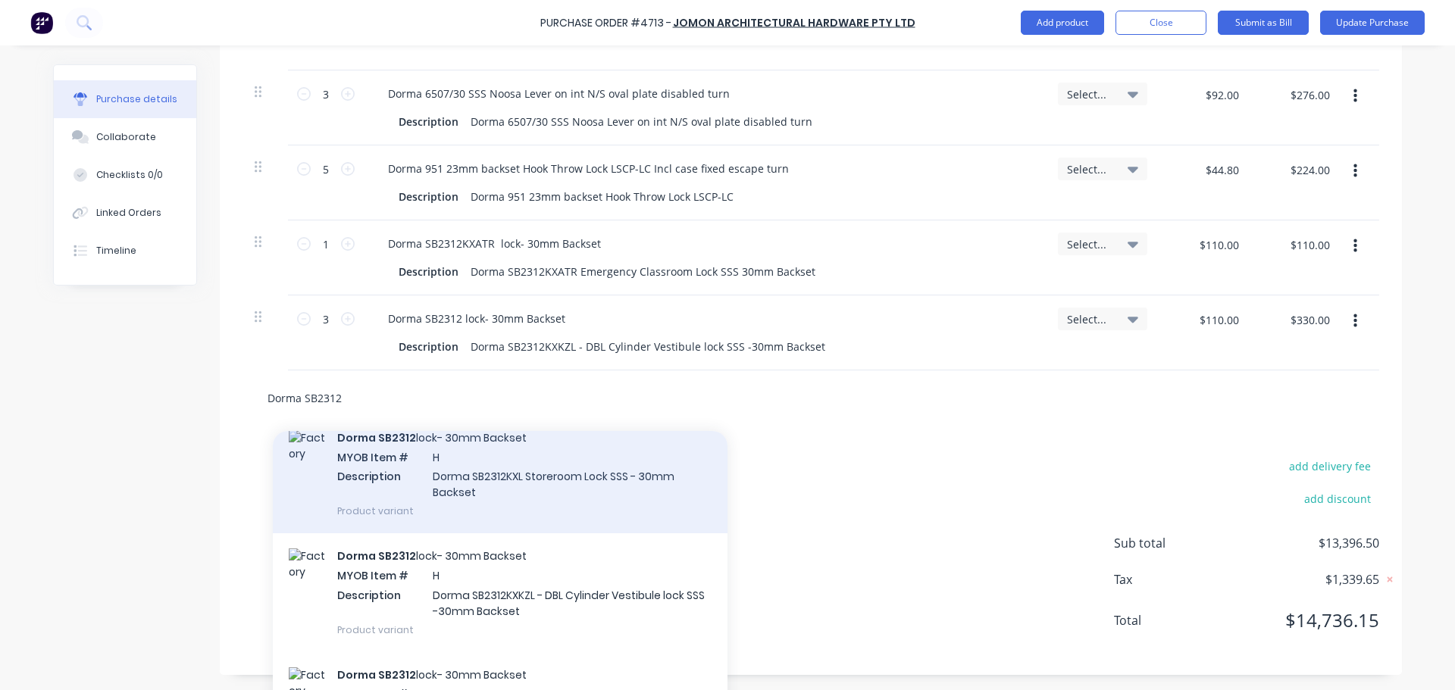
type input "Dorma SB2312"
click at [536, 477] on div "Dorma SB2312 lock- 30mm Backset MYOB Item # H Description Dorma SB2312KXL Store…" at bounding box center [500, 474] width 455 height 118
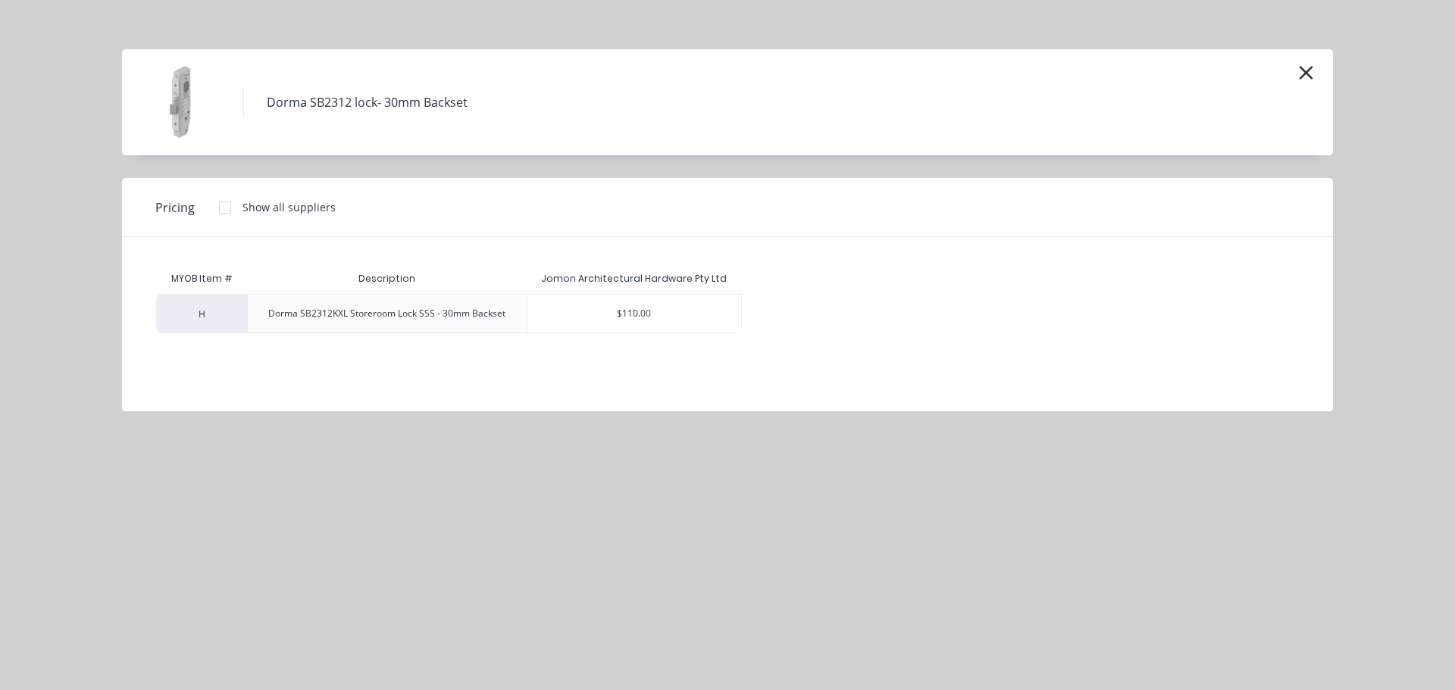
click at [624, 320] on div "$110.00" at bounding box center [634, 314] width 214 height 38
type textarea "x"
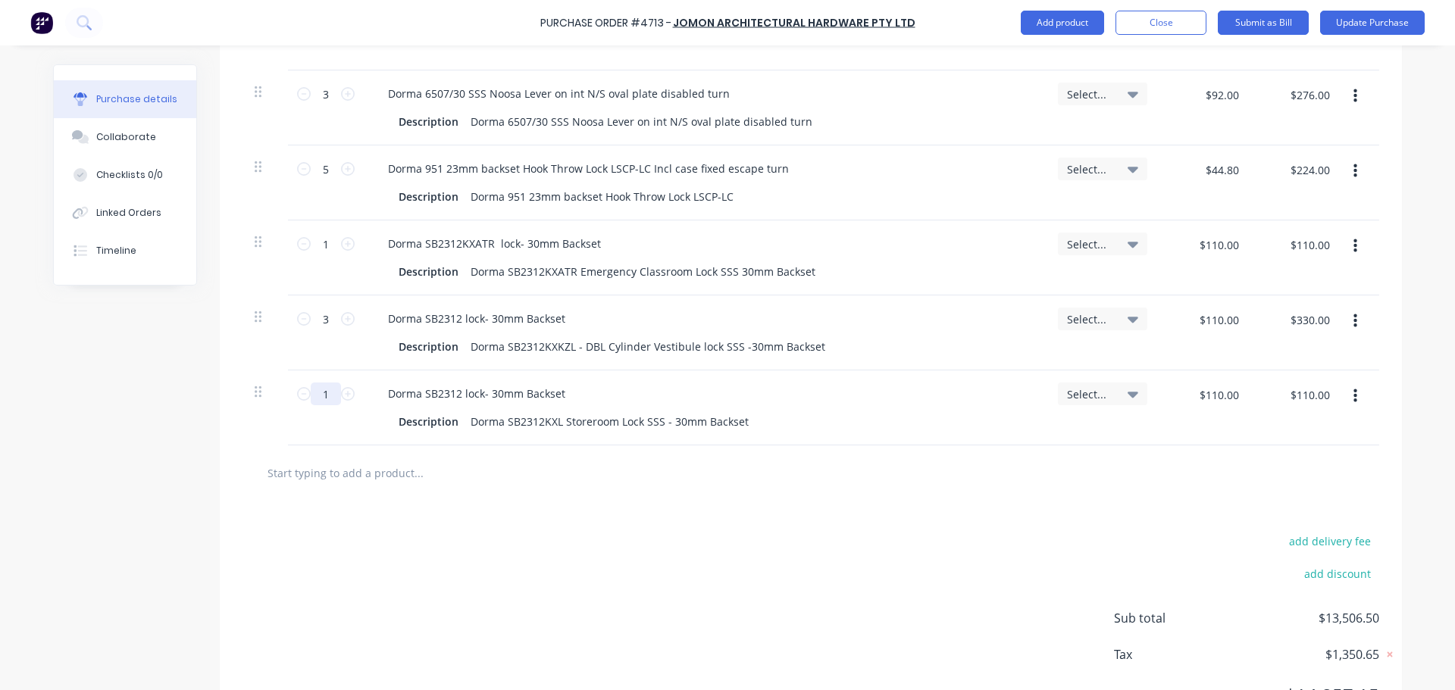
click at [331, 390] on input "1" at bounding box center [326, 394] width 30 height 23
type textarea "x"
type input "2"
type textarea "x"
type input "$220.00"
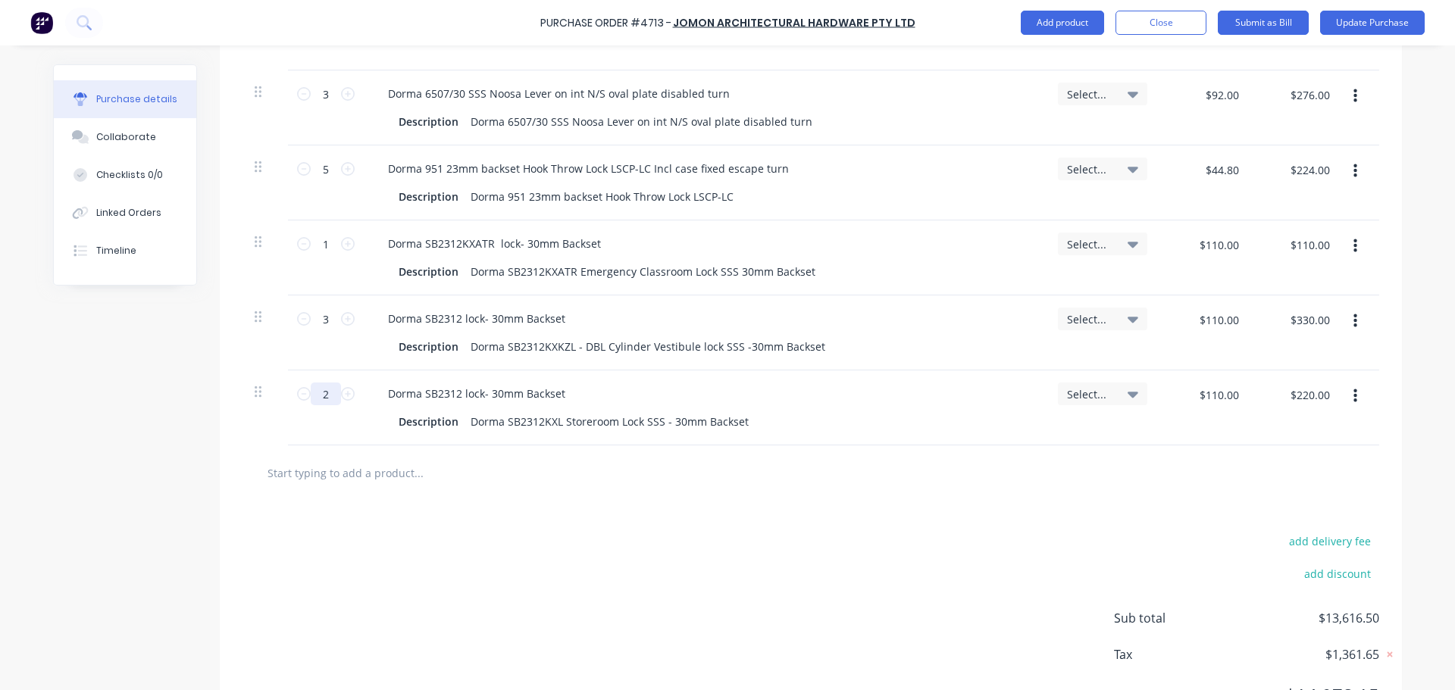
type textarea "x"
click at [533, 504] on div "add delivery fee add discount Sub total $16,586.50 Tax $1,658.65 Total $18,245.…" at bounding box center [811, 625] width 1182 height 249
click at [338, 474] on input "text" at bounding box center [418, 473] width 303 height 30
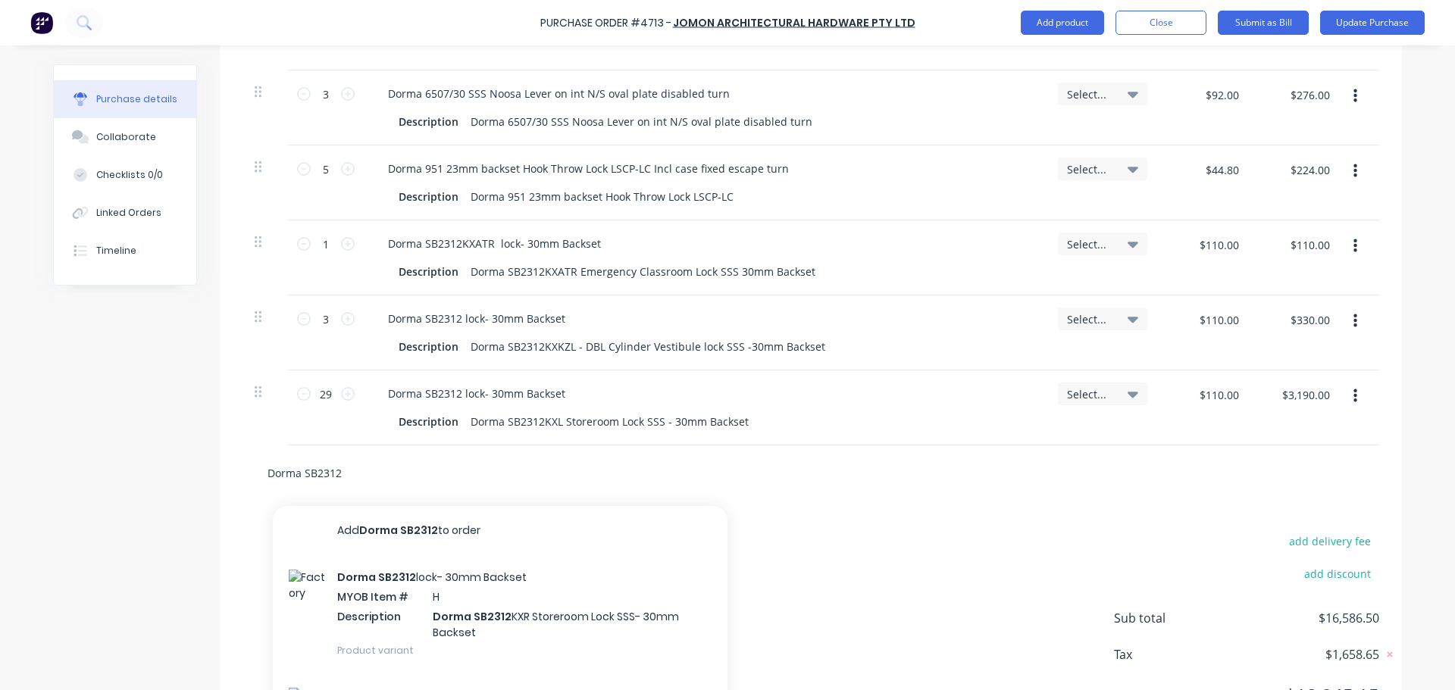
scroll to position [1114, 0]
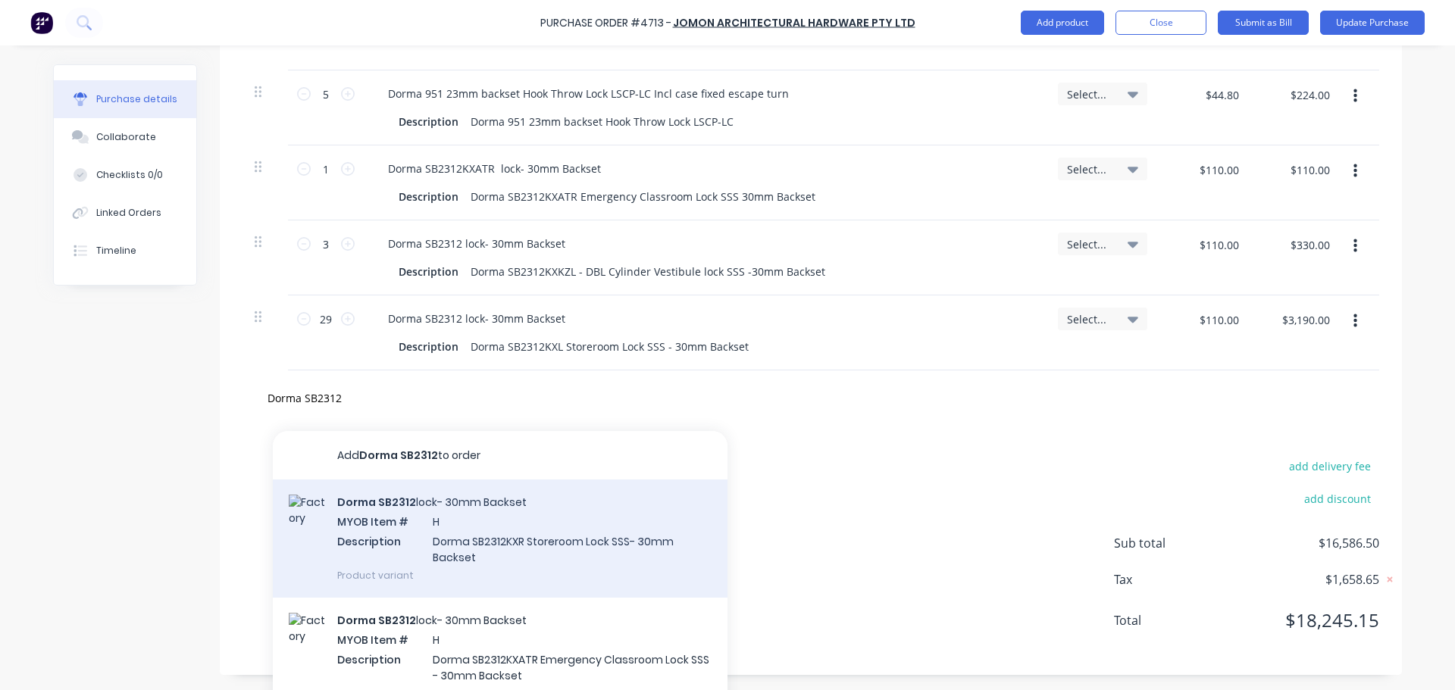
click at [489, 539] on div "Dorma SB2312 lock- 30mm Backset MYOB Item # H Description Dorma SB2312KXR Store…" at bounding box center [500, 539] width 455 height 118
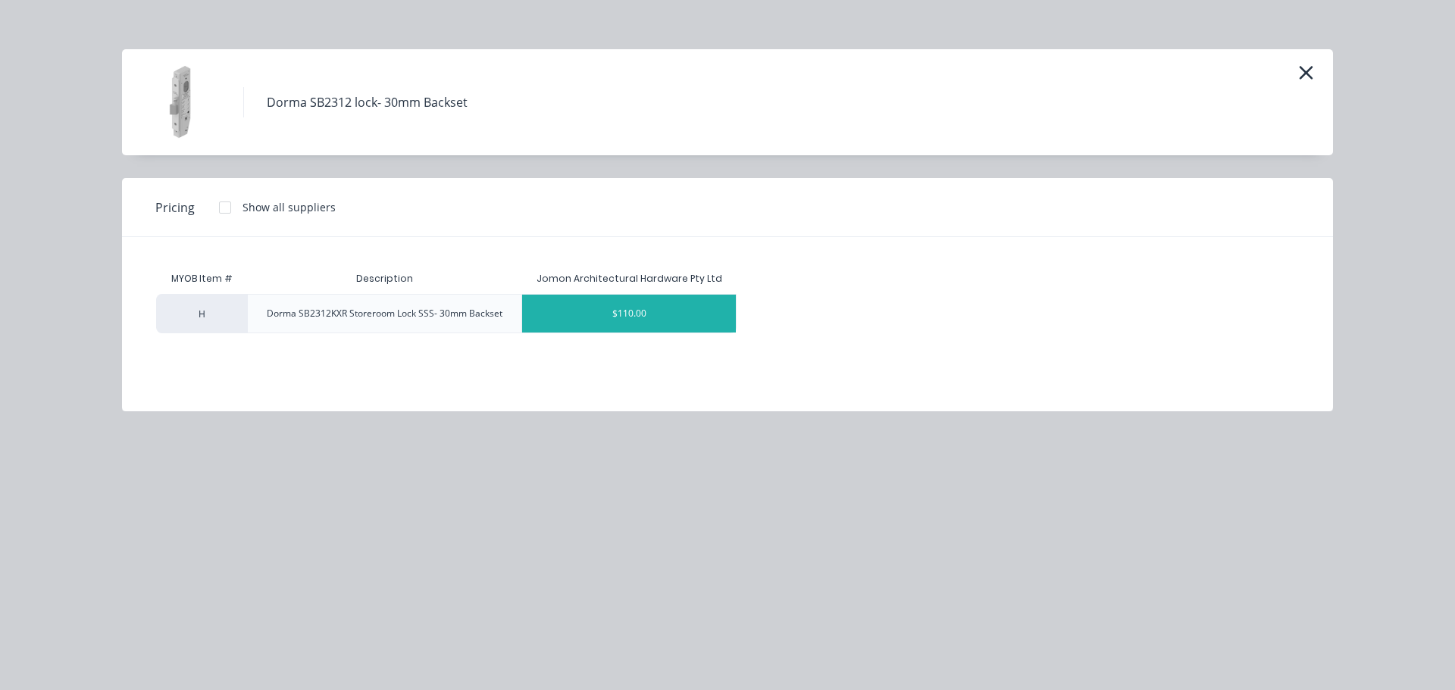
click at [610, 316] on div "$110.00" at bounding box center [629, 314] width 214 height 38
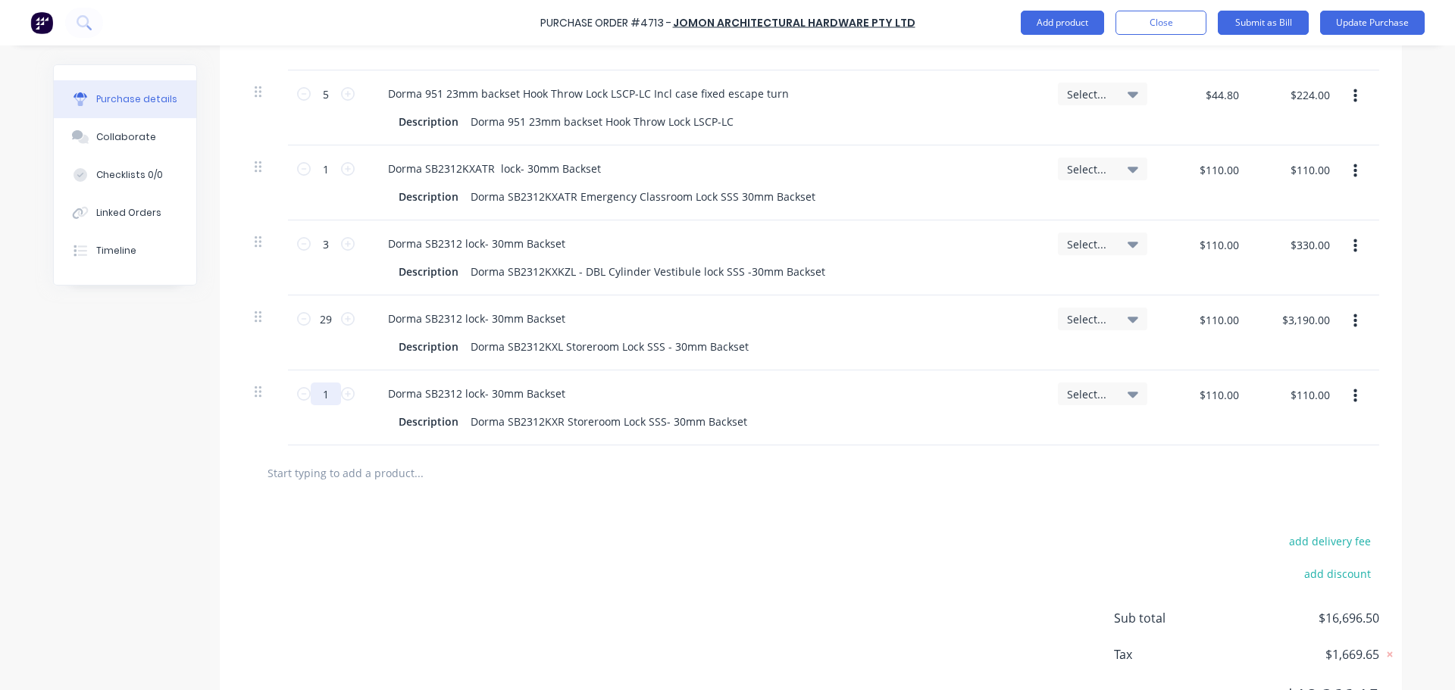
click at [335, 392] on input "1" at bounding box center [326, 394] width 30 height 23
click at [627, 549] on div "add delivery fee add discount Sub total $19,006.50 Tax $1,900.65 Total $20,907.…" at bounding box center [811, 625] width 1182 height 249
click at [1375, 21] on button "Update Purchase" at bounding box center [1372, 23] width 105 height 24
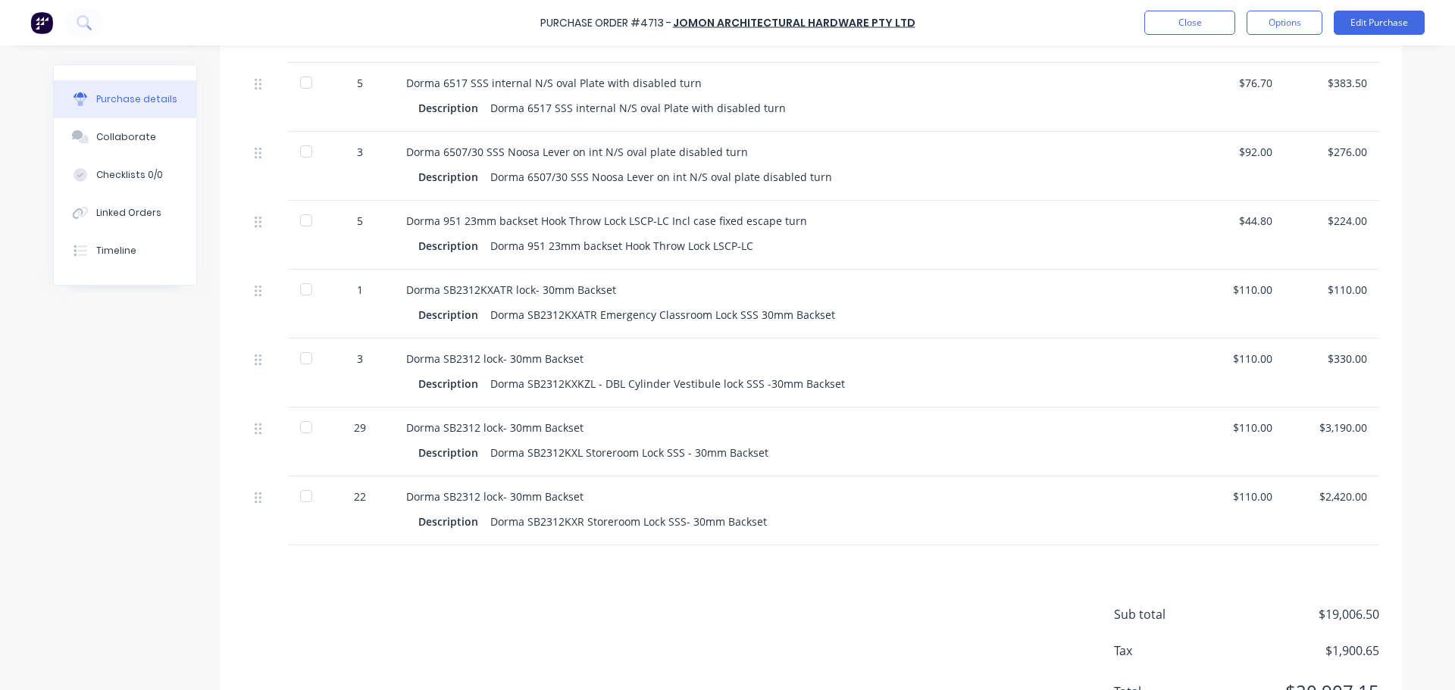
scroll to position [995, 0]
